Goal: Task Accomplishment & Management: Manage account settings

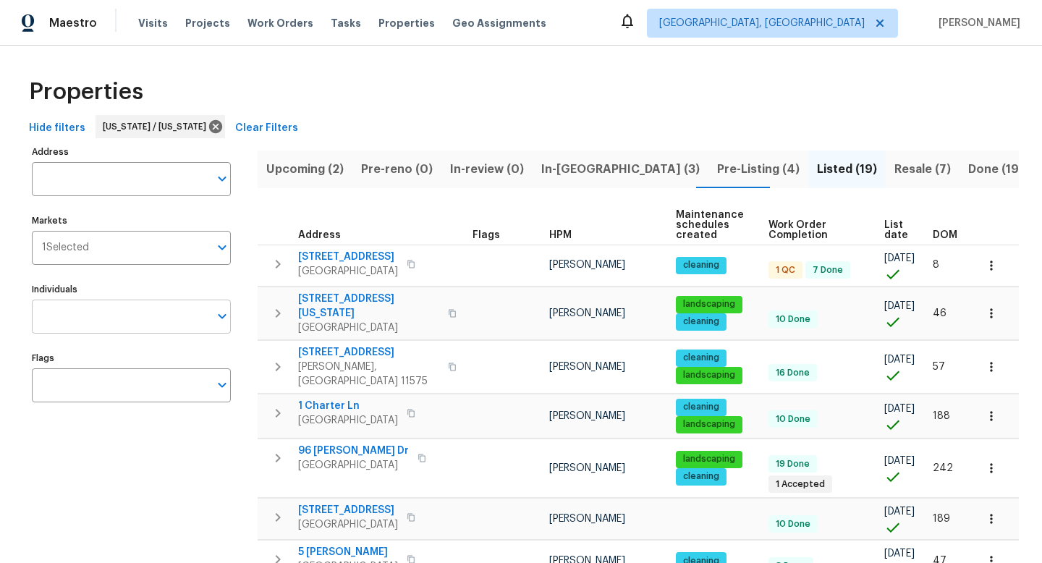
click at [135, 318] on input "Individuals" at bounding box center [120, 317] width 177 height 34
drag, startPoint x: 117, startPoint y: 313, endPoint x: 0, endPoint y: 311, distance: 116.6
type input "[PERSON_NAME]"
click at [264, 128] on span "Clear Filters" at bounding box center [266, 128] width 63 height 18
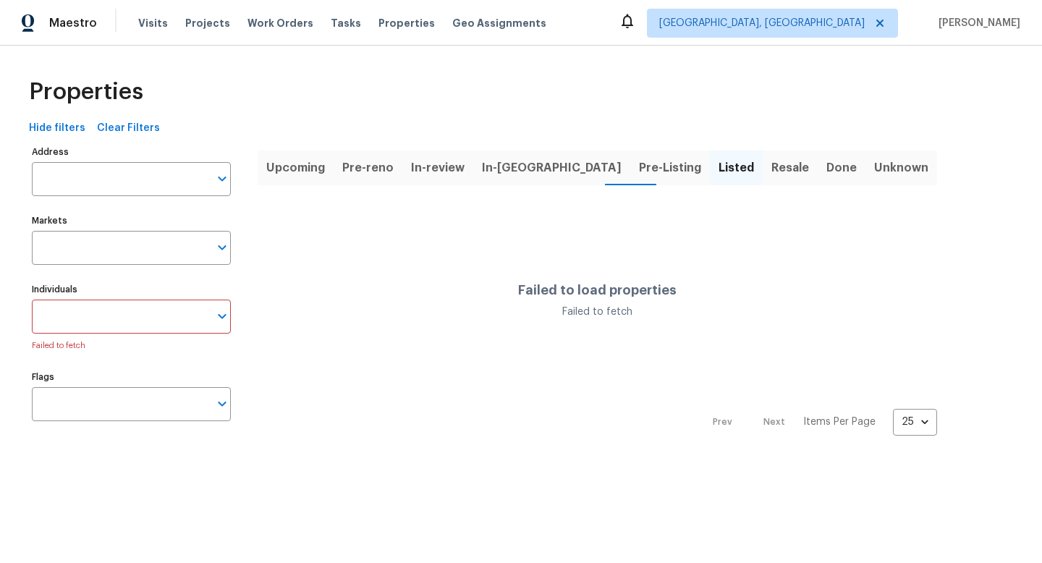
click at [99, 321] on input "Individuals" at bounding box center [120, 317] width 177 height 34
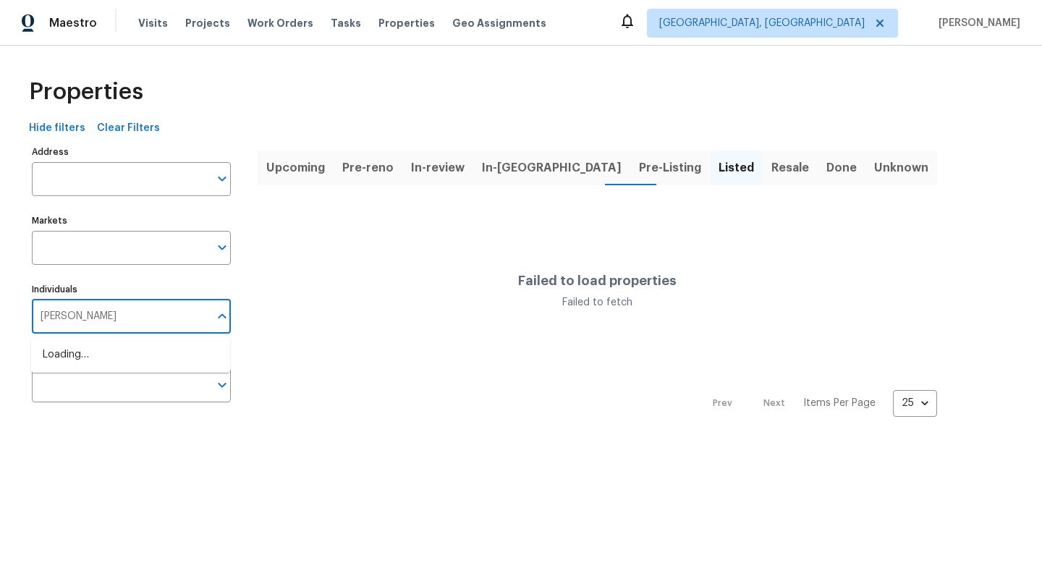
type input "Peter"
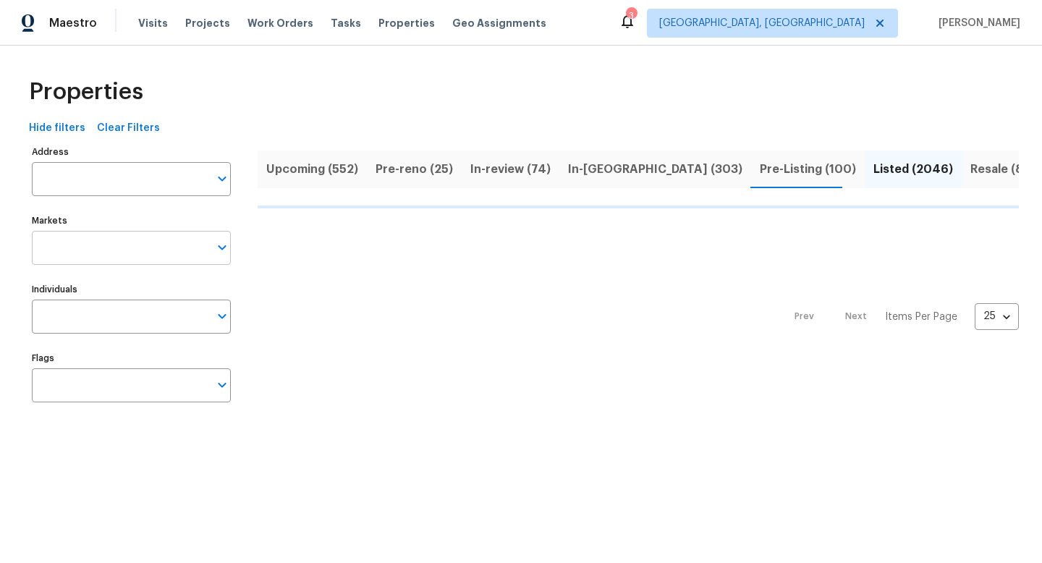
click at [122, 261] on input "Markets" at bounding box center [120, 248] width 177 height 34
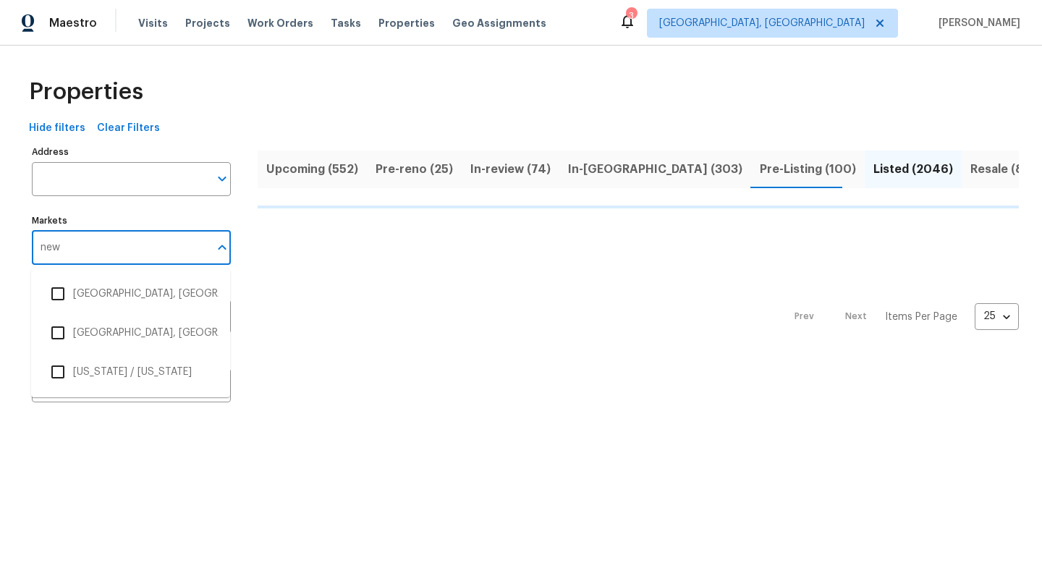
type input "new"
click at [96, 358] on li "[US_STATE] / [US_STATE]" at bounding box center [131, 372] width 176 height 30
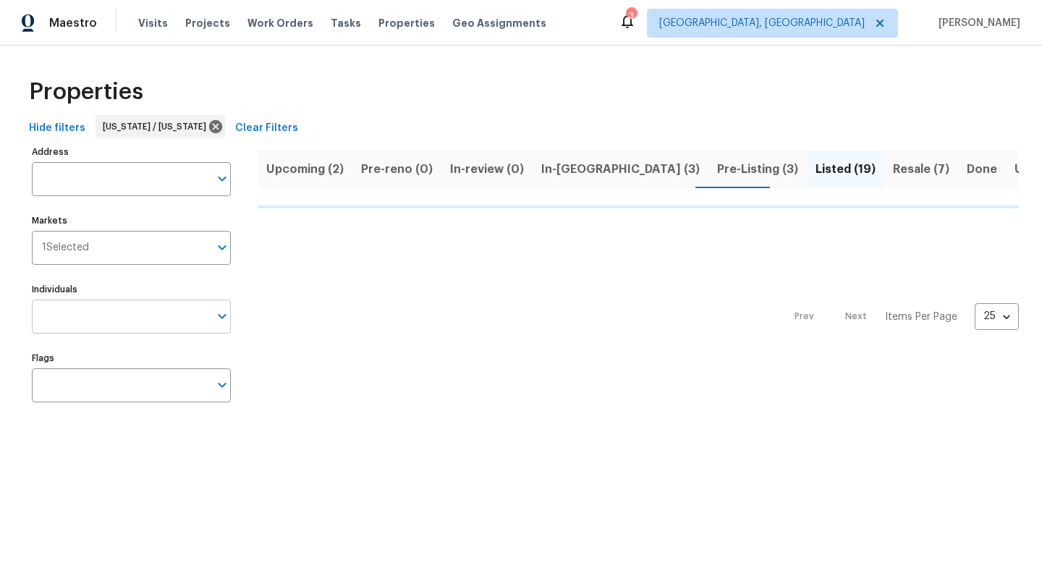
click at [106, 304] on input "Individuals" at bounding box center [120, 317] width 177 height 34
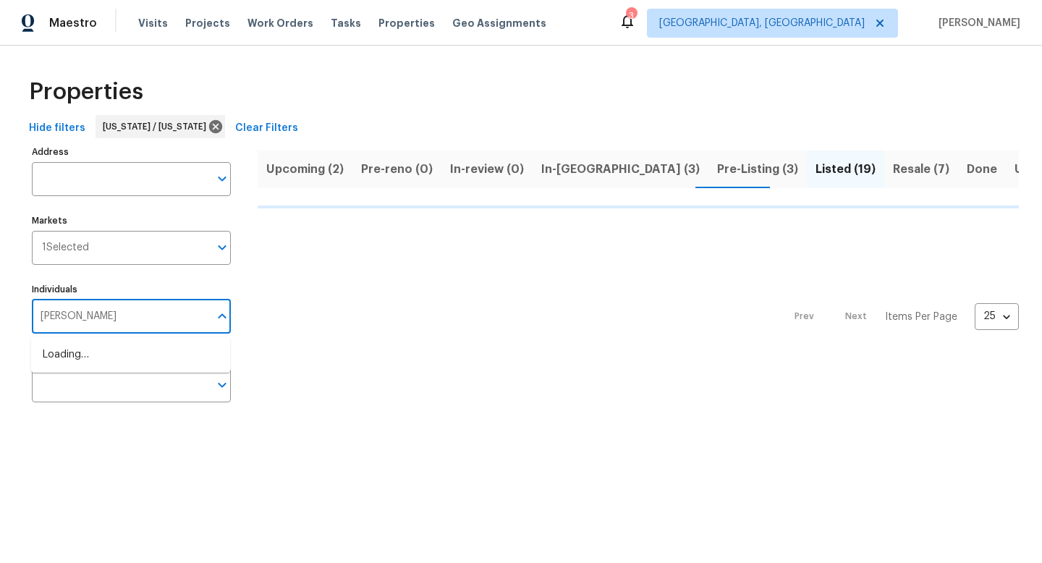
type input "[PERSON_NAME]"
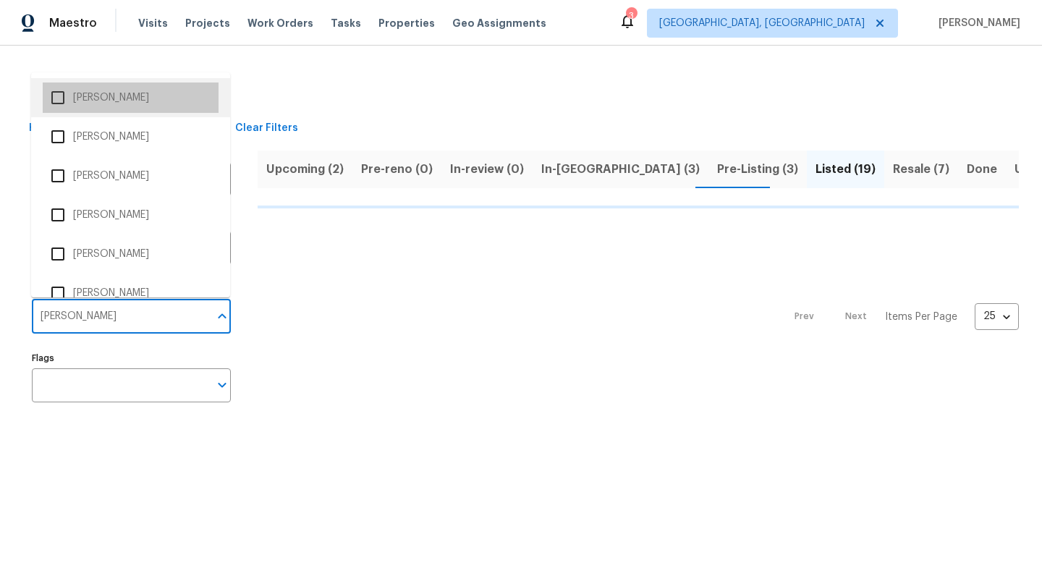
click at [142, 97] on li "[PERSON_NAME]" at bounding box center [131, 98] width 176 height 30
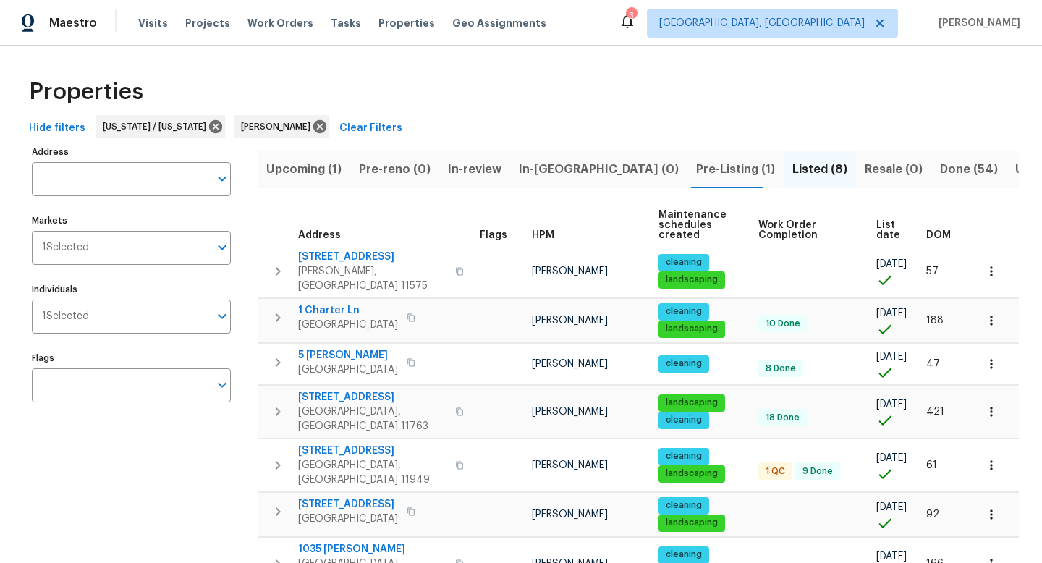
click at [865, 169] on span "Resale (0)" at bounding box center [894, 169] width 58 height 20
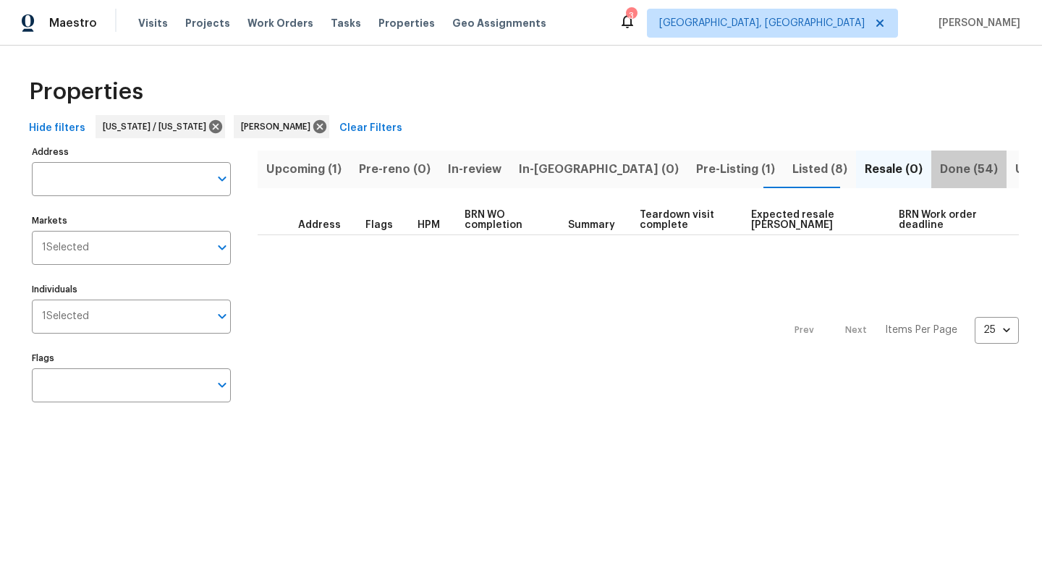
click at [940, 172] on span "Done (54)" at bounding box center [969, 169] width 58 height 20
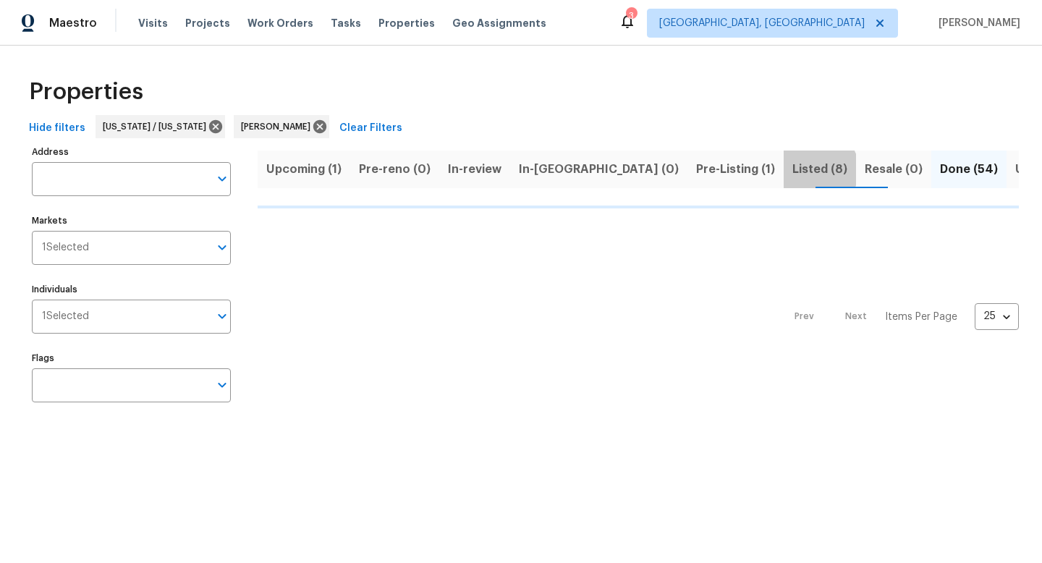
click at [793, 169] on span "Listed (8)" at bounding box center [820, 169] width 55 height 20
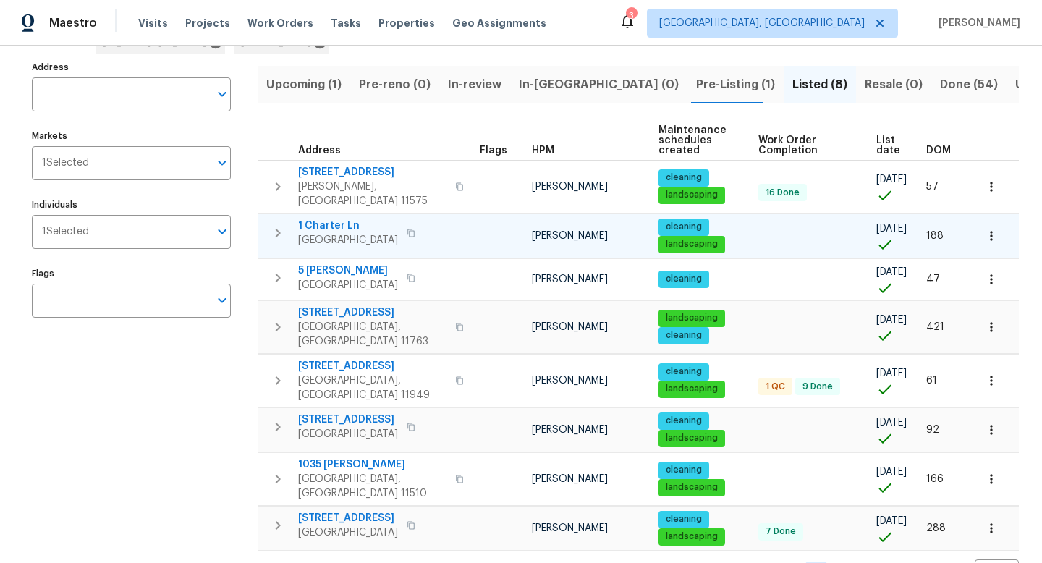
scroll to position [106, 0]
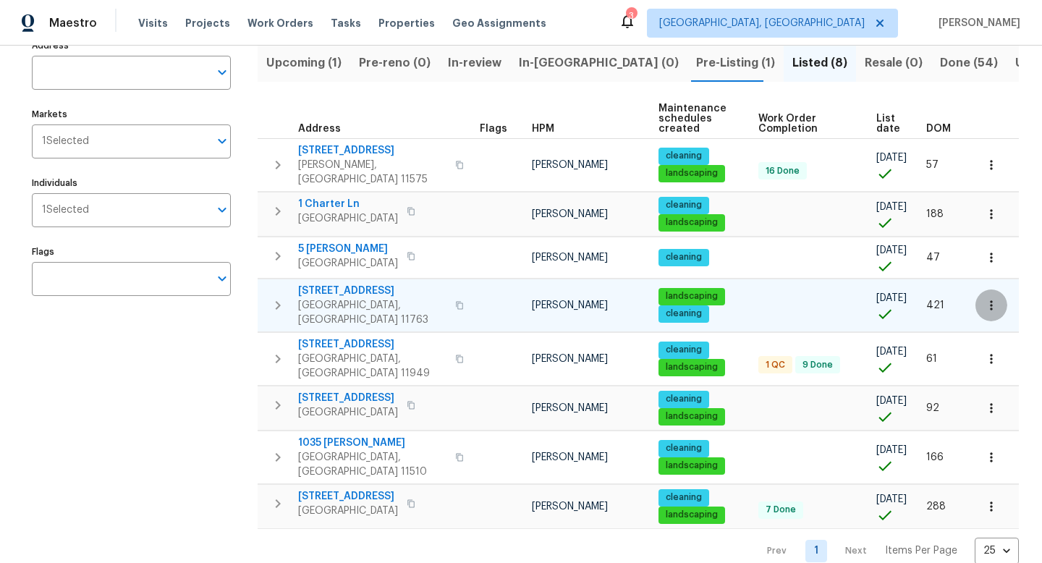
click at [985, 298] on icon "button" at bounding box center [992, 305] width 14 height 14
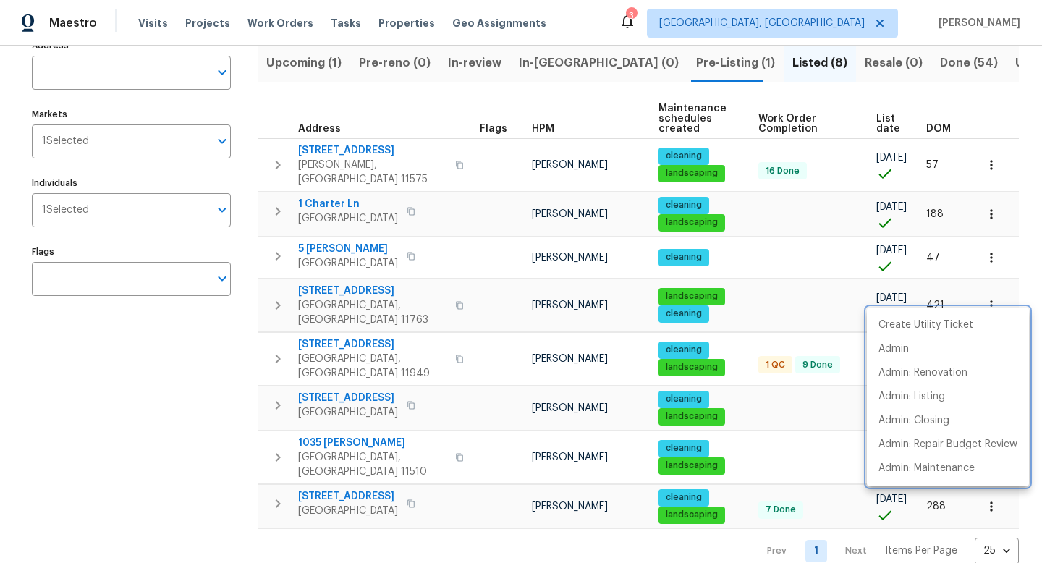
click at [208, 405] on div at bounding box center [521, 281] width 1042 height 563
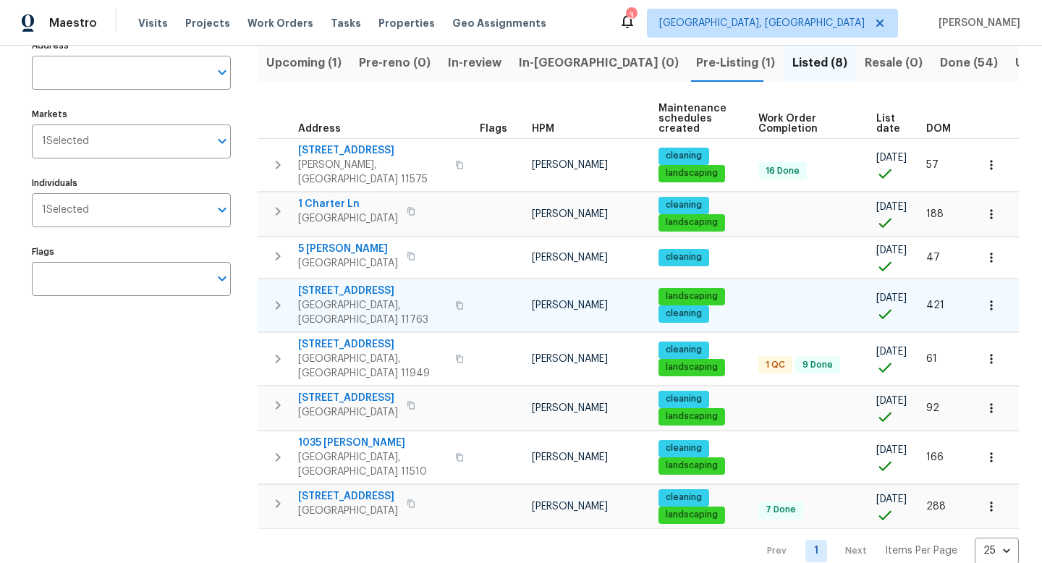
click at [987, 298] on icon "button" at bounding box center [992, 305] width 14 height 14
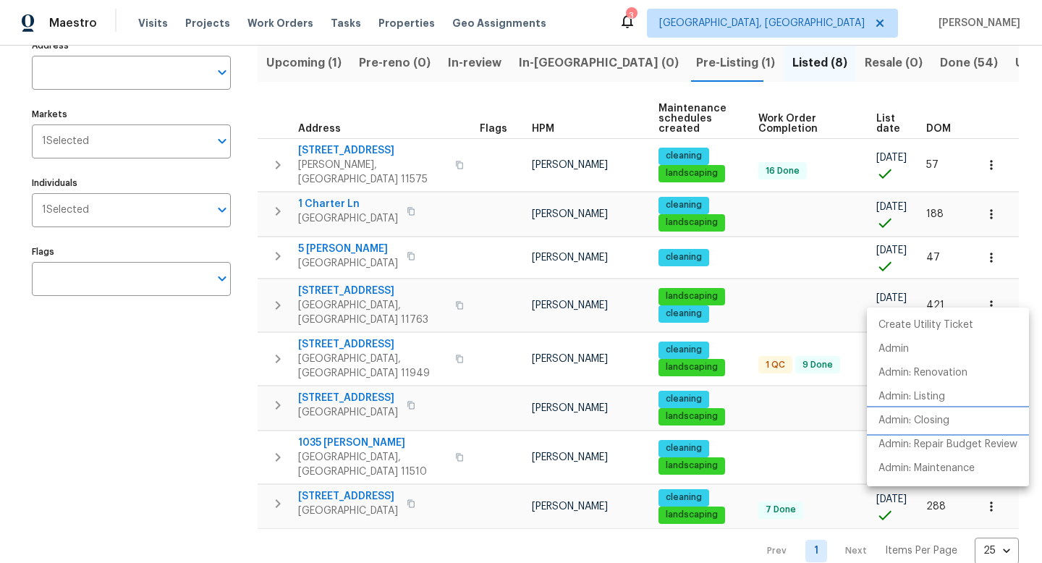
click at [909, 413] on li "Admin: Closing" at bounding box center [948, 421] width 162 height 24
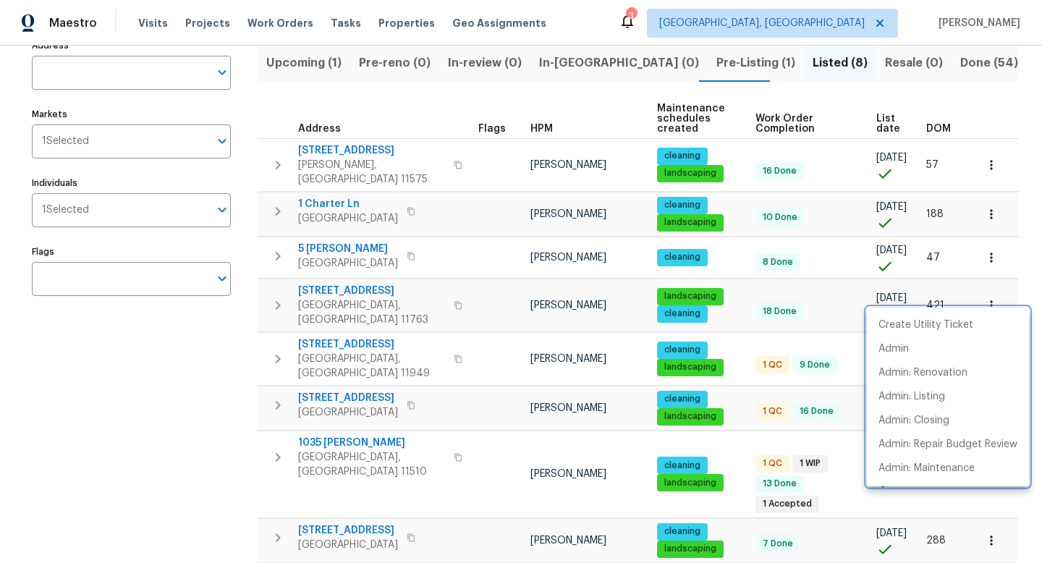
click at [432, 245] on div at bounding box center [521, 281] width 1042 height 563
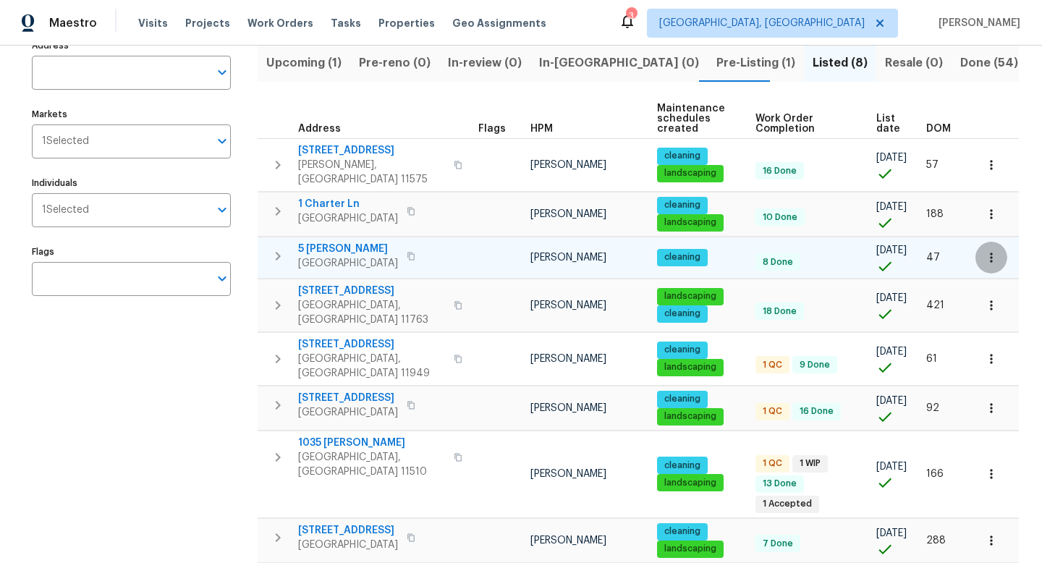
click at [985, 251] on icon "button" at bounding box center [992, 257] width 14 height 14
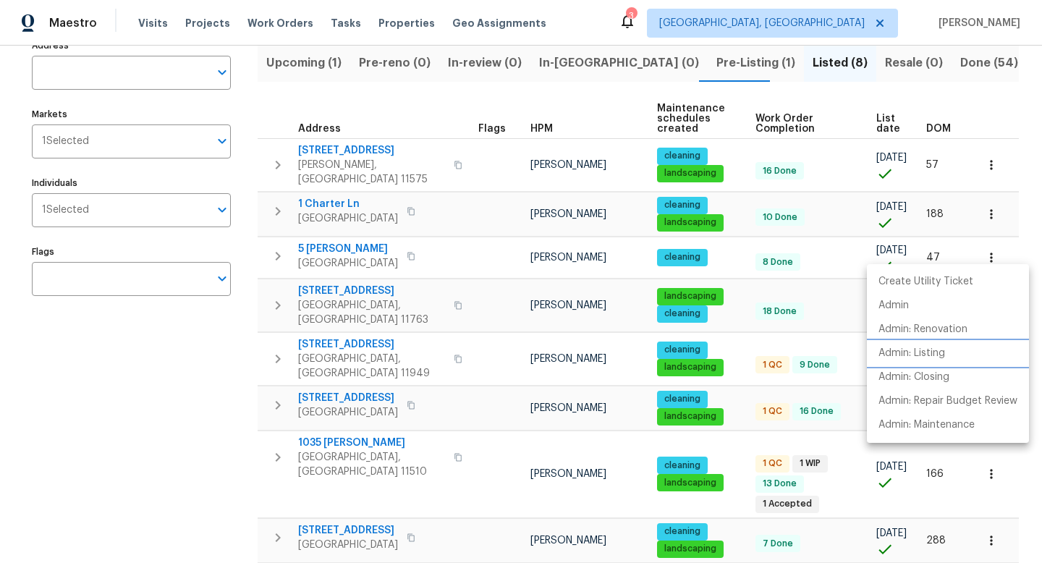
click at [924, 347] on p "Admin: Listing" at bounding box center [912, 353] width 67 height 15
click at [806, 301] on div at bounding box center [521, 281] width 1042 height 563
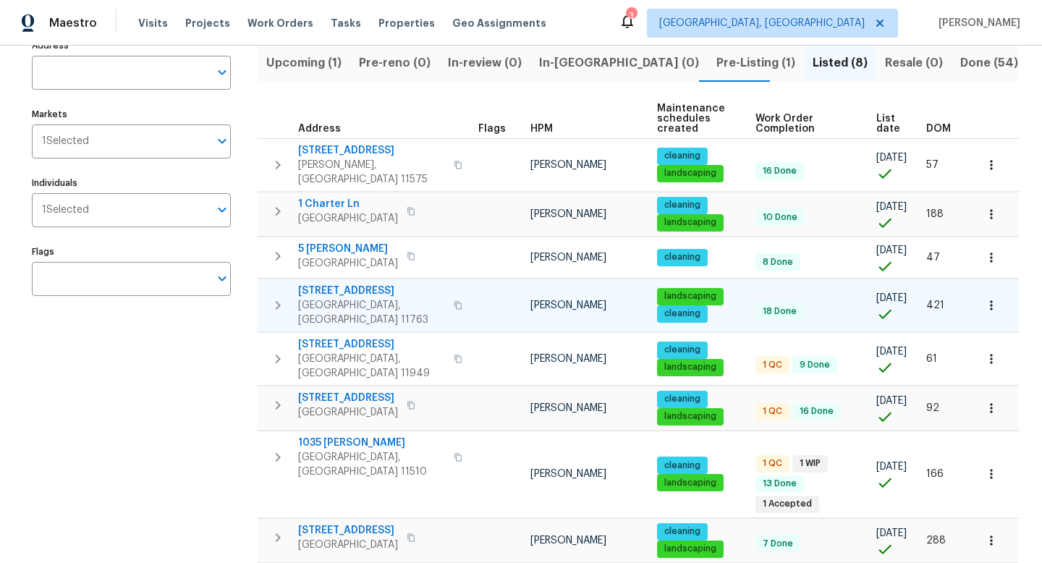
click at [976, 290] on button "button" at bounding box center [992, 306] width 32 height 32
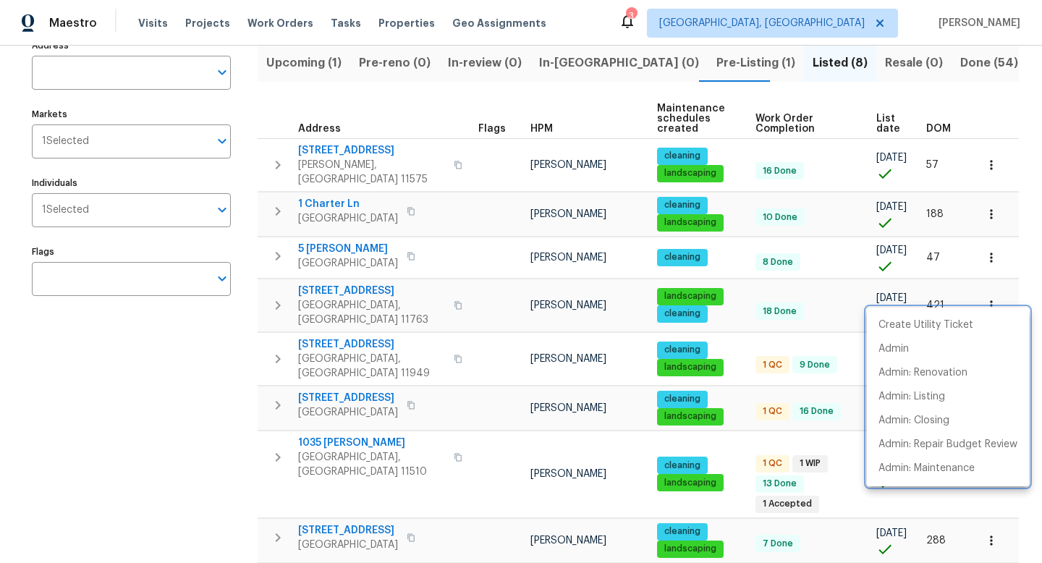
click at [350, 284] on div at bounding box center [521, 281] width 1042 height 563
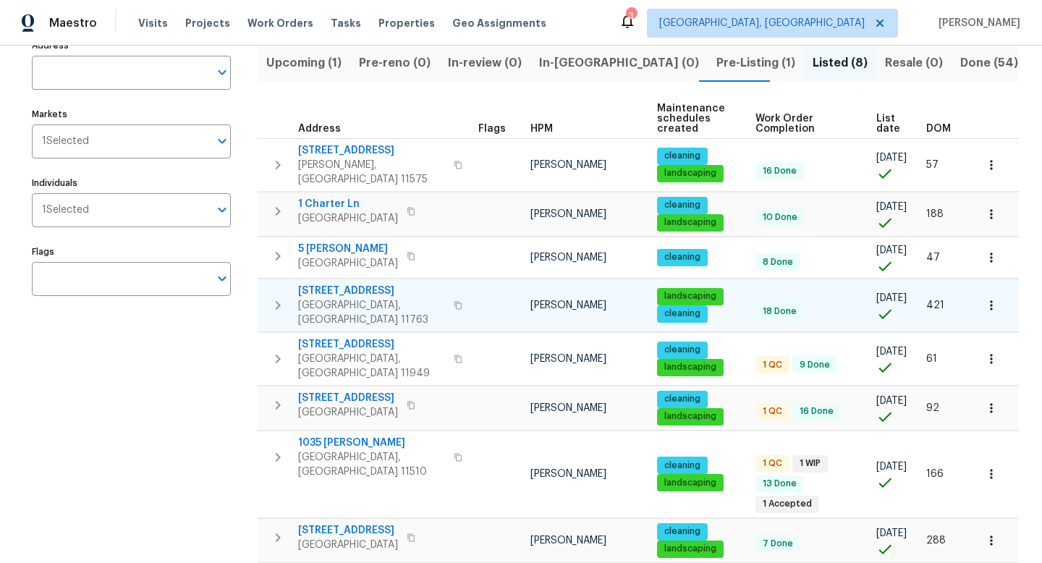
click at [352, 284] on span "[STREET_ADDRESS]" at bounding box center [371, 291] width 147 height 14
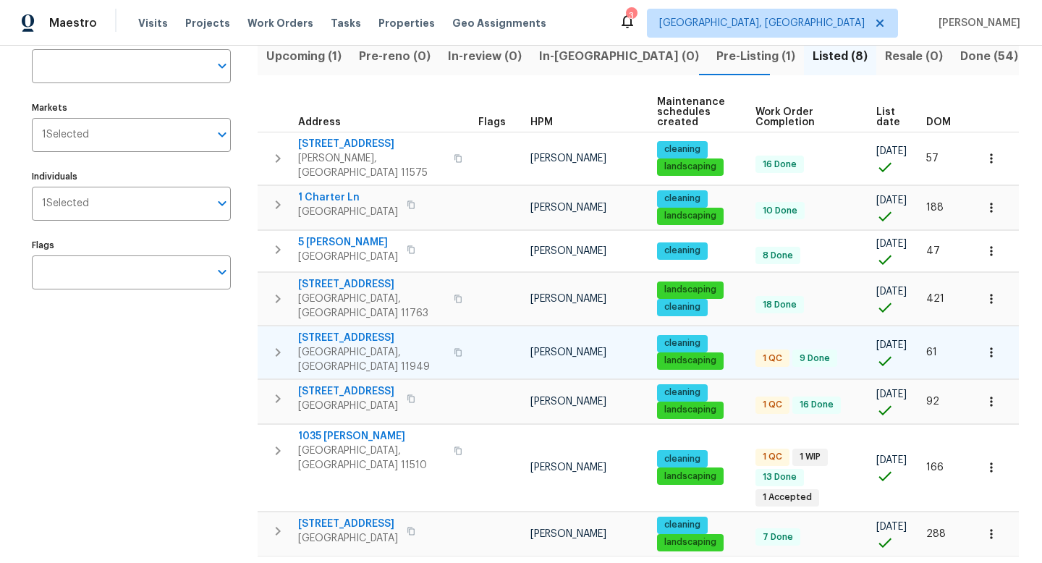
scroll to position [133, 0]
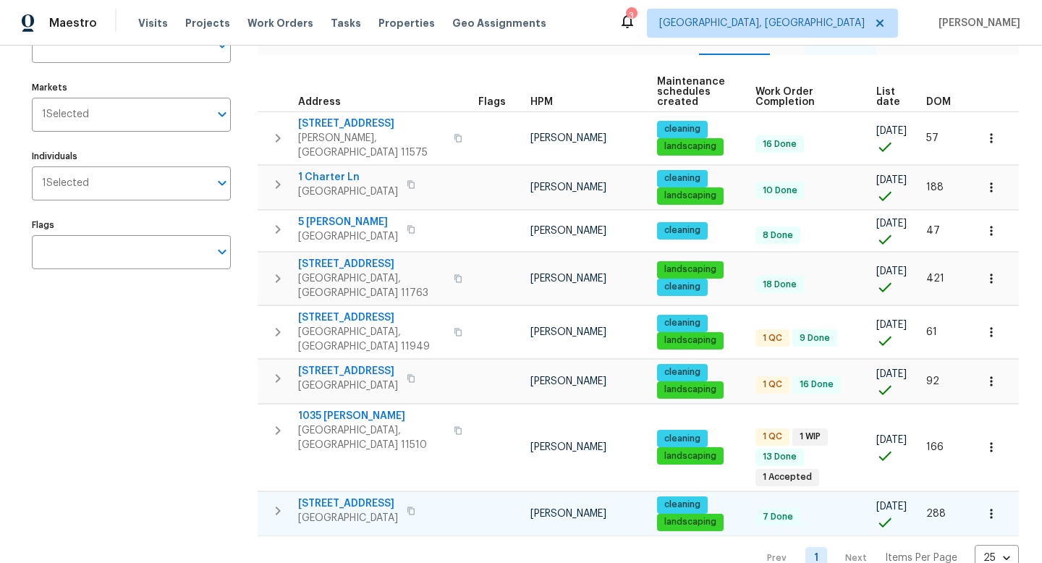
click at [986, 507] on icon "button" at bounding box center [992, 514] width 14 height 14
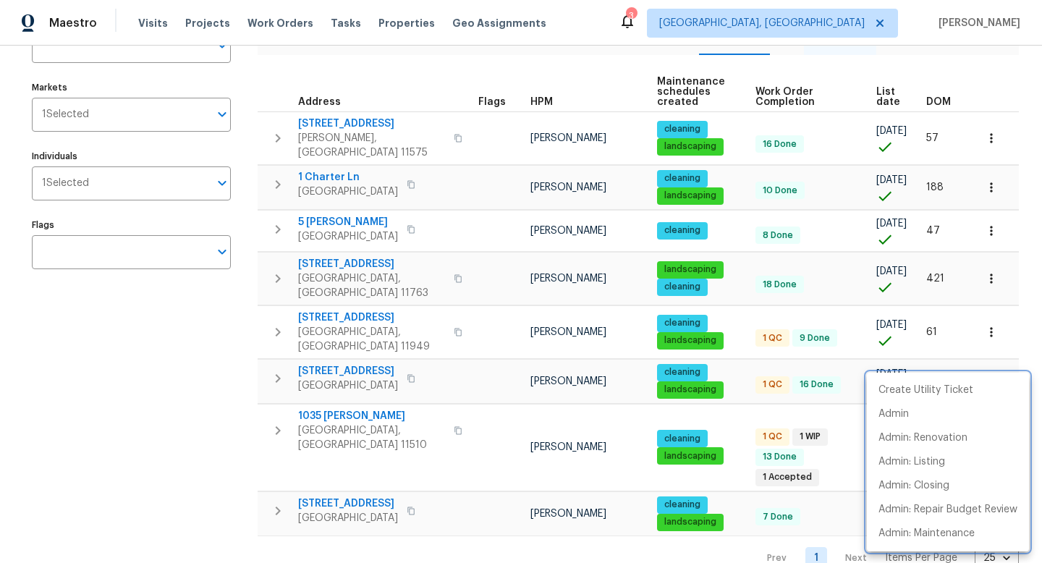
click at [333, 473] on div at bounding box center [521, 281] width 1042 height 563
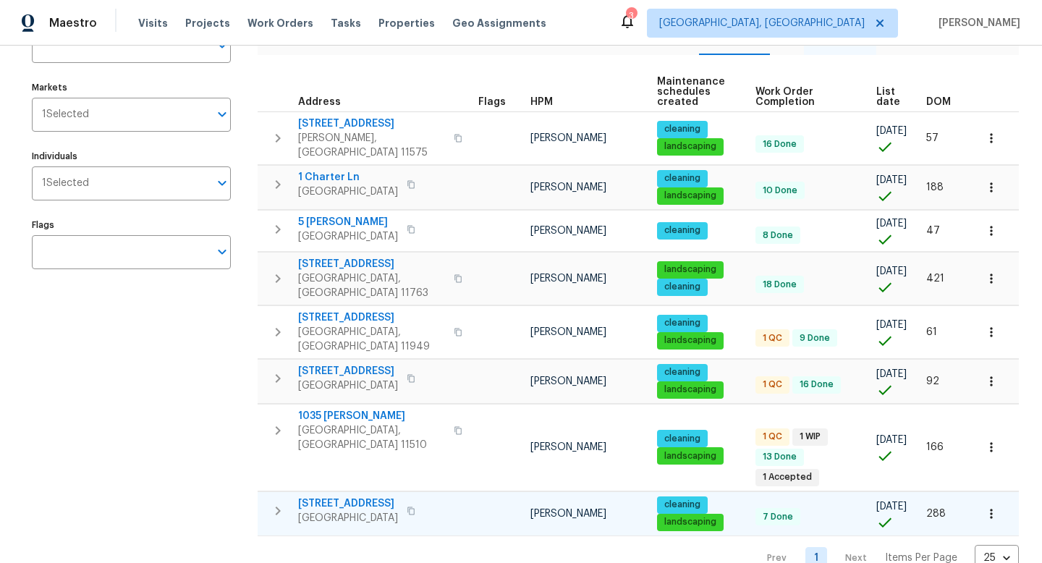
click at [334, 497] on span "[STREET_ADDRESS]" at bounding box center [348, 504] width 100 height 14
click at [985, 182] on icon "button" at bounding box center [992, 187] width 14 height 14
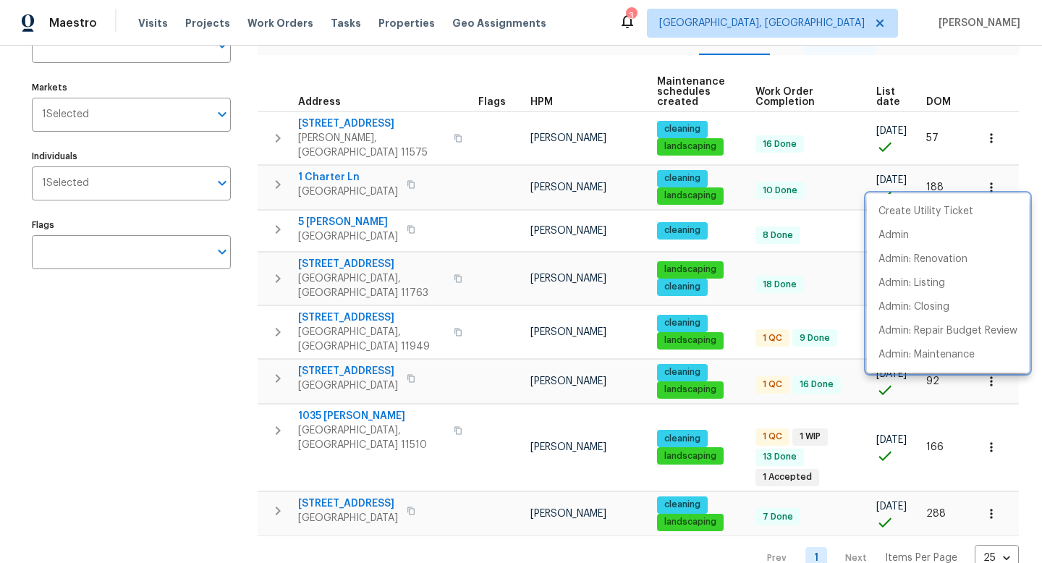
click at [337, 169] on div at bounding box center [521, 281] width 1042 height 563
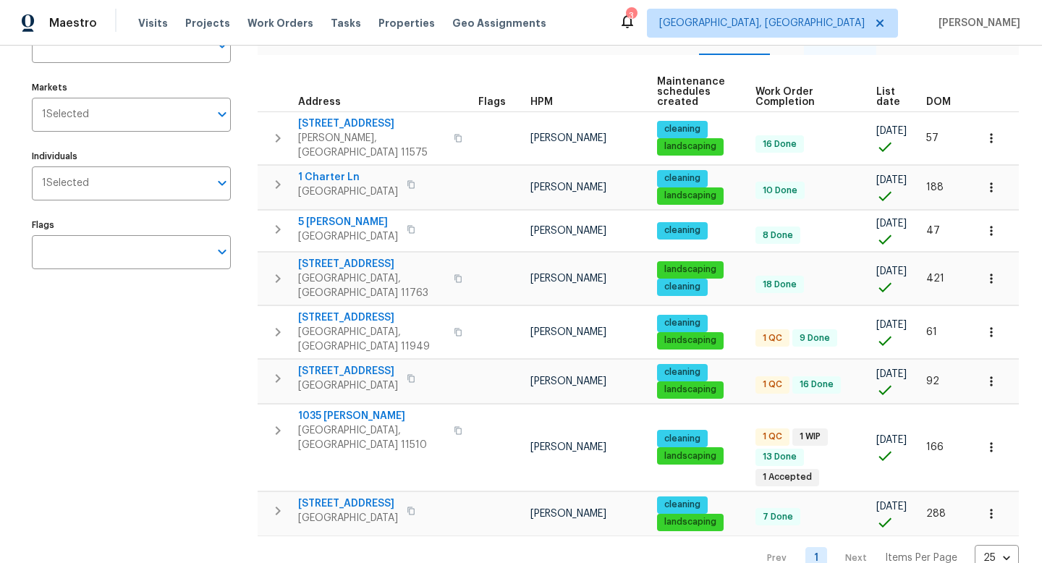
click at [339, 170] on span "1 Charter Ln" at bounding box center [348, 177] width 100 height 14
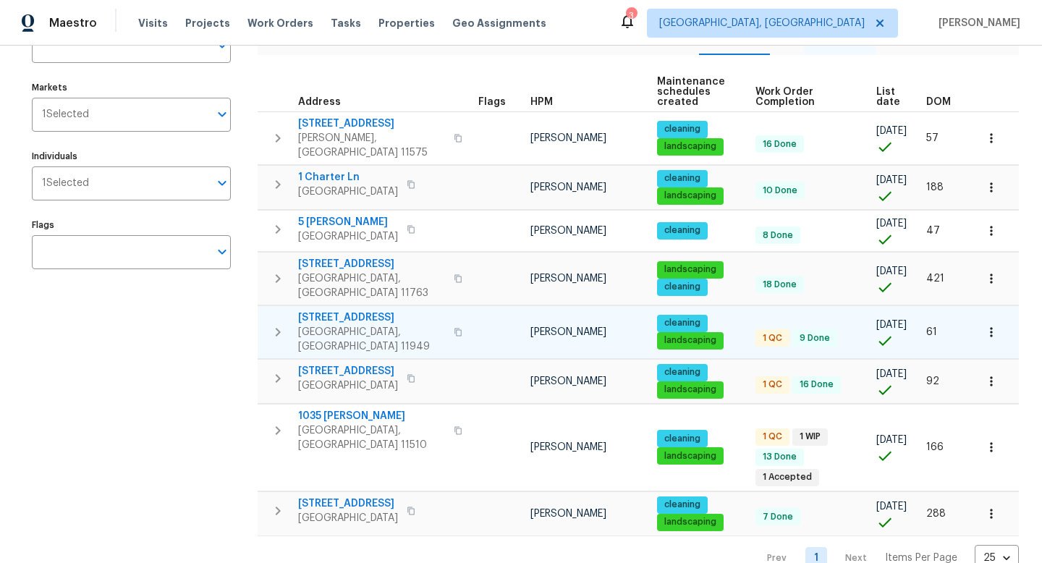
click at [350, 311] on span "[STREET_ADDRESS]" at bounding box center [371, 318] width 147 height 14
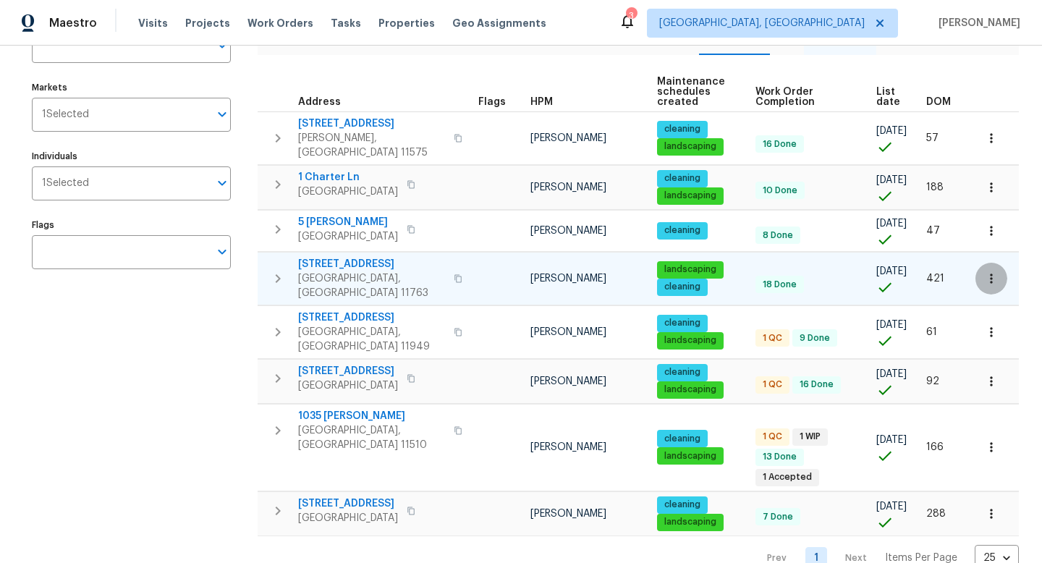
click at [986, 271] on icon "button" at bounding box center [992, 278] width 14 height 14
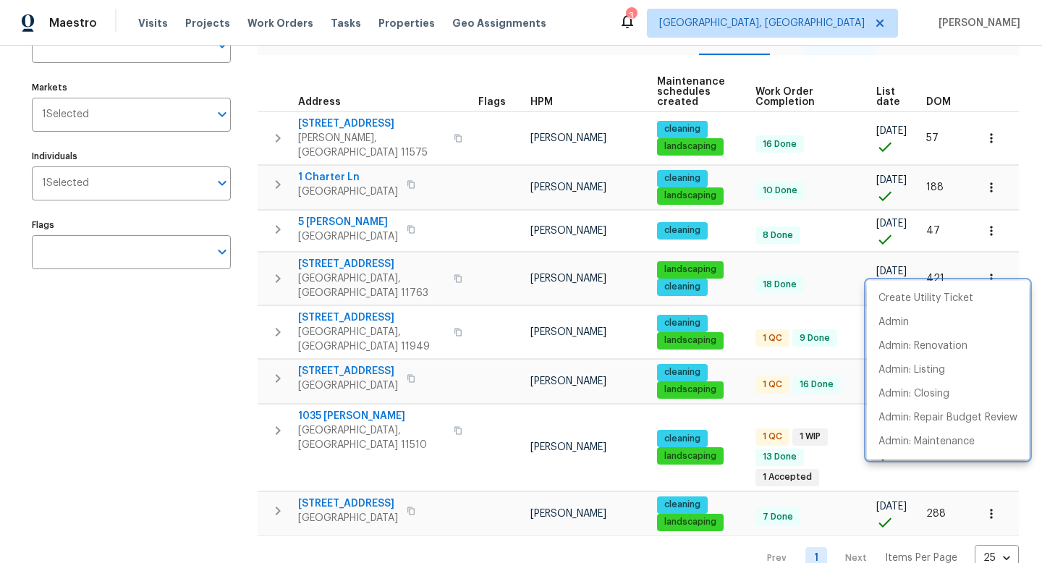
click at [801, 258] on div at bounding box center [521, 281] width 1042 height 563
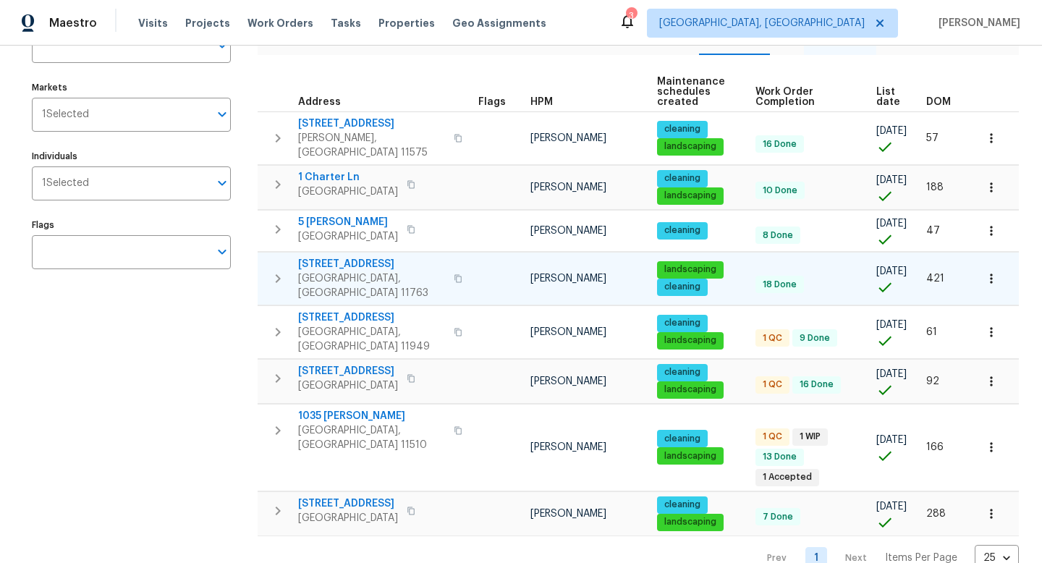
click at [985, 271] on icon "button" at bounding box center [992, 278] width 14 height 14
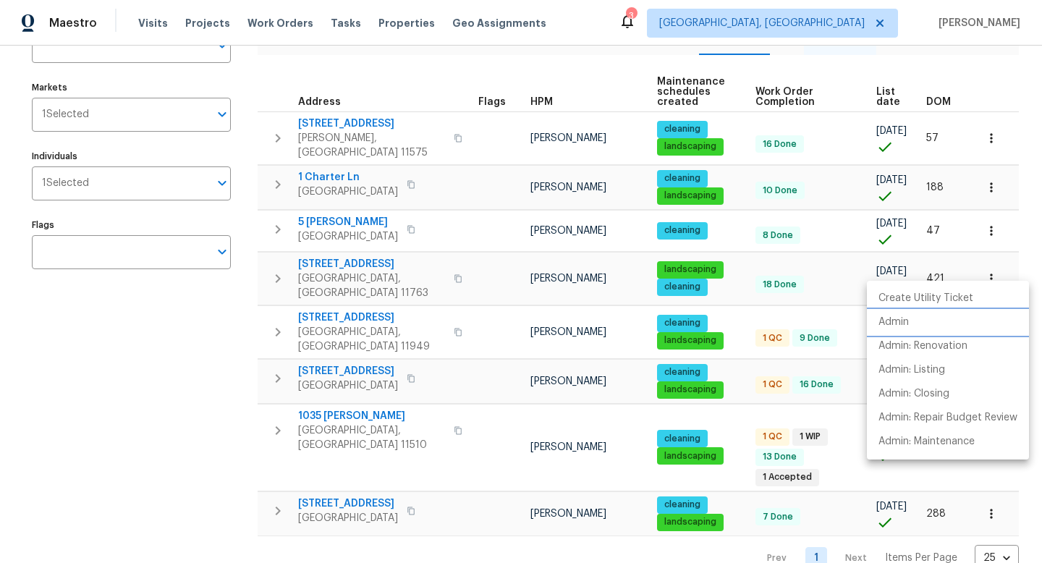
click at [919, 331] on li "Admin" at bounding box center [948, 323] width 162 height 24
click at [972, 135] on div at bounding box center [521, 281] width 1042 height 563
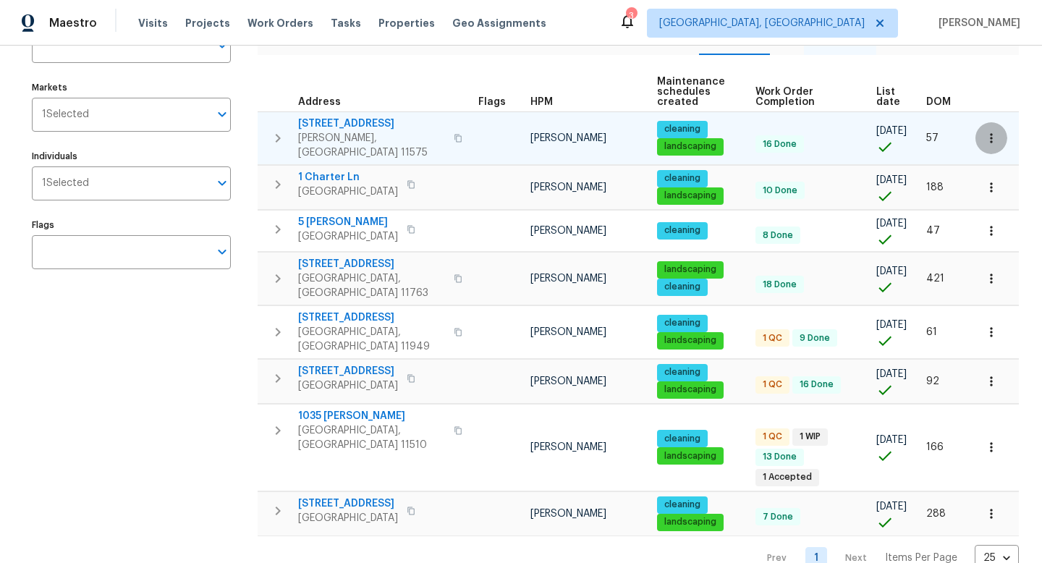
click at [988, 130] on button "button" at bounding box center [992, 138] width 32 height 32
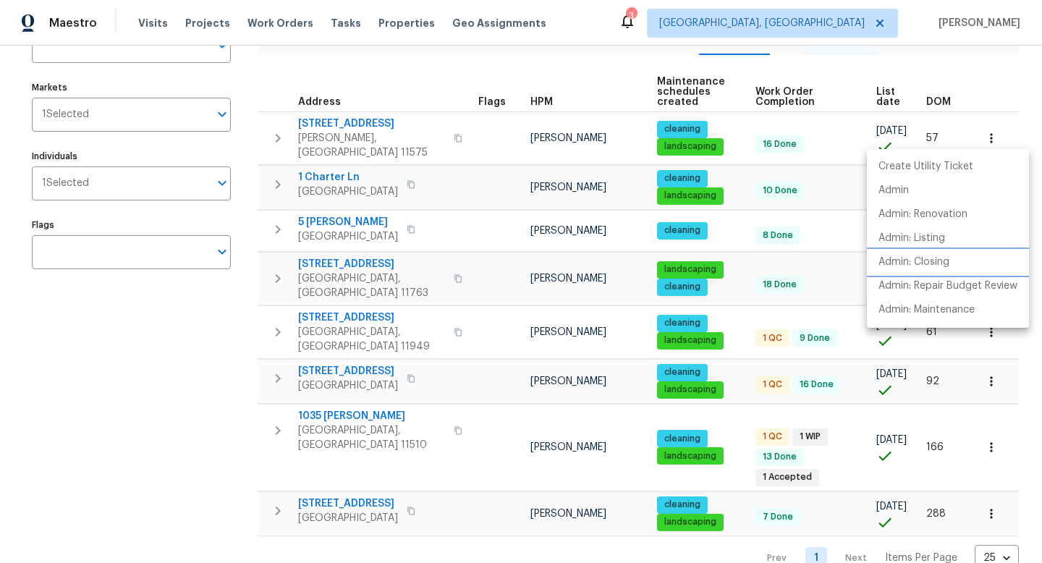
click at [958, 255] on li "Admin: Closing" at bounding box center [948, 262] width 162 height 24
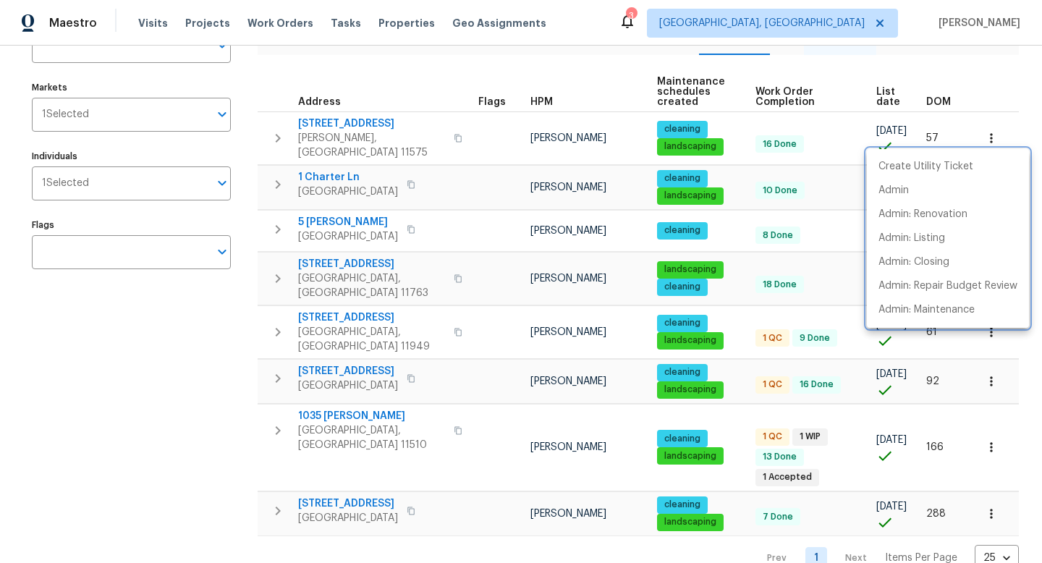
click at [845, 217] on div at bounding box center [521, 281] width 1042 height 563
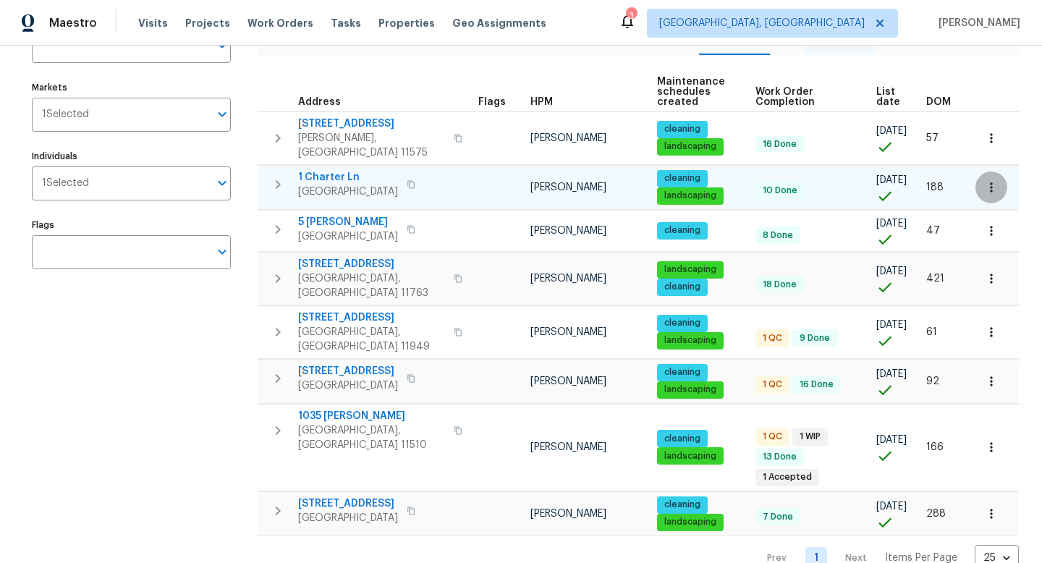
click at [990, 178] on button "button" at bounding box center [992, 188] width 32 height 32
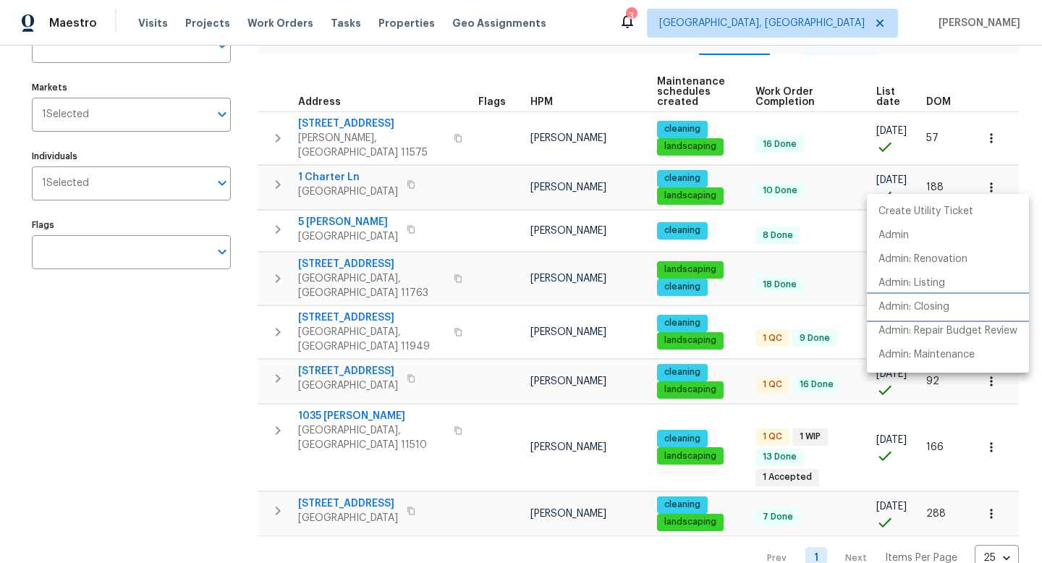
click at [933, 308] on p "Admin: Closing" at bounding box center [914, 307] width 71 height 15
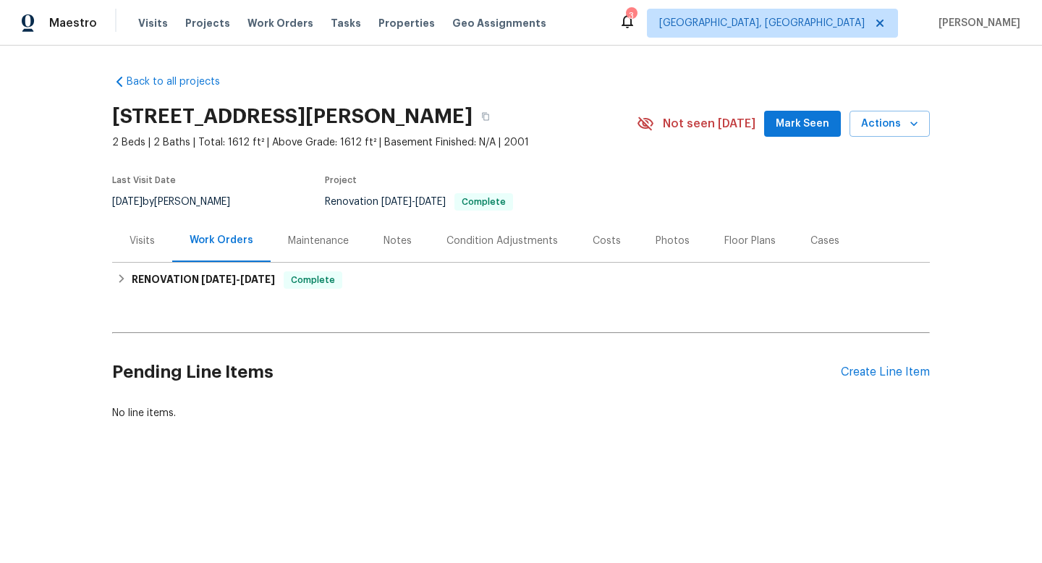
click at [903, 138] on div "5 Lori Ln, Middle Island, NY 11953 2 Beds | 2 Baths | Total: 1612 ft² | Above G…" at bounding box center [521, 124] width 818 height 52
click at [918, 108] on div "5 Lori Ln, Middle Island, NY 11953 2 Beds | 2 Baths | Total: 1612 ft² | Above G…" at bounding box center [521, 124] width 818 height 52
click at [907, 130] on icon "button" at bounding box center [914, 124] width 14 height 14
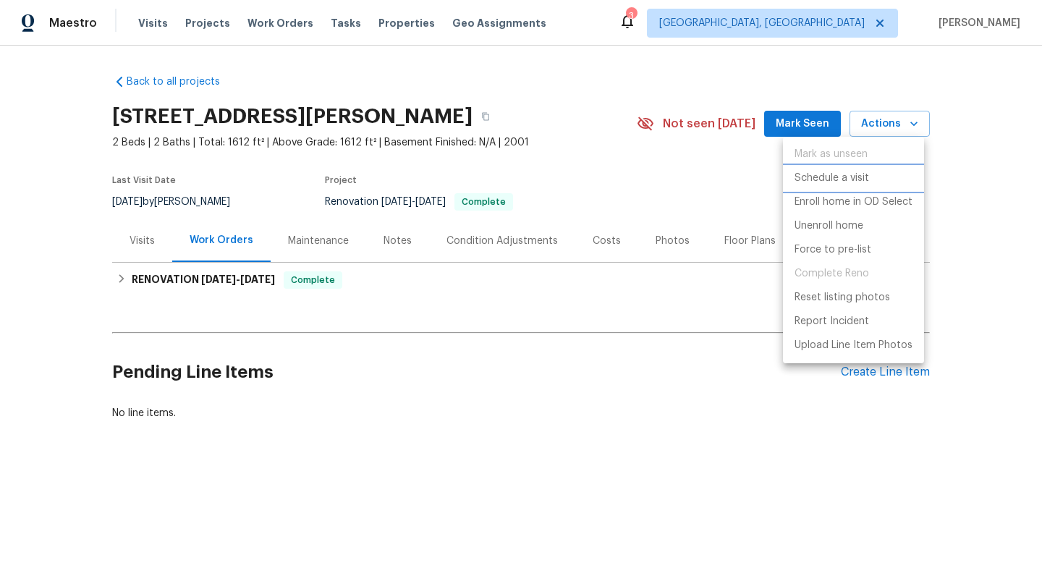
click at [822, 173] on p "Schedule a visit" at bounding box center [832, 178] width 75 height 15
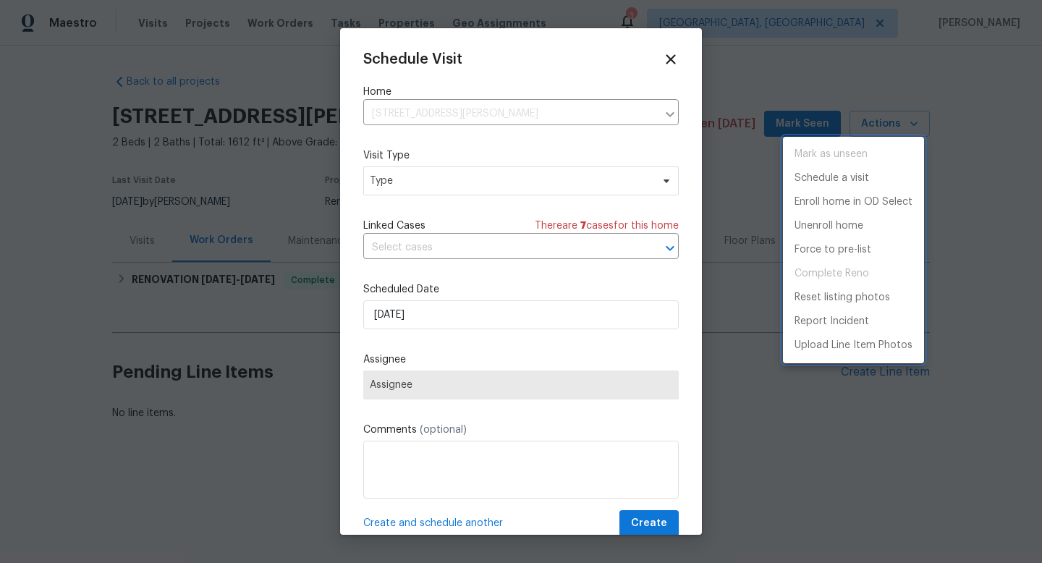
click at [392, 185] on div at bounding box center [521, 281] width 1042 height 563
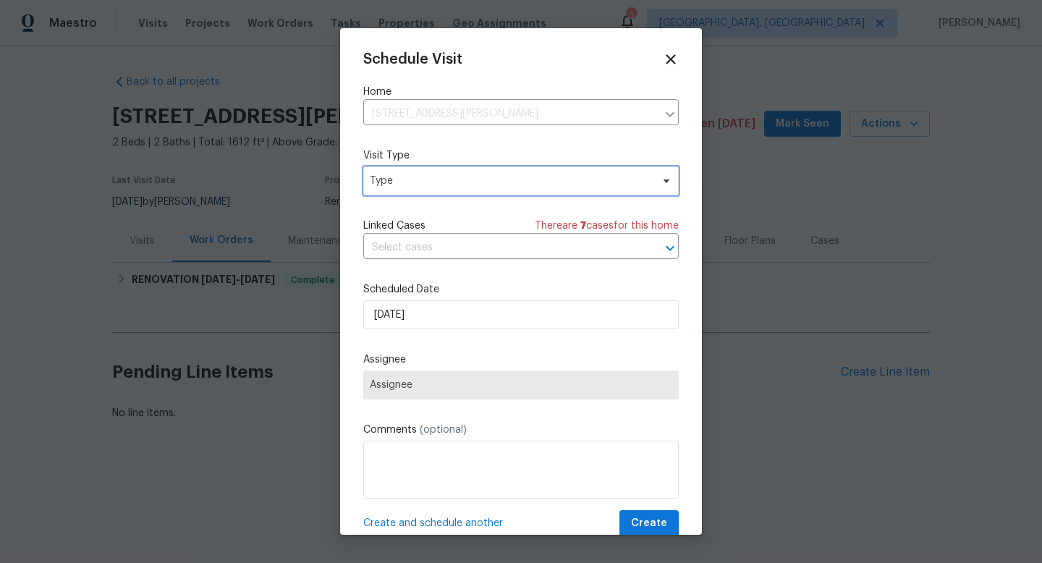
click at [400, 185] on span "Type" at bounding box center [511, 181] width 282 height 14
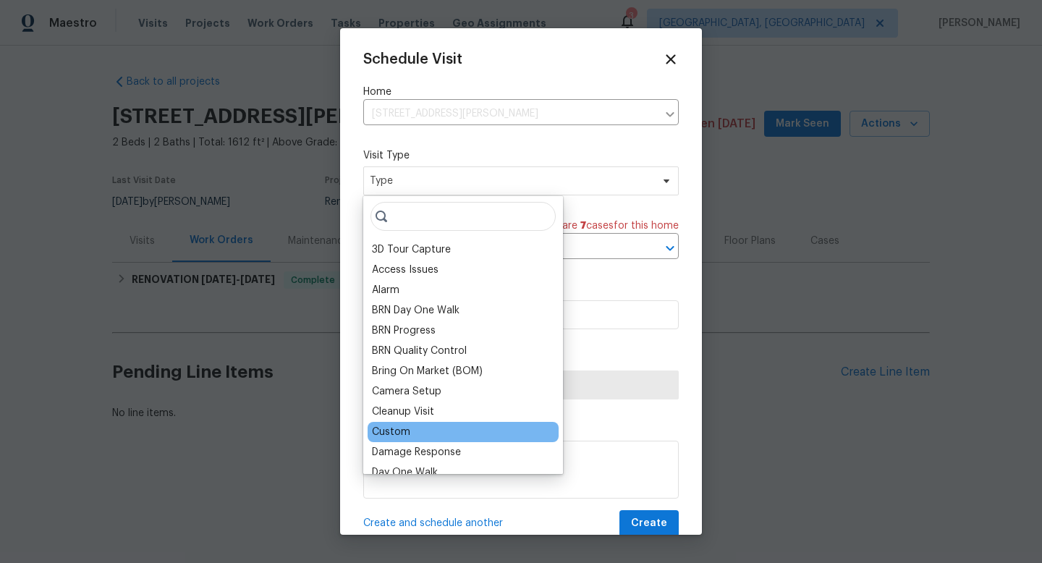
click at [429, 432] on div "Custom" at bounding box center [463, 432] width 191 height 20
click at [400, 431] on div "Custom" at bounding box center [391, 432] width 38 height 14
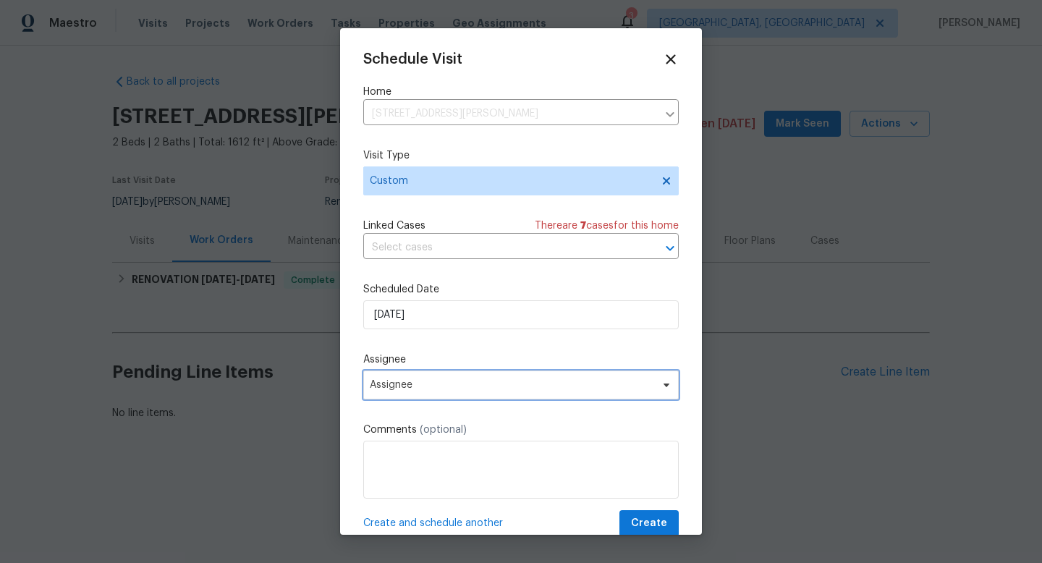
click at [421, 381] on span "Assignee" at bounding box center [512, 385] width 284 height 12
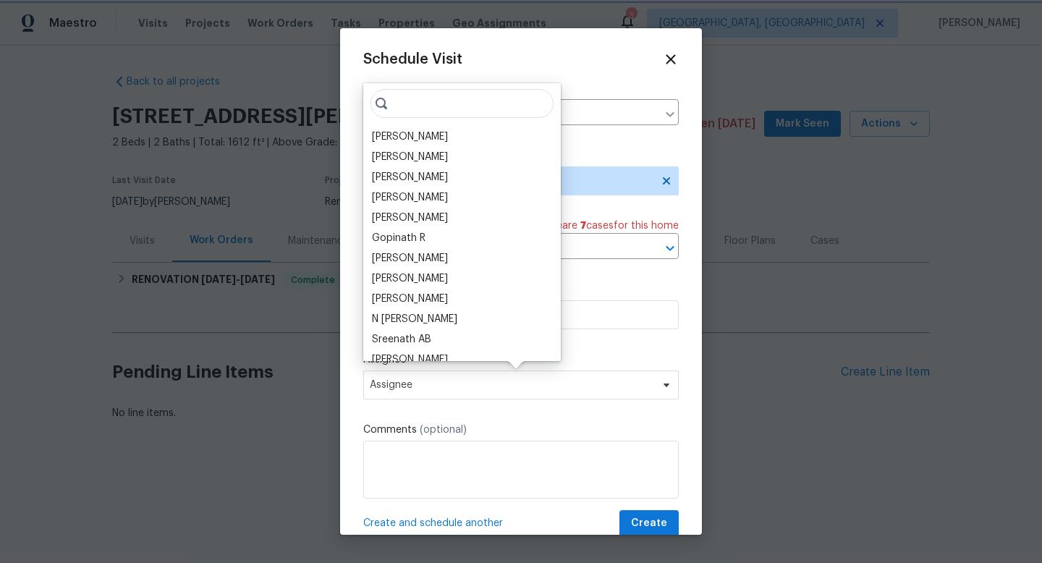
click at [576, 345] on div "Schedule Visit Home 5 Lori Ln, Middle Island, NY 11953 ​ Visit Type Custom Link…" at bounding box center [521, 294] width 316 height 486
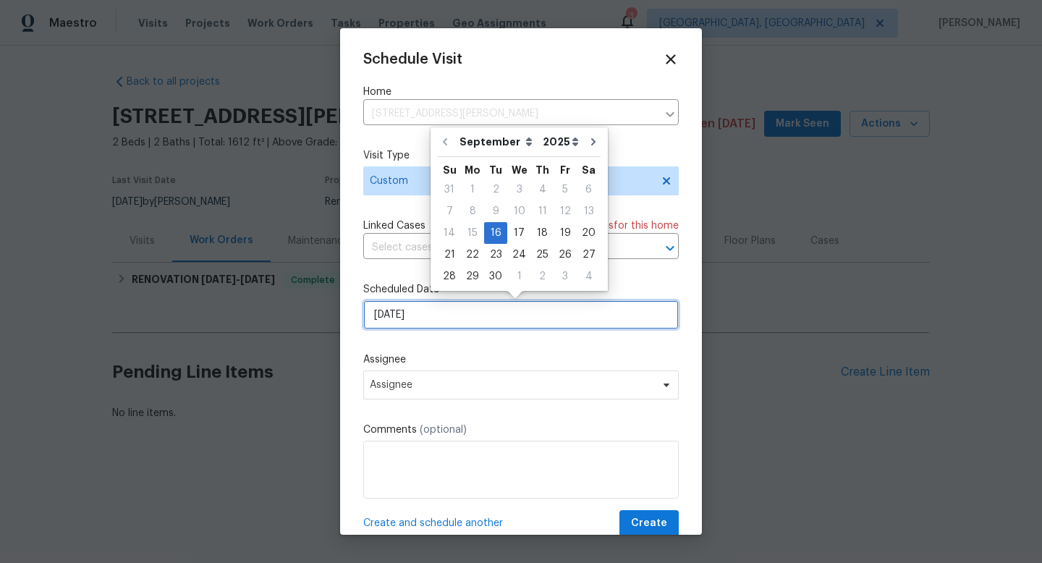
click at [575, 318] on input "9/16/2025" at bounding box center [521, 314] width 316 height 29
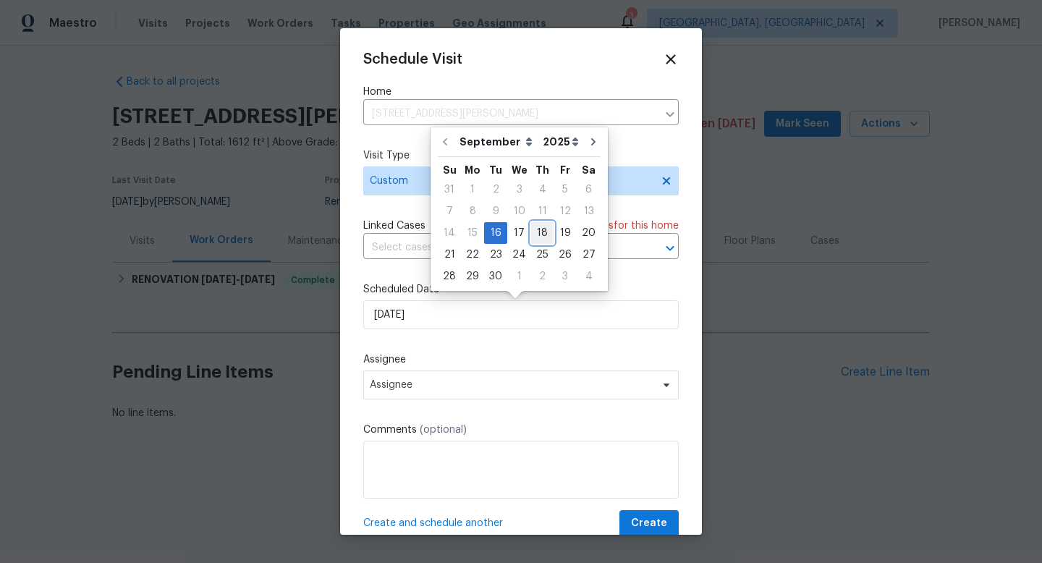
click at [531, 233] on div "18" at bounding box center [542, 233] width 22 height 20
type input "9/18/2025"
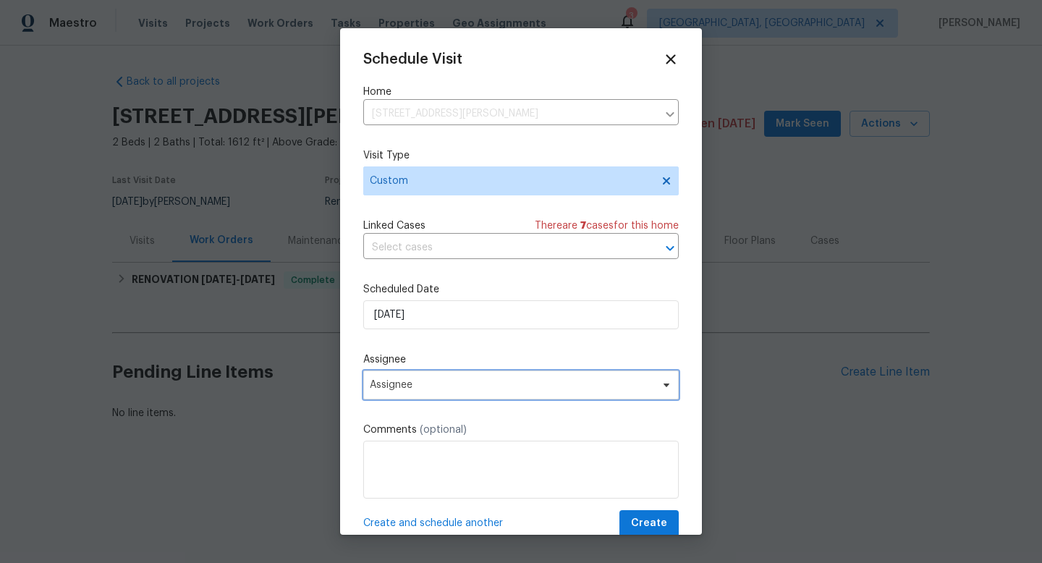
click at [415, 390] on span "Assignee" at bounding box center [512, 385] width 284 height 12
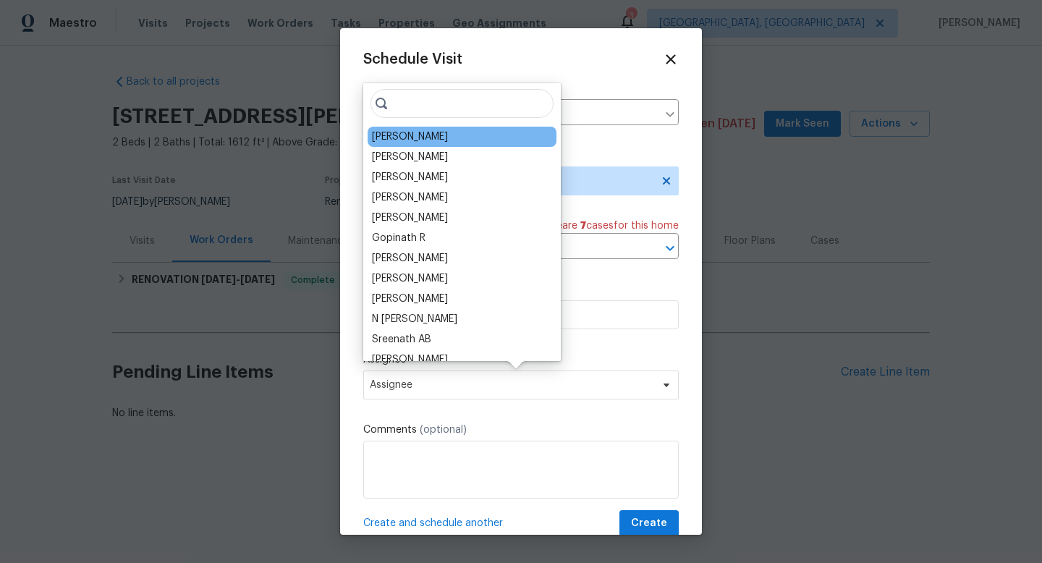
click at [447, 133] on div "[PERSON_NAME]" at bounding box center [462, 137] width 189 height 20
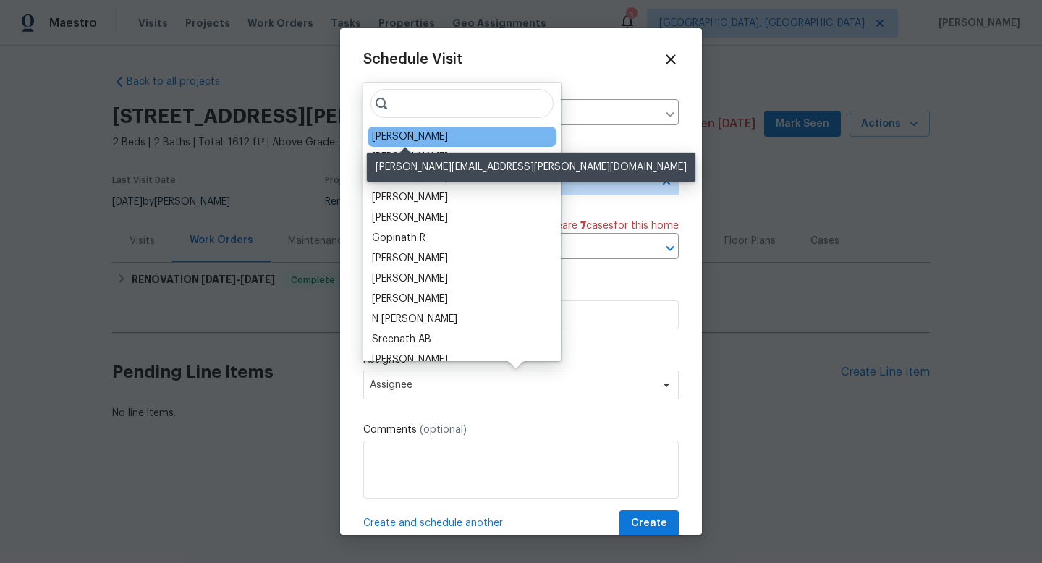
click at [413, 130] on div "[PERSON_NAME]" at bounding box center [410, 137] width 76 height 14
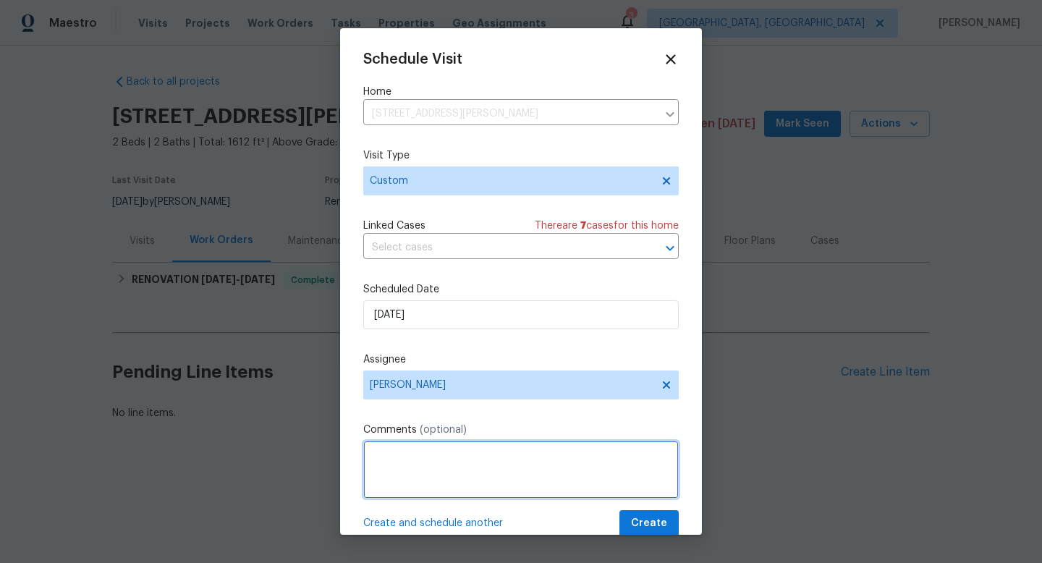
click at [416, 447] on textarea at bounding box center [521, 470] width 316 height 58
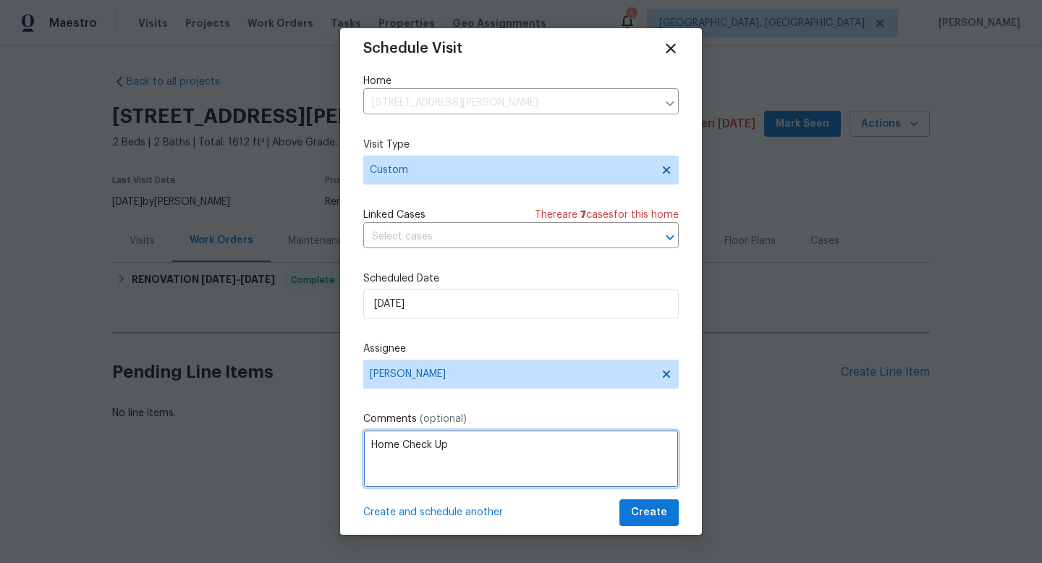
scroll to position [26, 0]
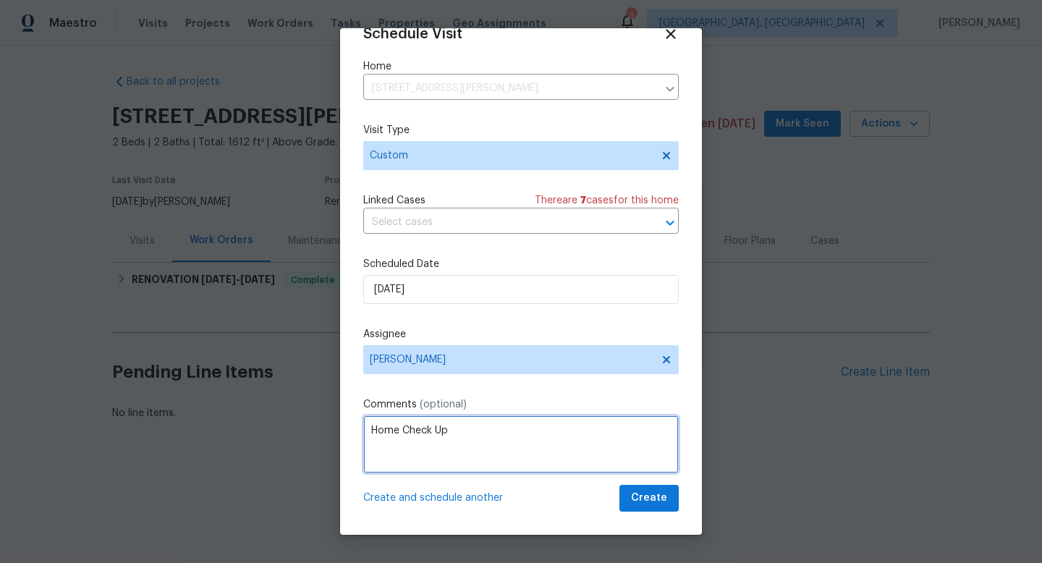
type textarea "Home Check Up"
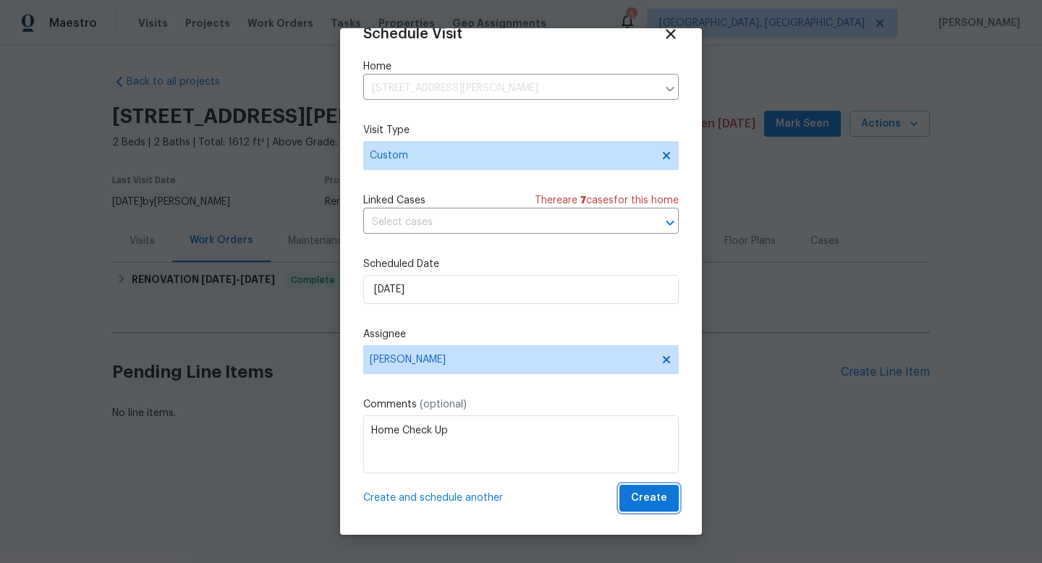
click at [631, 504] on span "Create" at bounding box center [649, 498] width 36 height 18
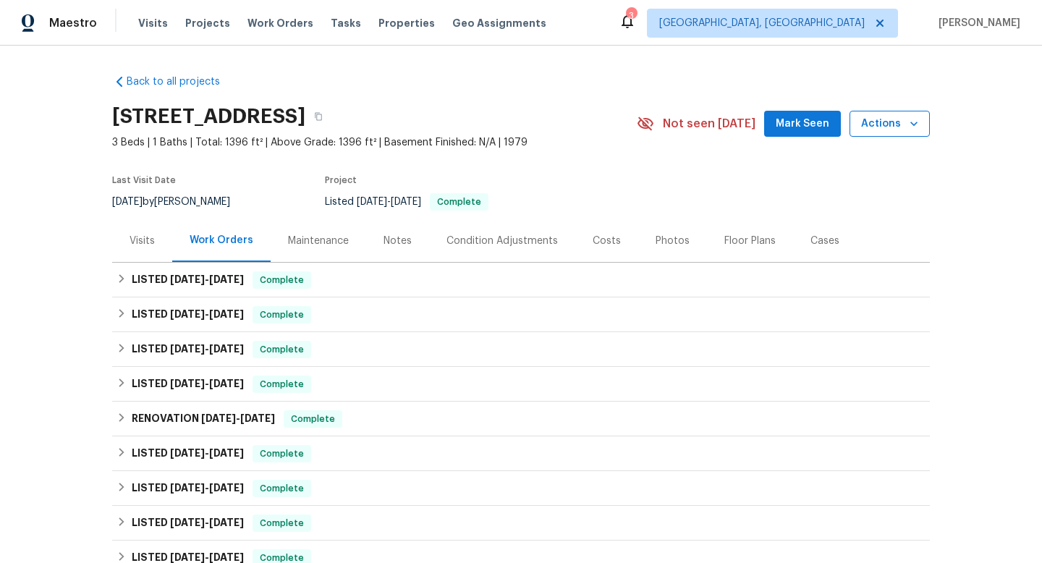
click at [916, 121] on button "Actions" at bounding box center [890, 124] width 80 height 27
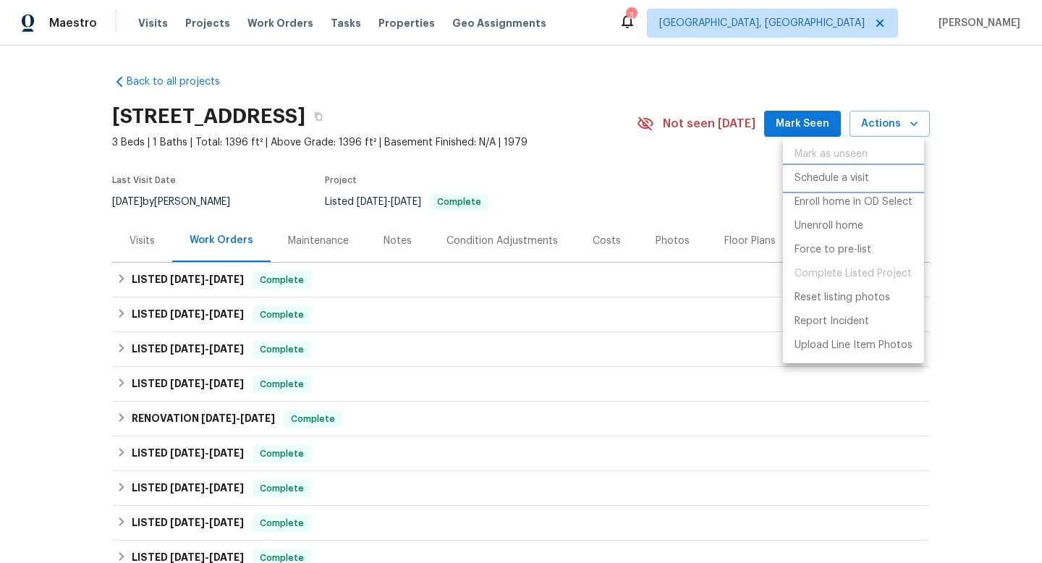
click at [838, 185] on p "Schedule a visit" at bounding box center [832, 178] width 75 height 15
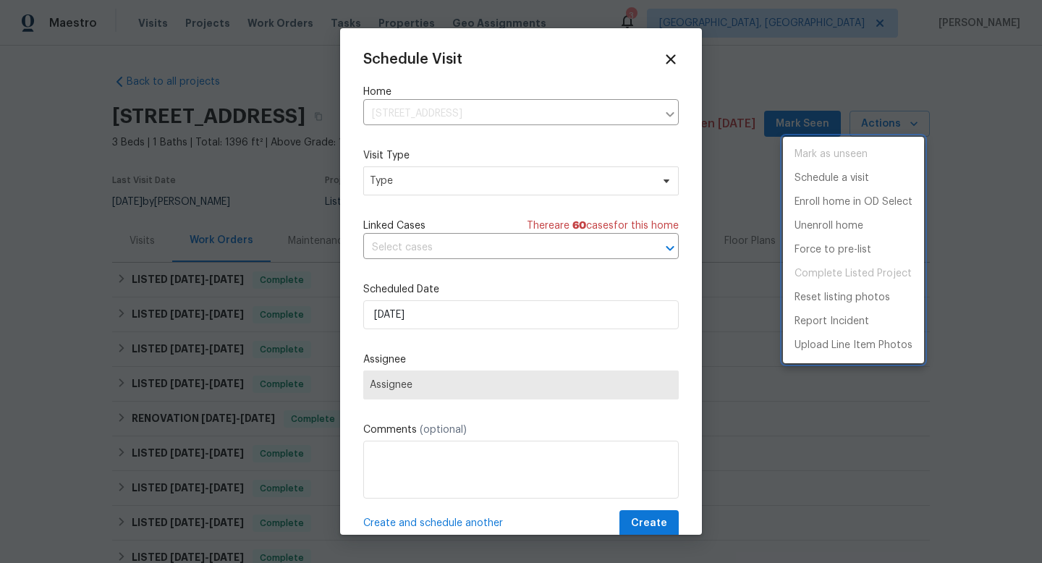
click at [418, 188] on div at bounding box center [521, 281] width 1042 height 563
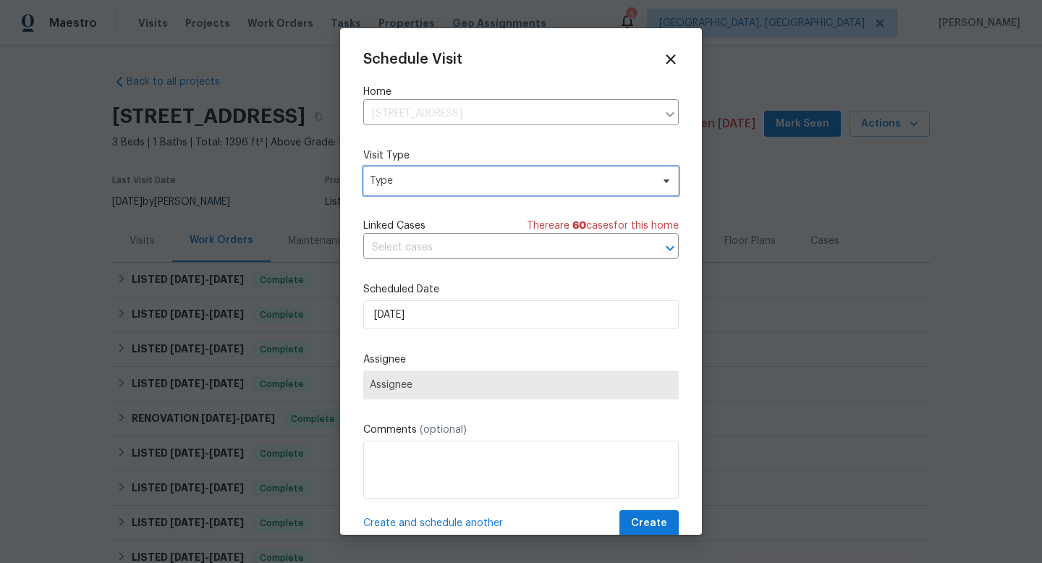
click at [405, 184] on span "Type" at bounding box center [511, 181] width 282 height 14
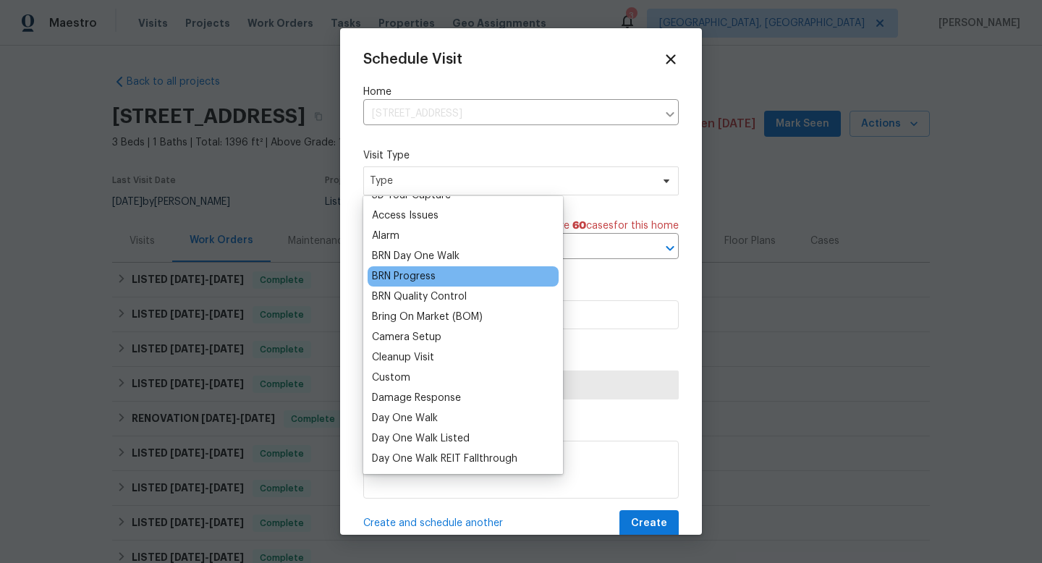
scroll to position [74, 0]
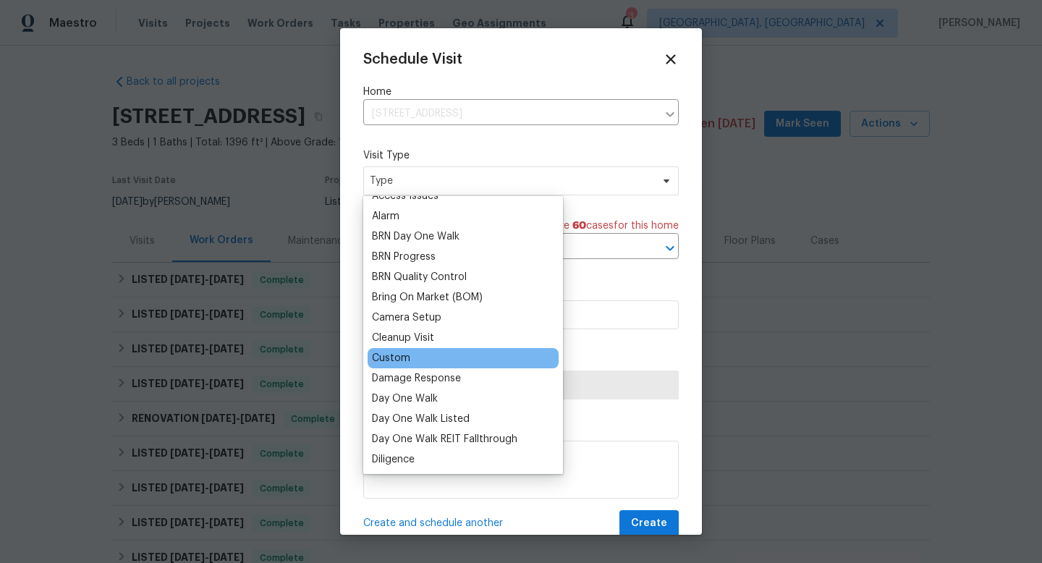
click at [434, 353] on div "Custom" at bounding box center [463, 358] width 191 height 20
click at [413, 350] on div "Custom" at bounding box center [463, 358] width 191 height 20
click at [406, 355] on div "Custom" at bounding box center [391, 358] width 38 height 14
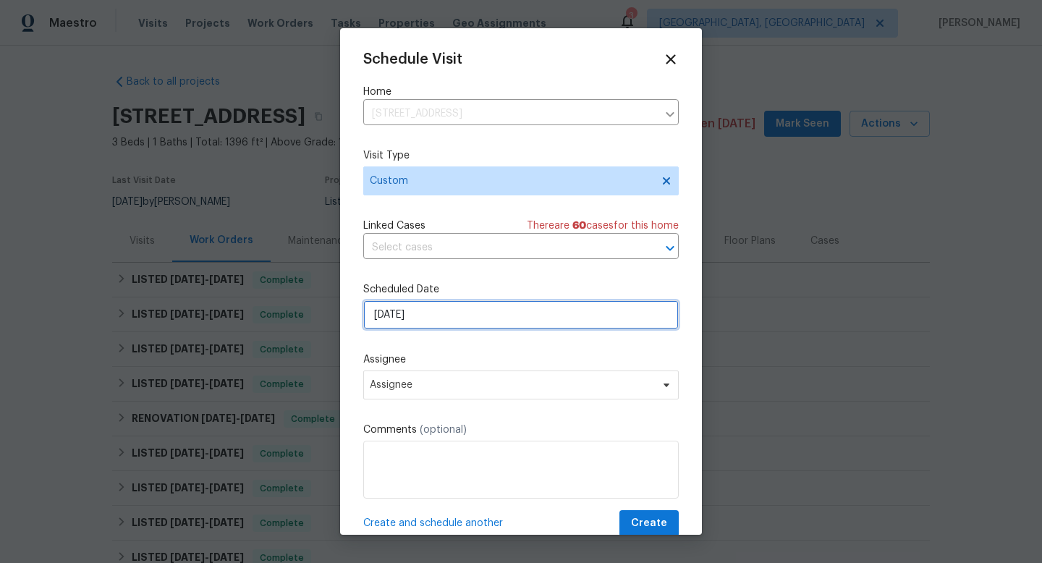
click at [445, 316] on input "9/16/2025" at bounding box center [521, 314] width 316 height 29
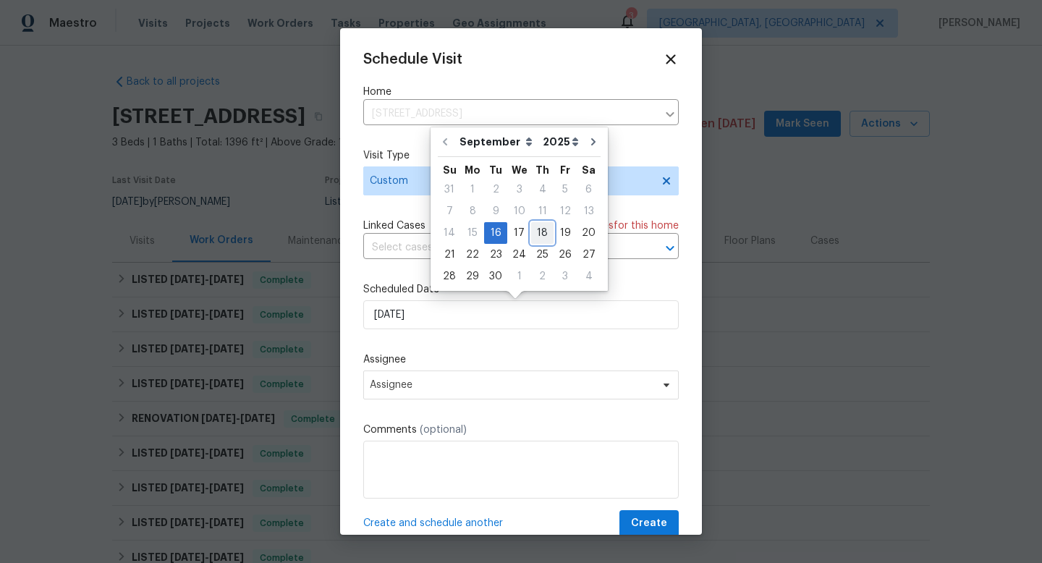
click at [547, 237] on div "18" at bounding box center [542, 233] width 22 height 20
type input "9/18/2025"
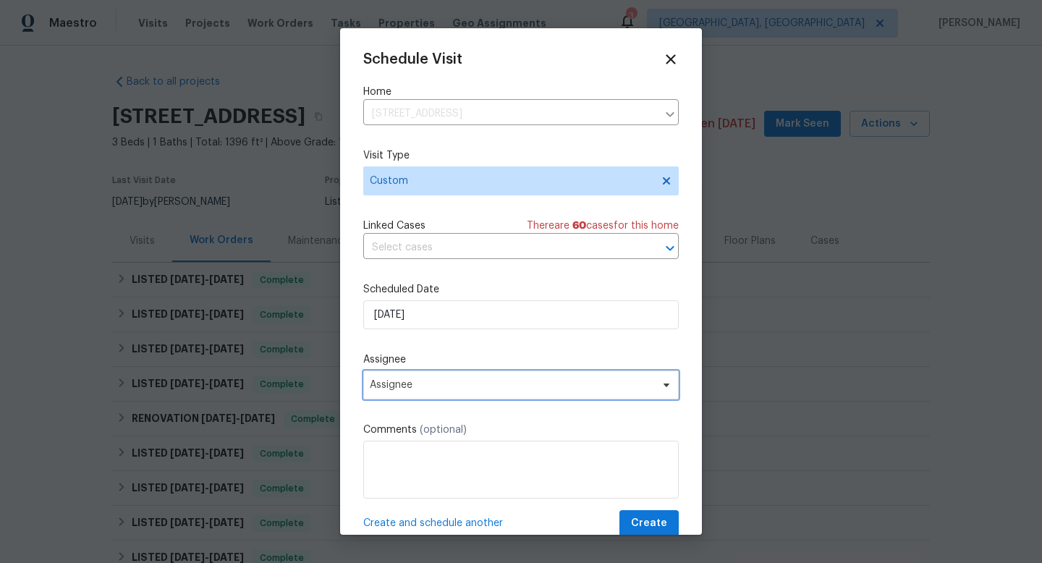
click at [434, 378] on span "Assignee" at bounding box center [521, 385] width 316 height 29
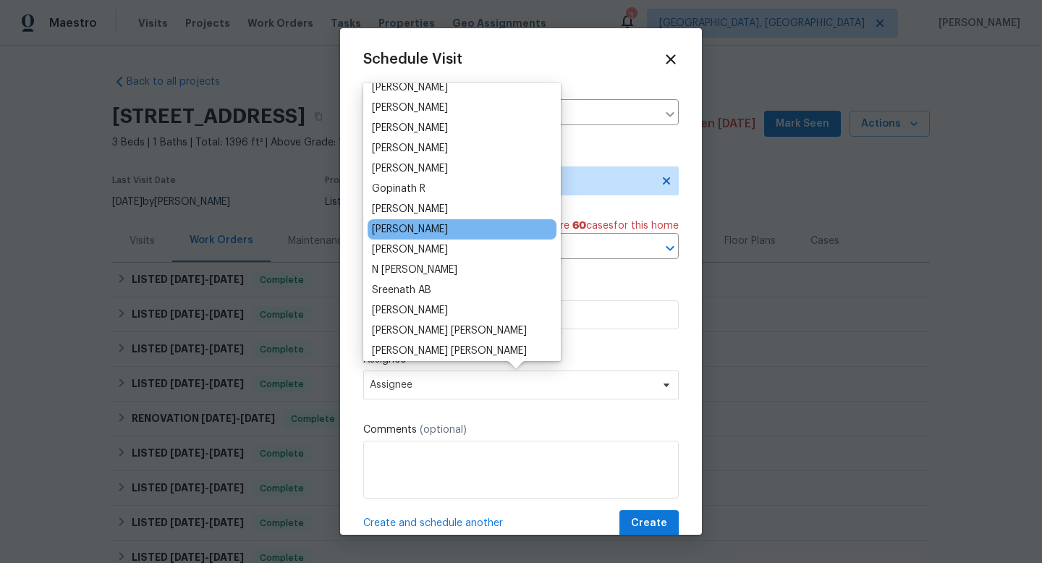
scroll to position [0, 0]
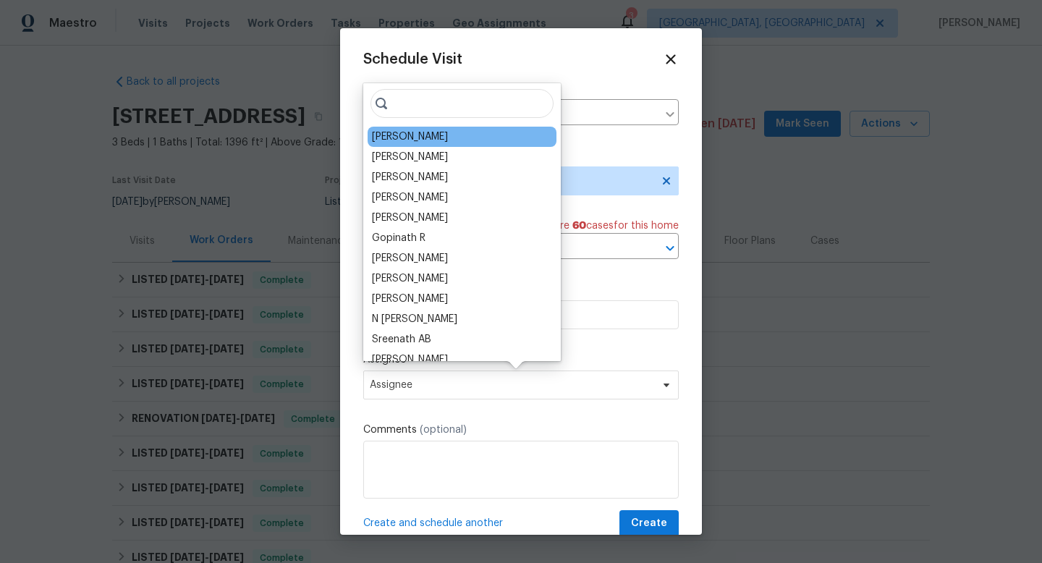
click at [466, 135] on div "[PERSON_NAME]" at bounding box center [462, 137] width 189 height 20
click at [429, 143] on div "[PERSON_NAME]" at bounding box center [410, 137] width 76 height 14
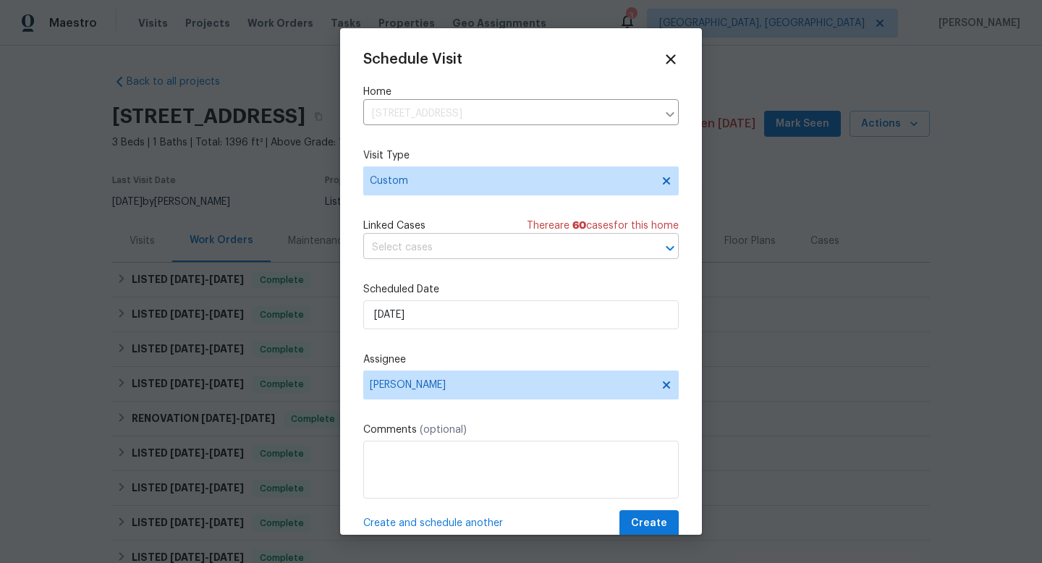
click at [573, 254] on input "text" at bounding box center [500, 248] width 275 height 22
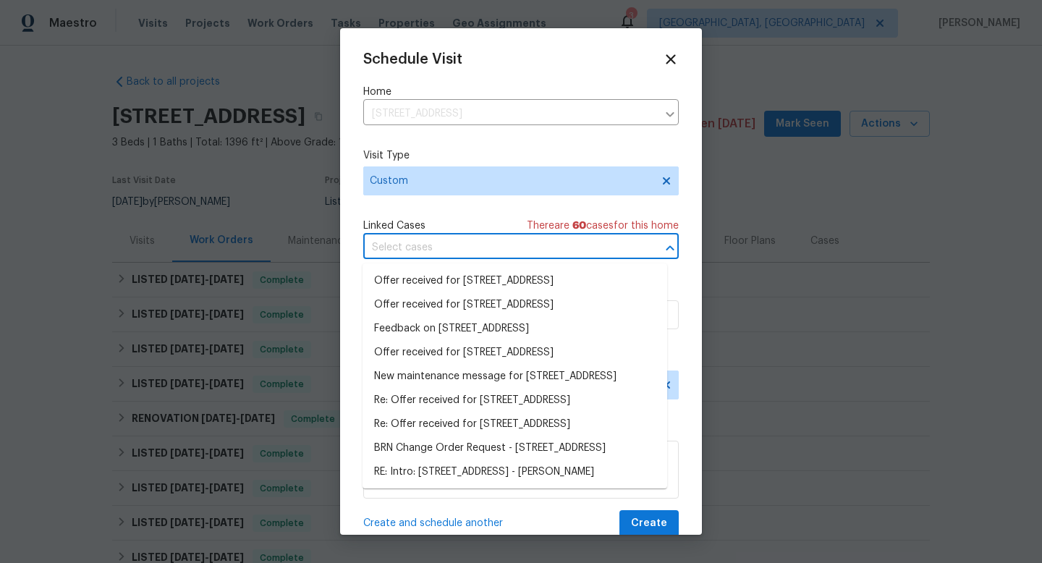
click at [486, 212] on div "Schedule Visit Home 359 Jamaica Ave, Medford, NY 11763 ​ Visit Type Custom Link…" at bounding box center [521, 294] width 316 height 486
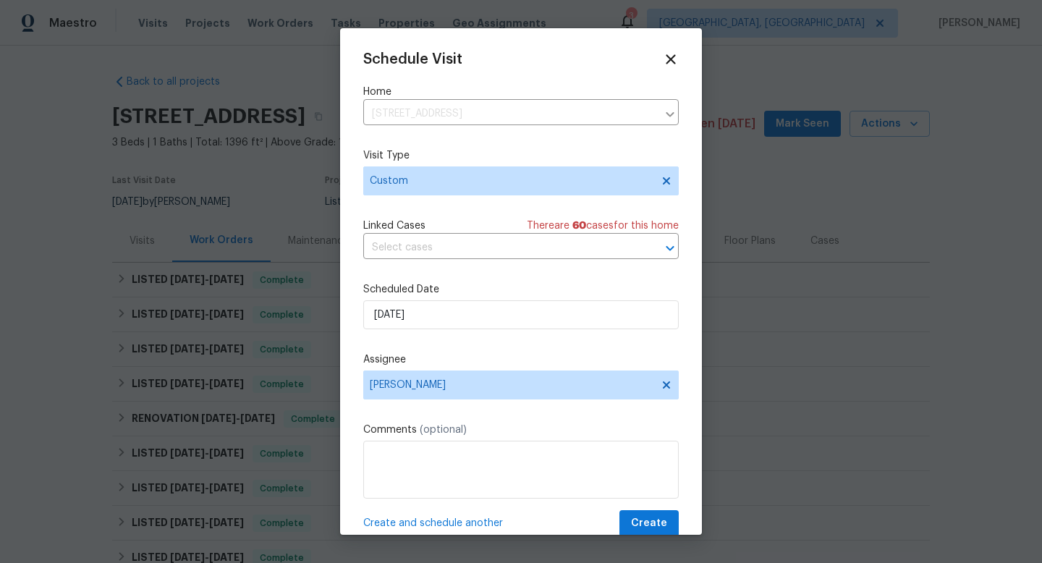
scroll to position [26, 0]
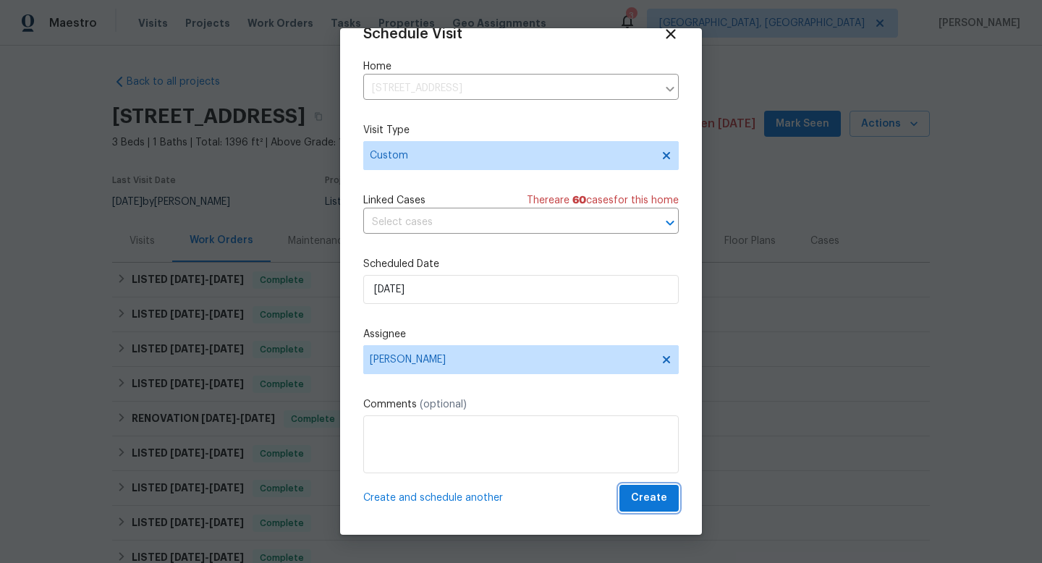
click at [633, 497] on span "Create" at bounding box center [649, 498] width 36 height 18
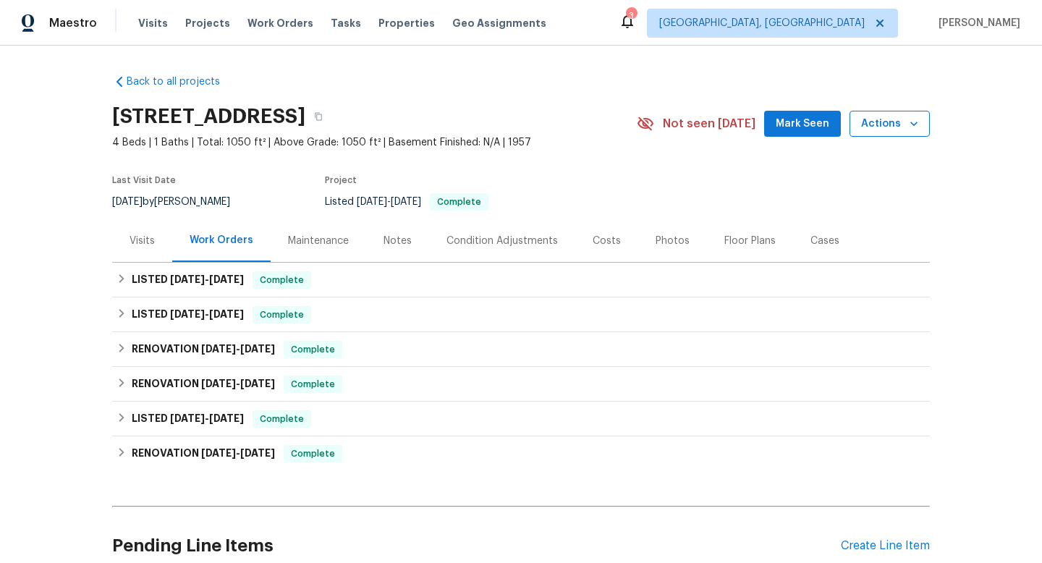
click at [861, 130] on span "Actions" at bounding box center [889, 124] width 57 height 18
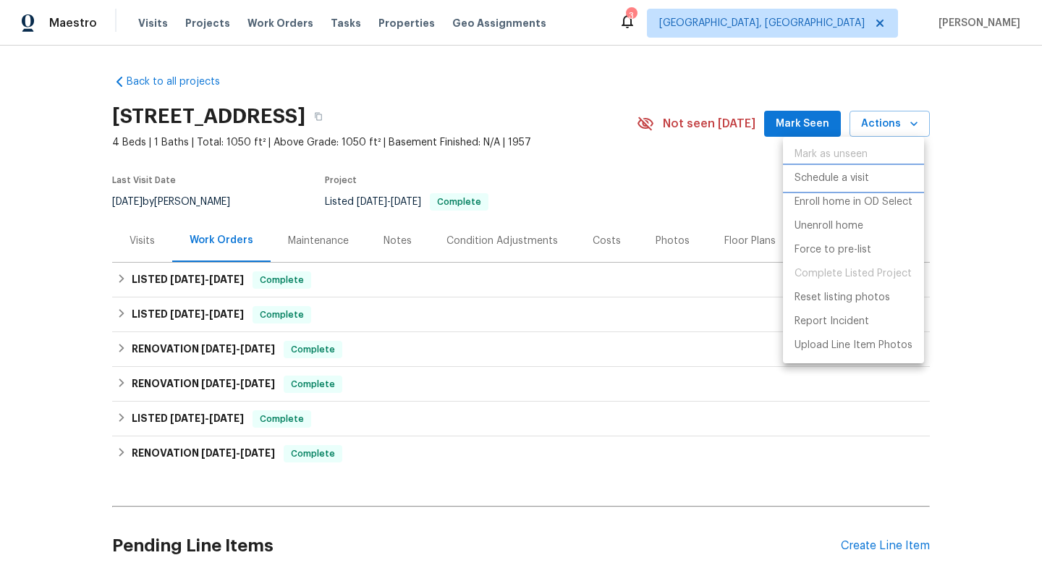
click at [844, 179] on p "Schedule a visit" at bounding box center [832, 178] width 75 height 15
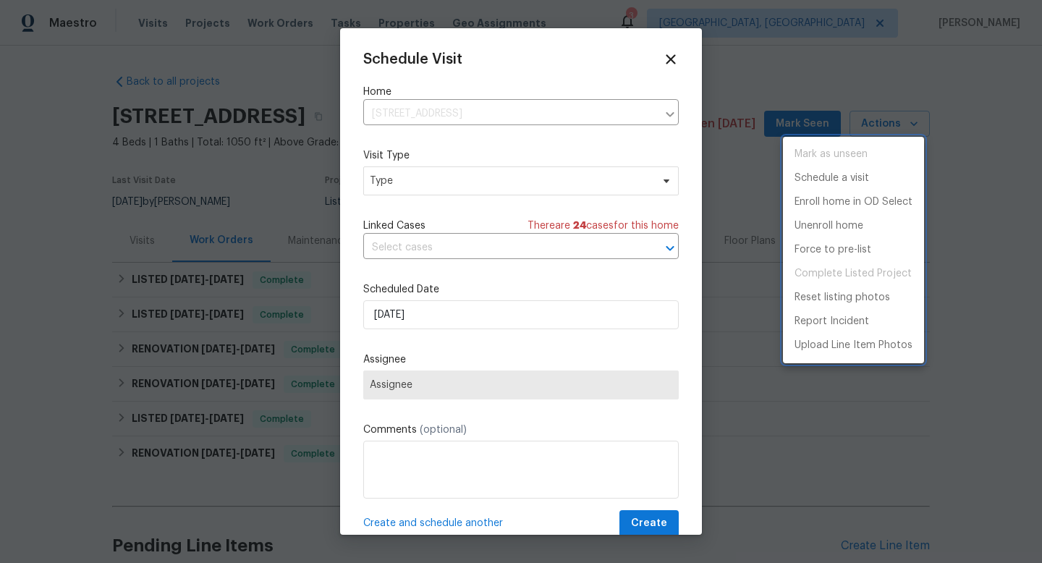
click at [446, 168] on div at bounding box center [521, 281] width 1042 height 563
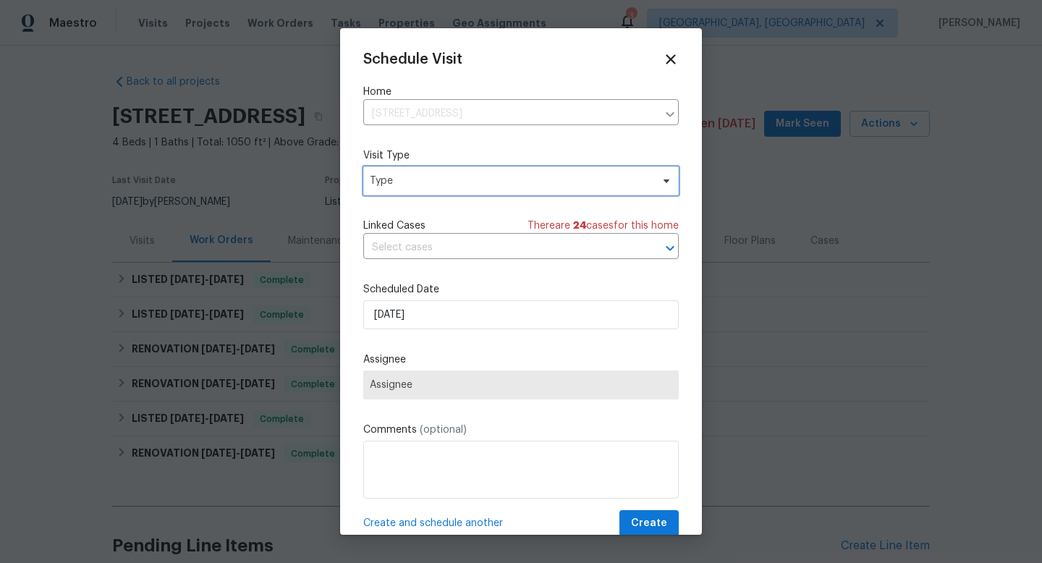
click at [430, 174] on span "Type" at bounding box center [511, 181] width 282 height 14
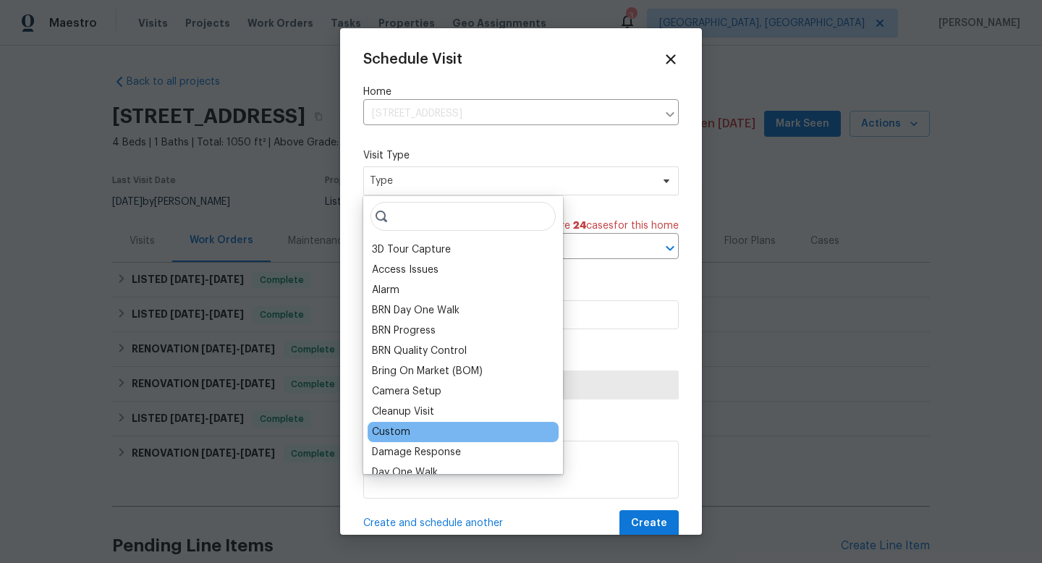
click at [420, 427] on div "Custom" at bounding box center [463, 432] width 191 height 20
click at [405, 431] on div "Custom" at bounding box center [391, 432] width 38 height 14
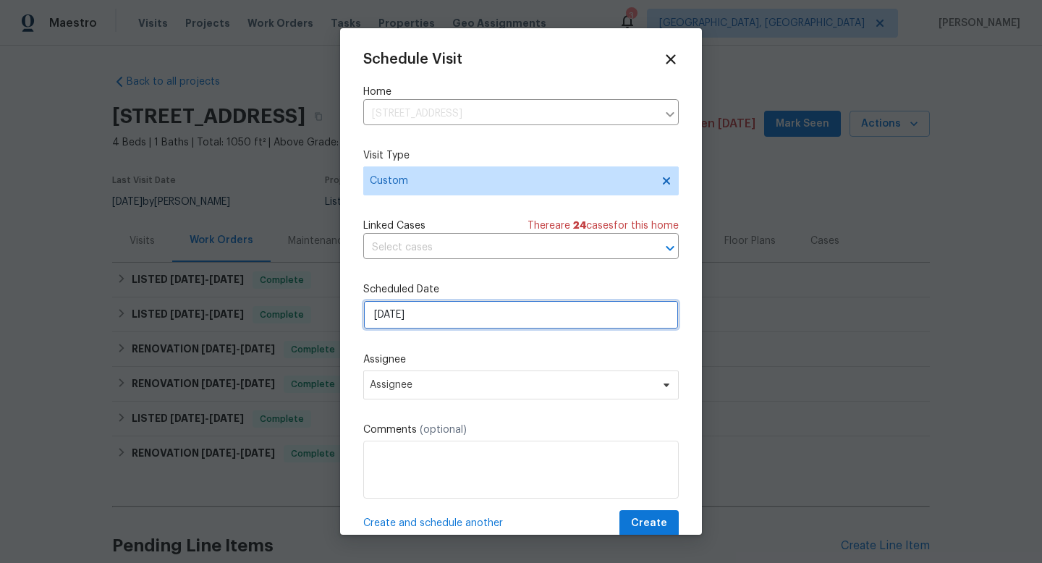
click at [437, 313] on input "[DATE]" at bounding box center [521, 314] width 316 height 29
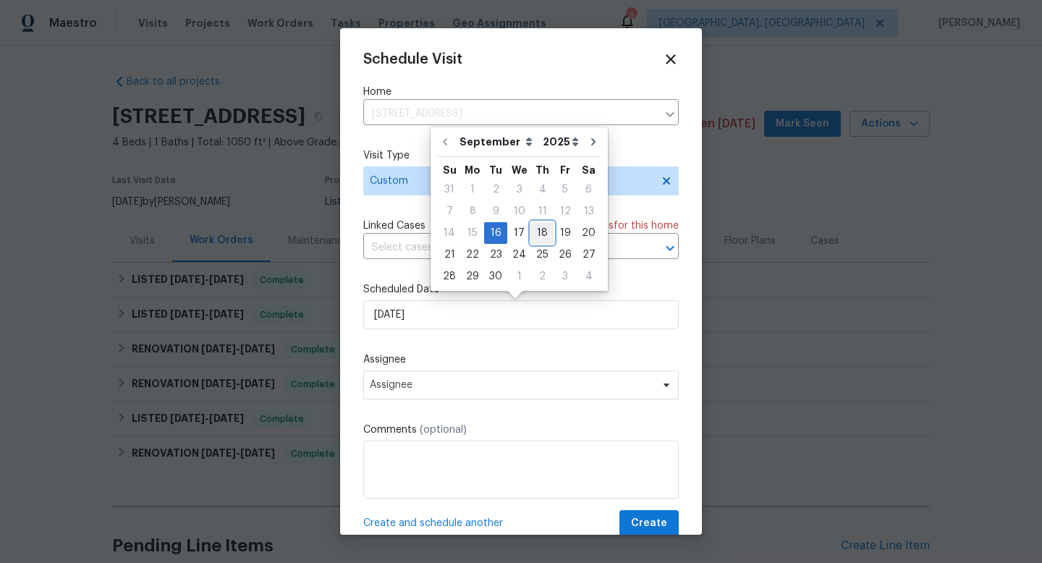
click at [534, 231] on div "18" at bounding box center [542, 233] width 22 height 20
type input "[DATE]"
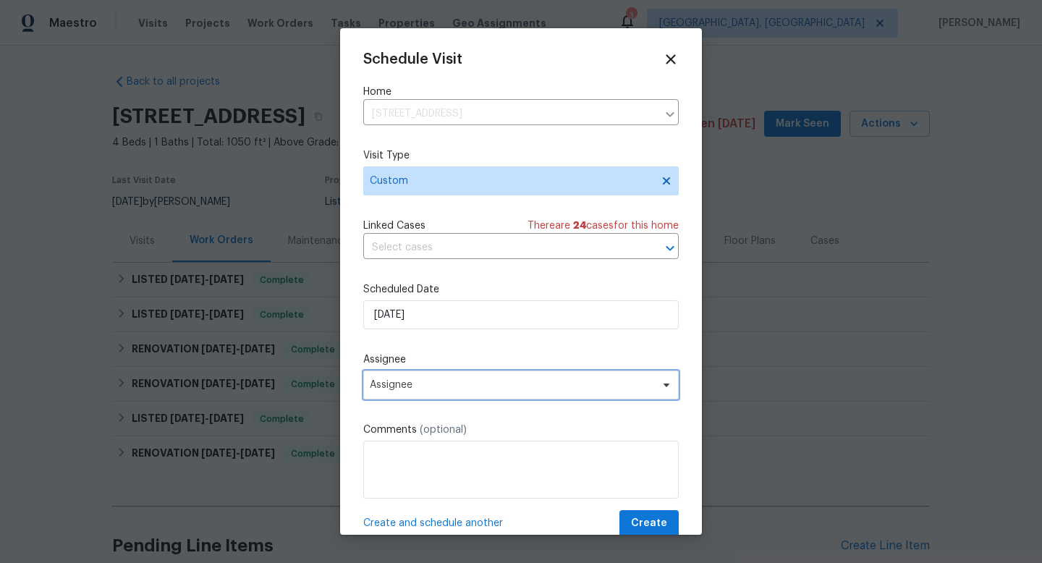
click at [431, 381] on span "Assignee" at bounding box center [512, 385] width 284 height 12
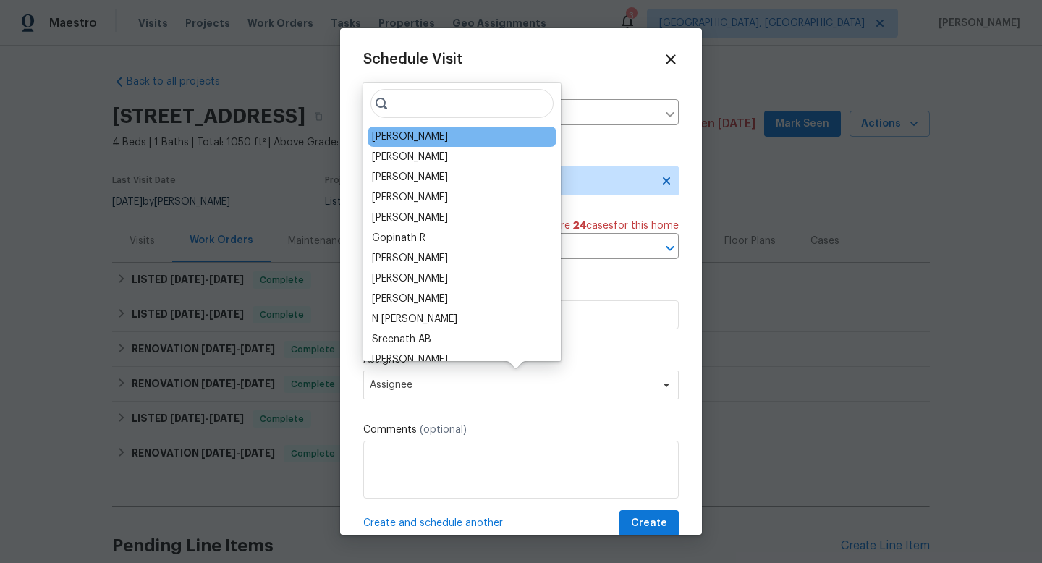
click at [441, 138] on div "[PERSON_NAME]" at bounding box center [462, 137] width 189 height 20
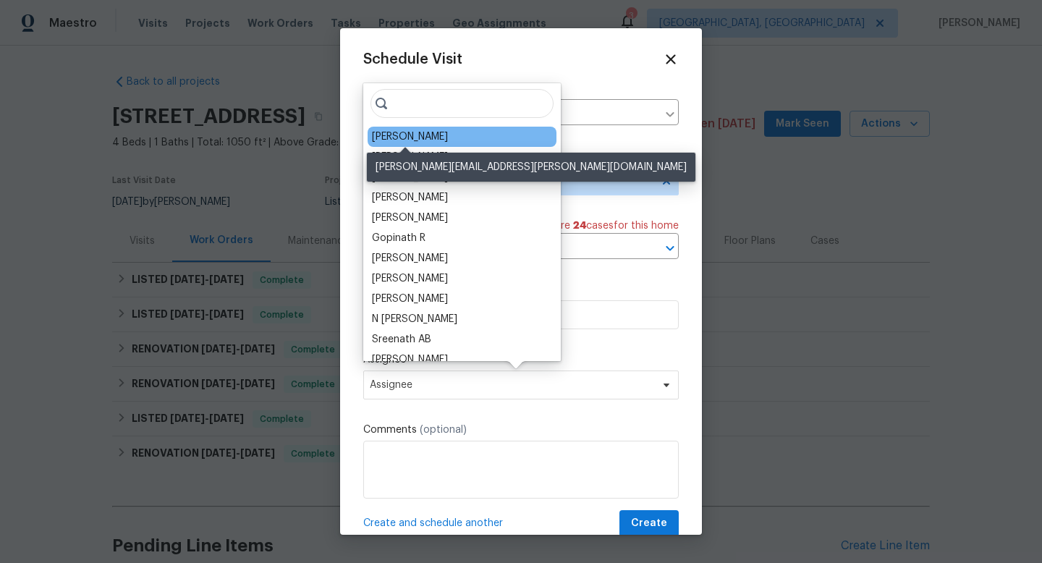
click at [434, 138] on div "[PERSON_NAME]" at bounding box center [410, 137] width 76 height 14
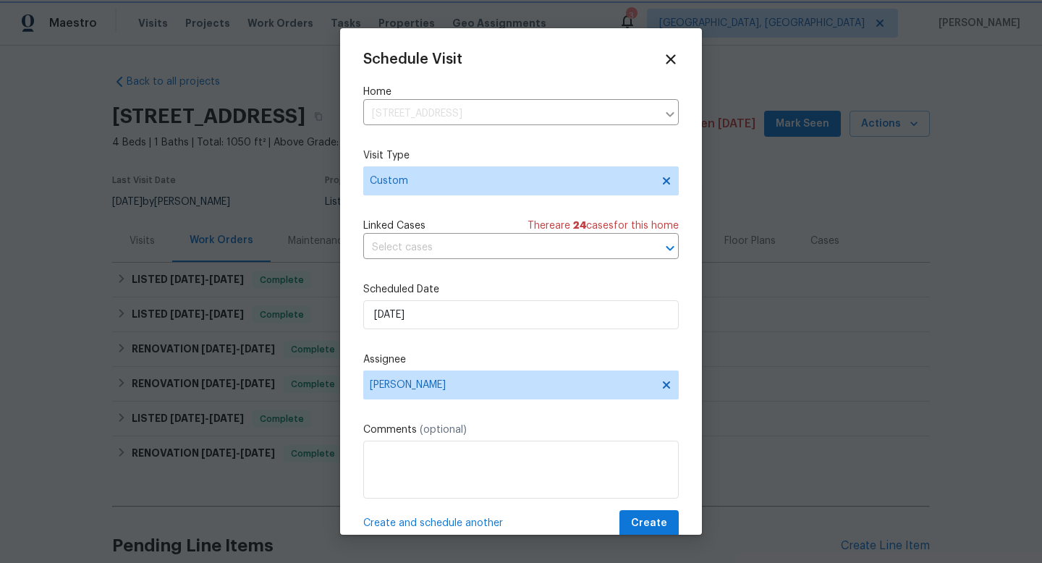
scroll to position [26, 0]
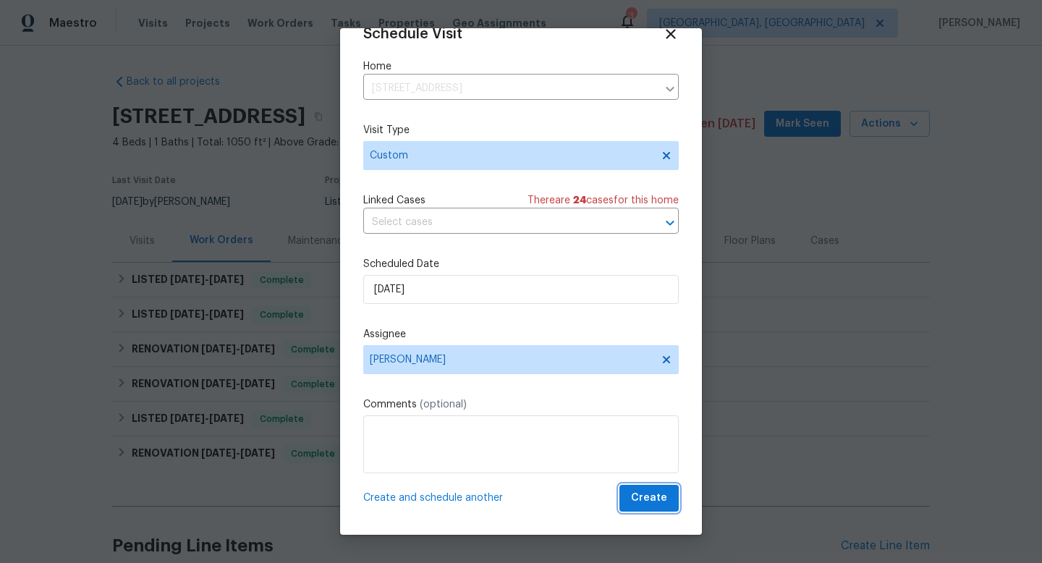
click at [631, 490] on span "Create" at bounding box center [649, 498] width 36 height 18
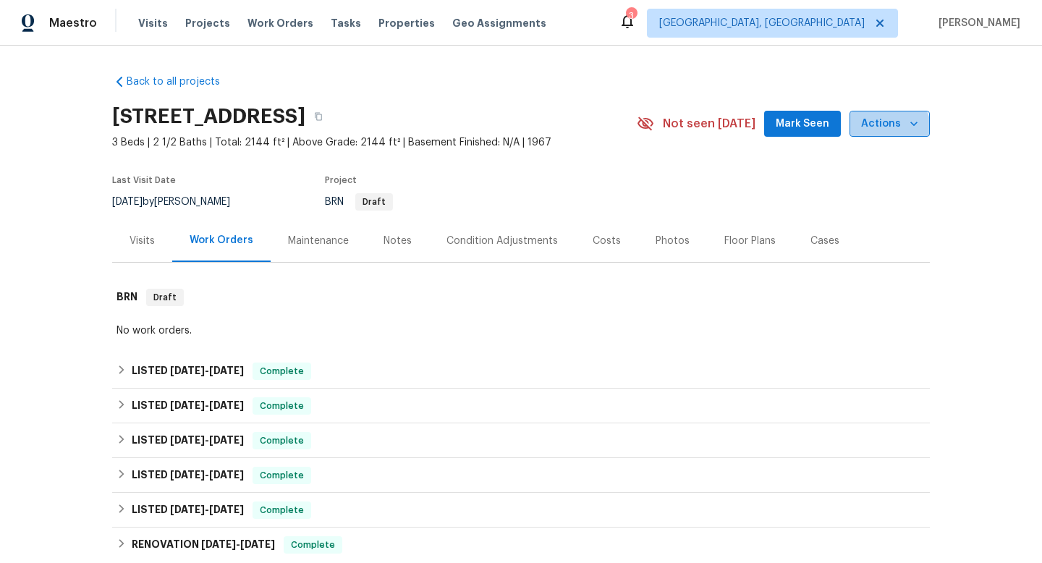
click at [873, 132] on button "Actions" at bounding box center [890, 124] width 80 height 27
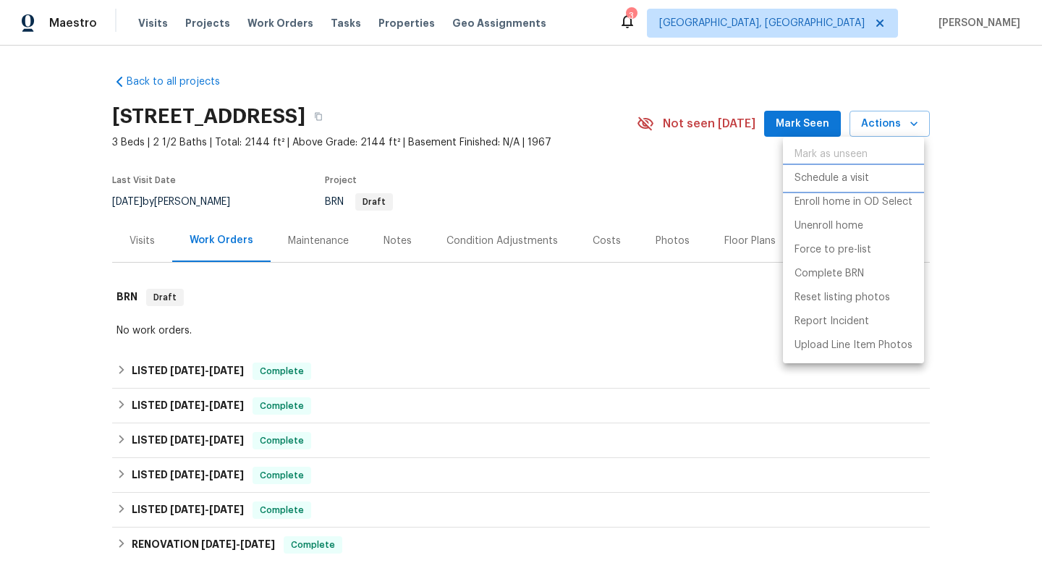
click at [859, 176] on p "Schedule a visit" at bounding box center [832, 178] width 75 height 15
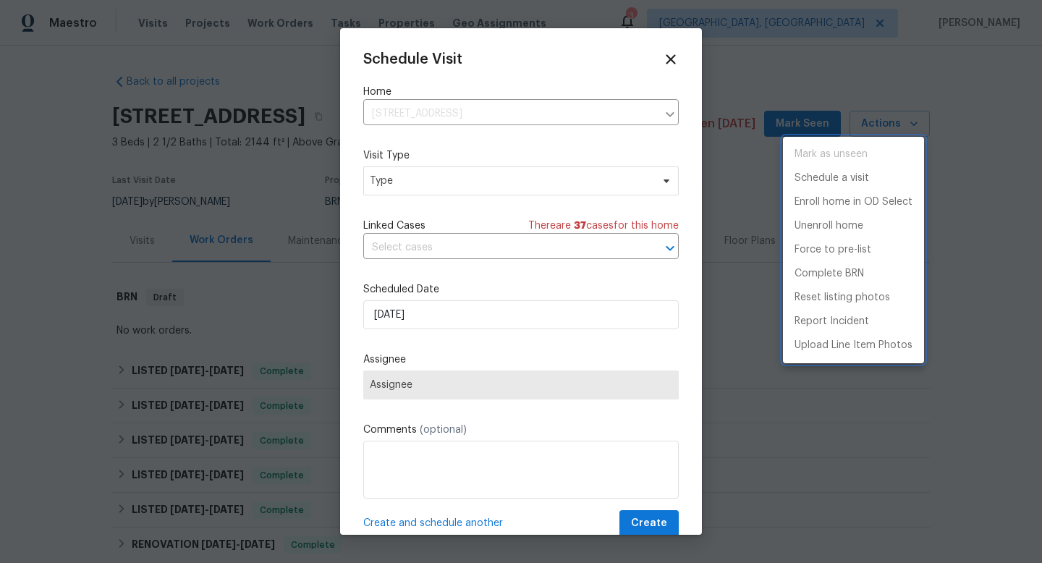
click at [410, 318] on div at bounding box center [521, 281] width 1042 height 563
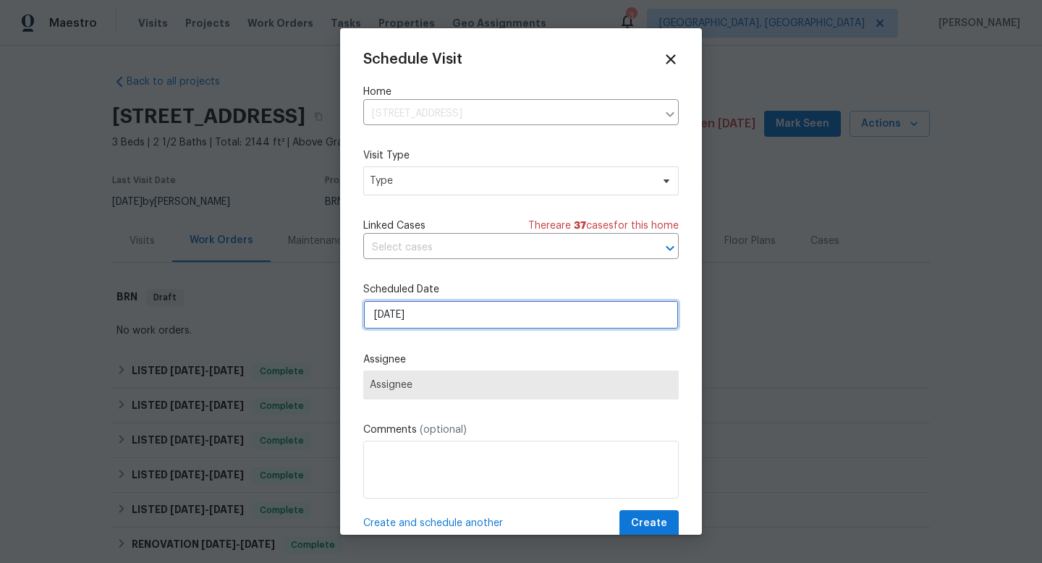
click at [420, 318] on input "9/16/2025" at bounding box center [521, 314] width 316 height 29
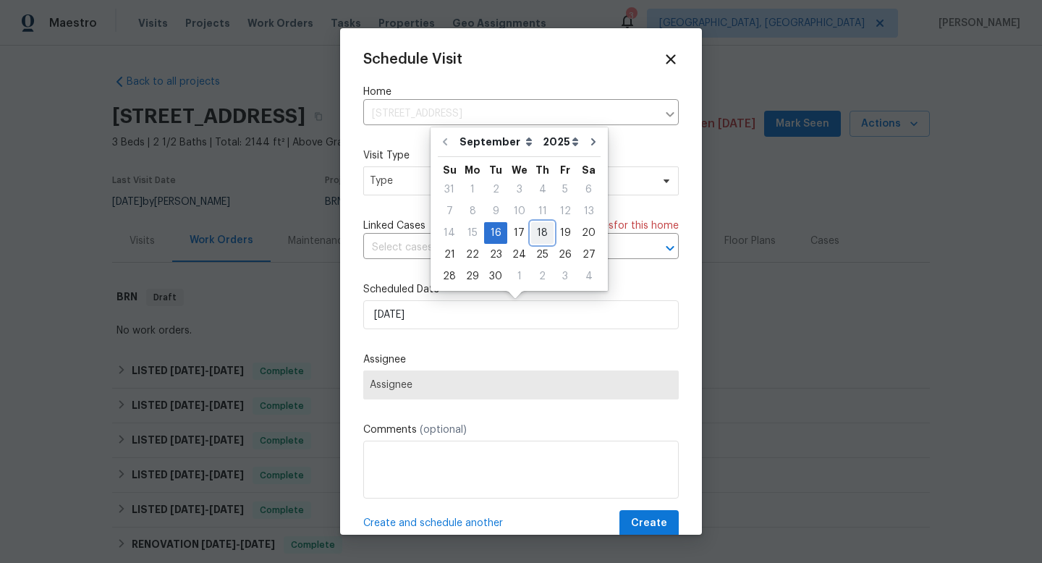
click at [531, 238] on div "18" at bounding box center [542, 233] width 22 height 20
type input "9/18/2025"
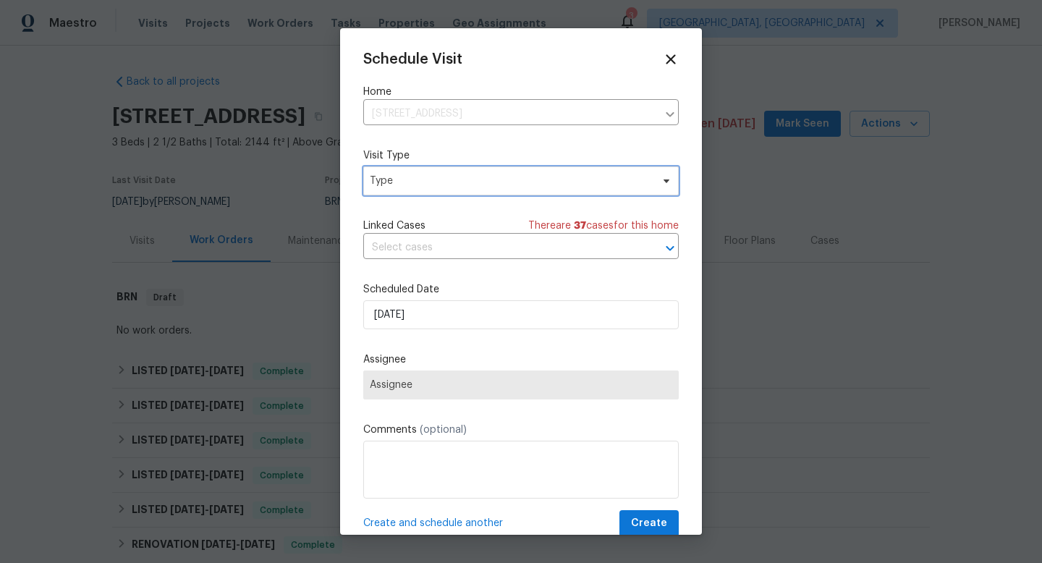
click at [425, 190] on span "Type" at bounding box center [521, 180] width 316 height 29
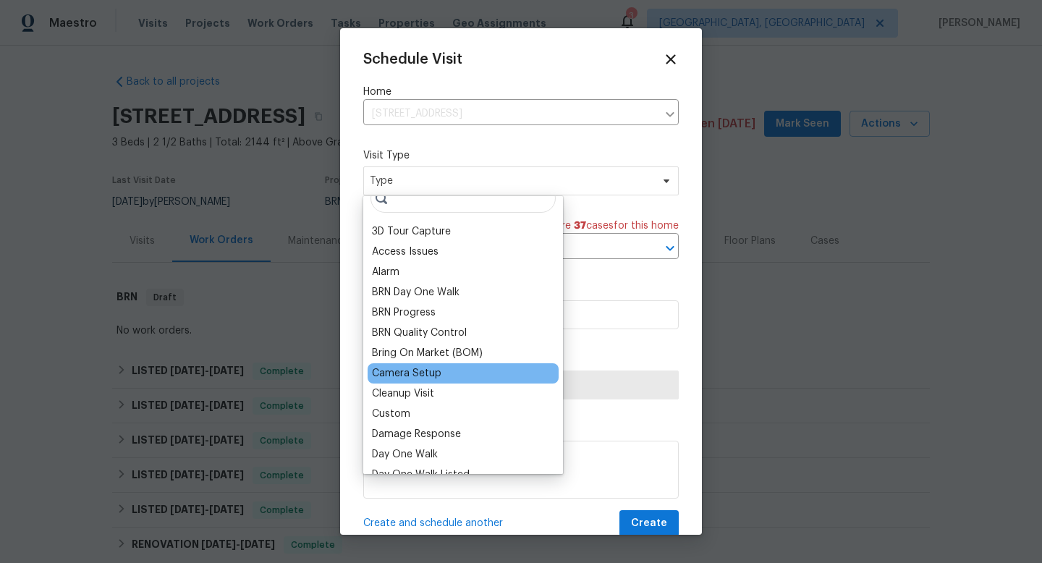
scroll to position [20, 0]
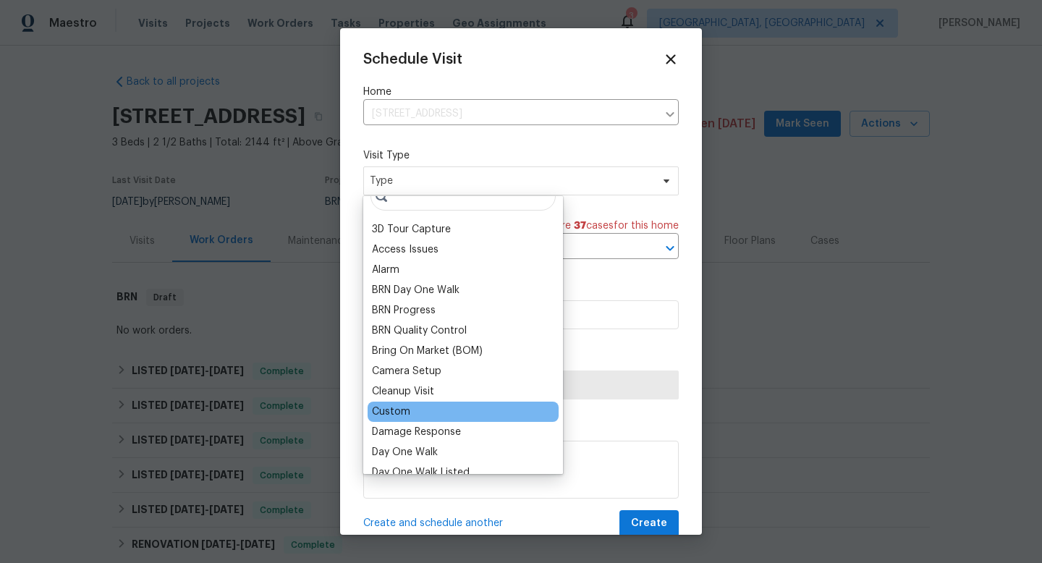
click at [416, 408] on div "Custom" at bounding box center [463, 412] width 191 height 20
click at [399, 408] on div "Custom" at bounding box center [391, 412] width 38 height 14
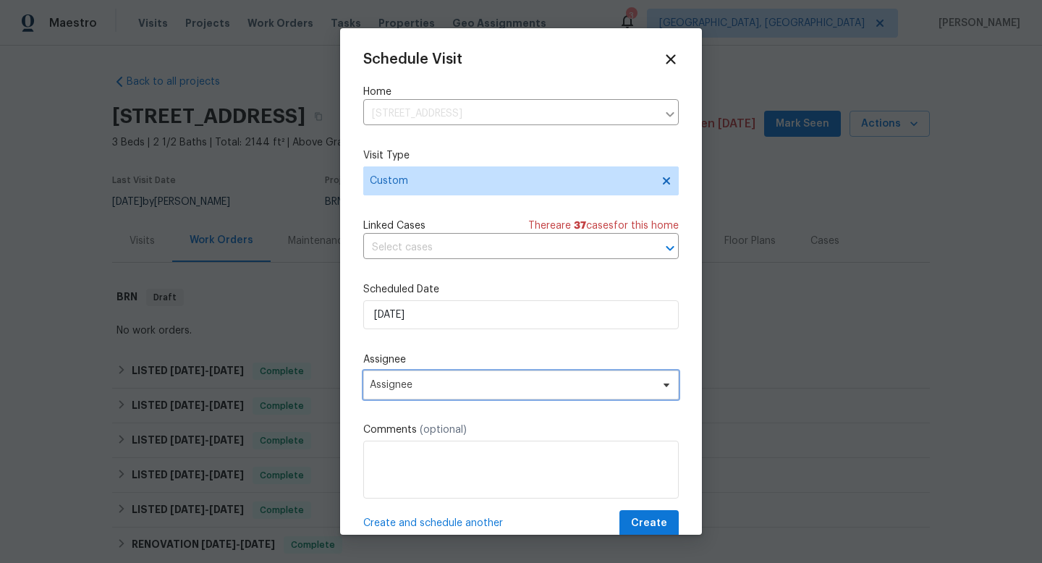
click at [434, 378] on span "Assignee" at bounding box center [521, 385] width 316 height 29
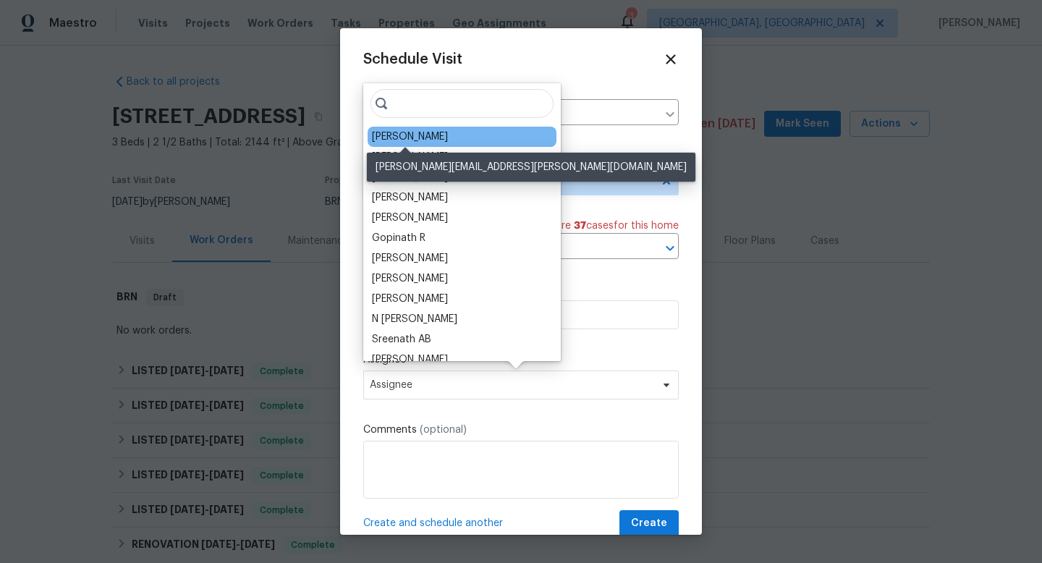
click at [403, 140] on div "[PERSON_NAME]" at bounding box center [410, 137] width 76 height 14
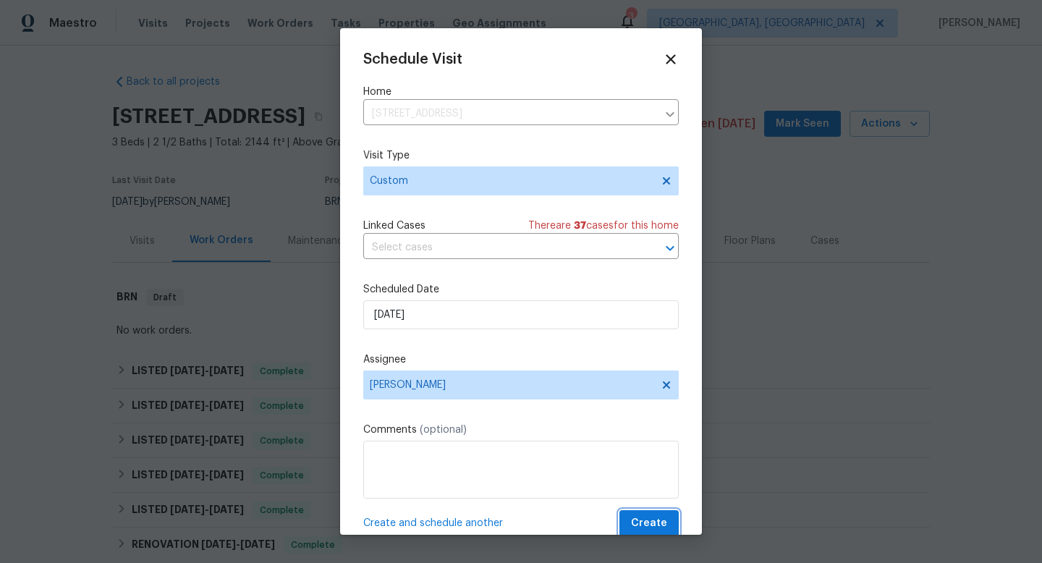
click at [631, 518] on span "Create" at bounding box center [649, 524] width 36 height 18
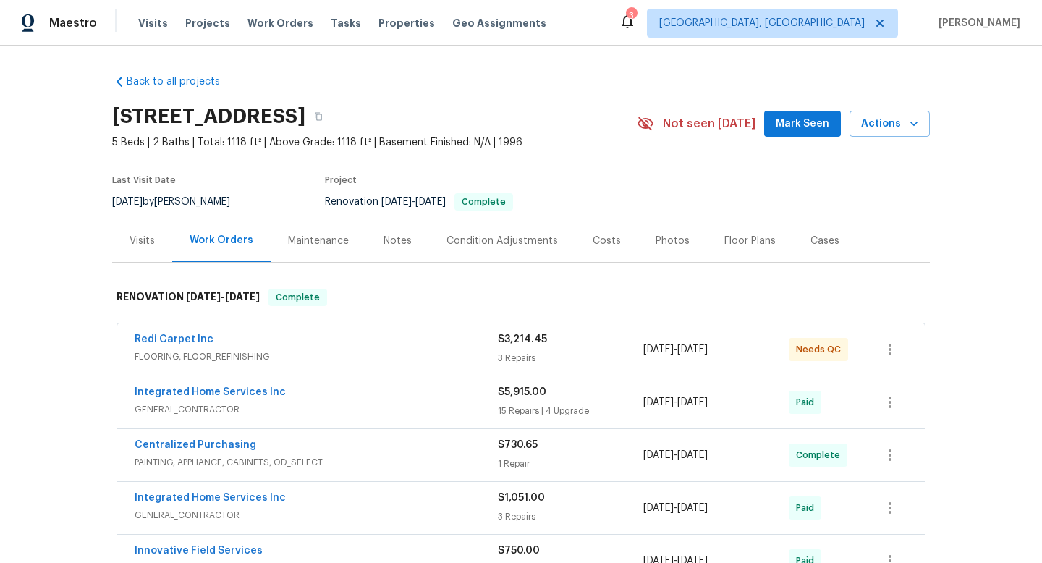
click at [206, 352] on span "FLOORING, FLOOR_REFINISHING" at bounding box center [316, 357] width 363 height 14
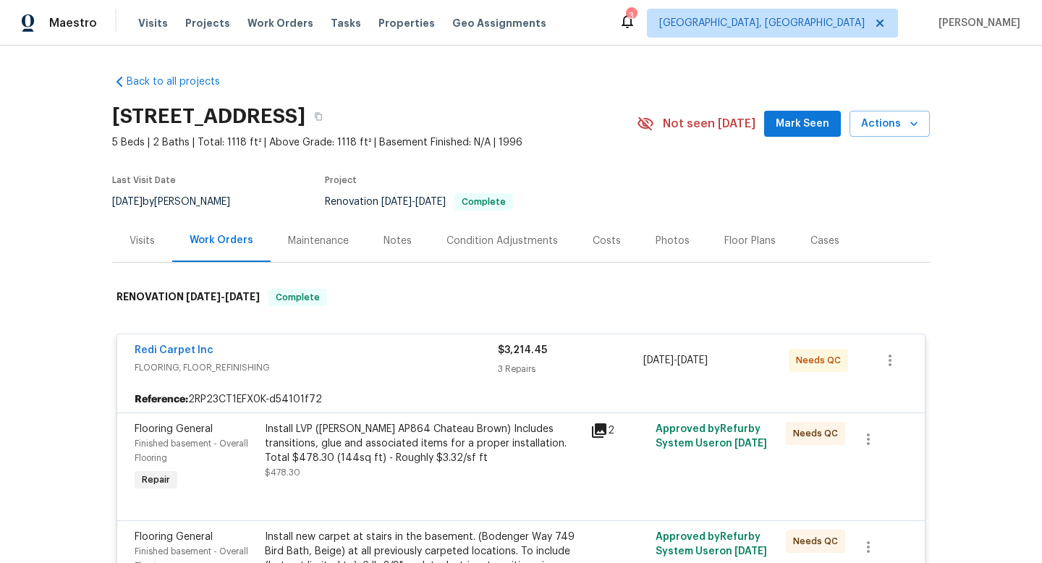
click at [443, 435] on div "Install LVP (Knighton AP864 Chateau Brown) Includes transitions, glue and assoc…" at bounding box center [423, 443] width 317 height 43
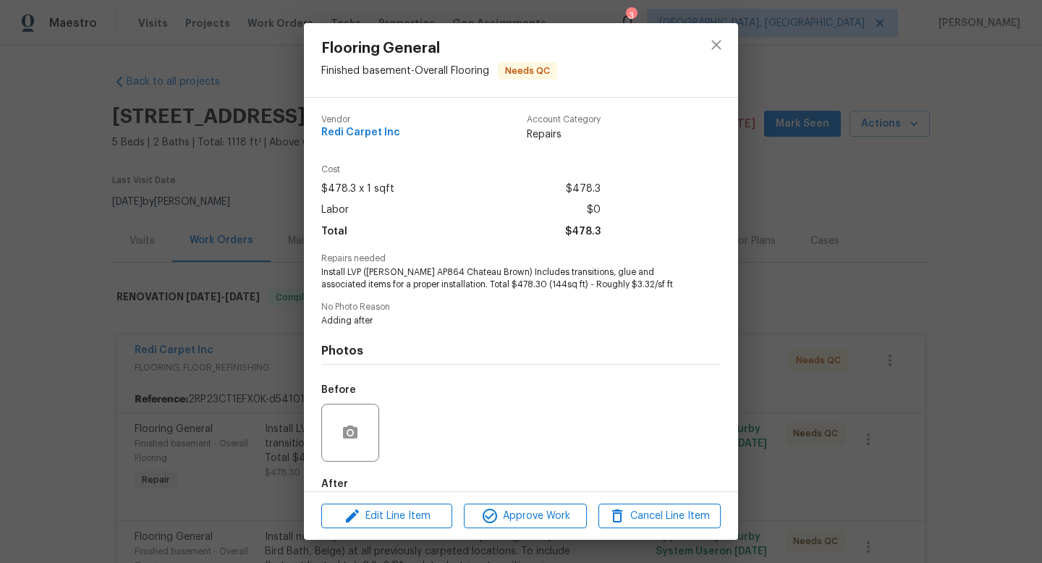
scroll to position [79, 0]
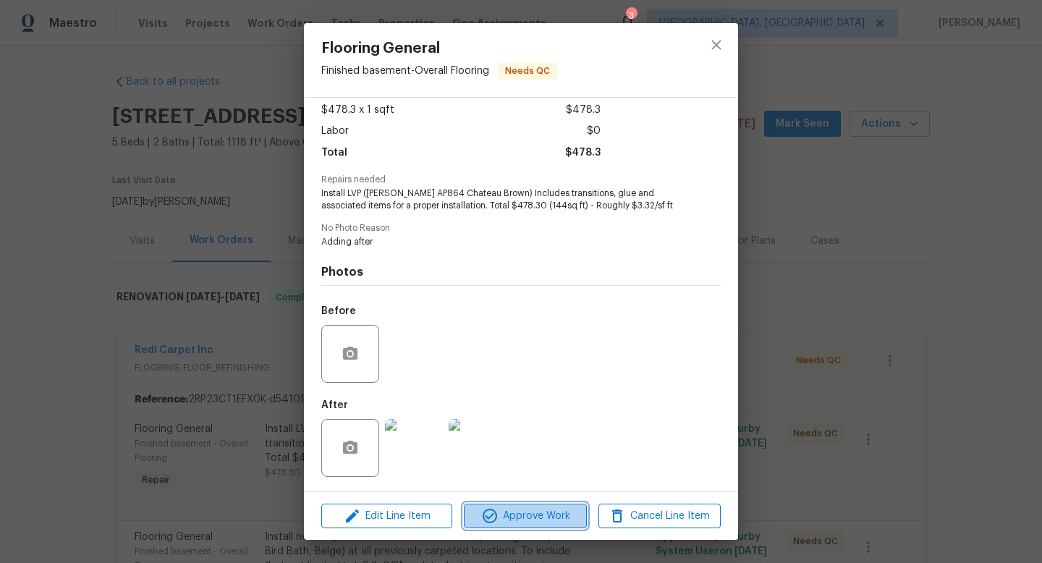
click at [513, 521] on span "Approve Work" at bounding box center [525, 516] width 114 height 18
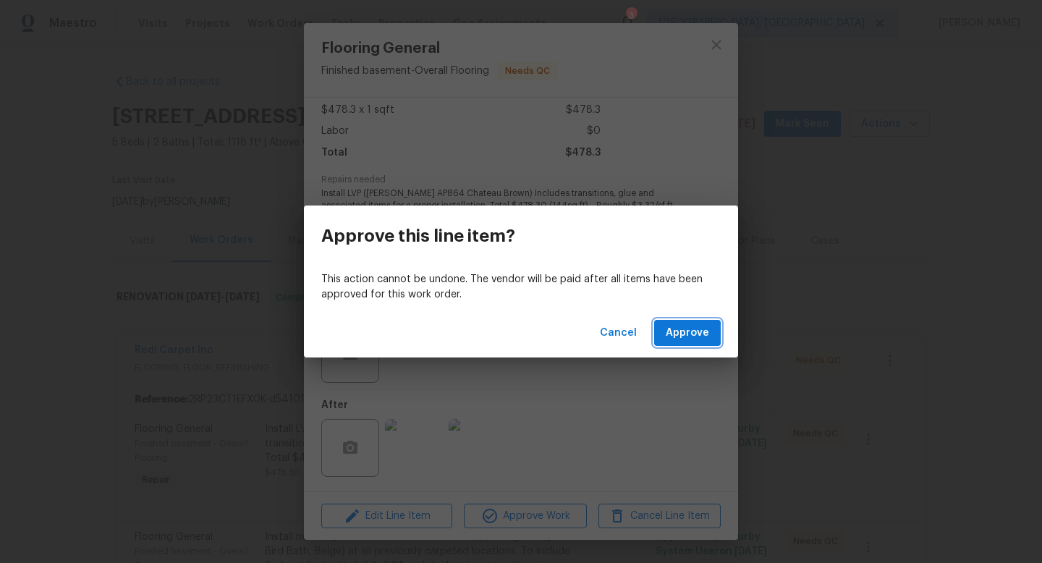
click at [698, 337] on span "Approve" at bounding box center [687, 333] width 43 height 18
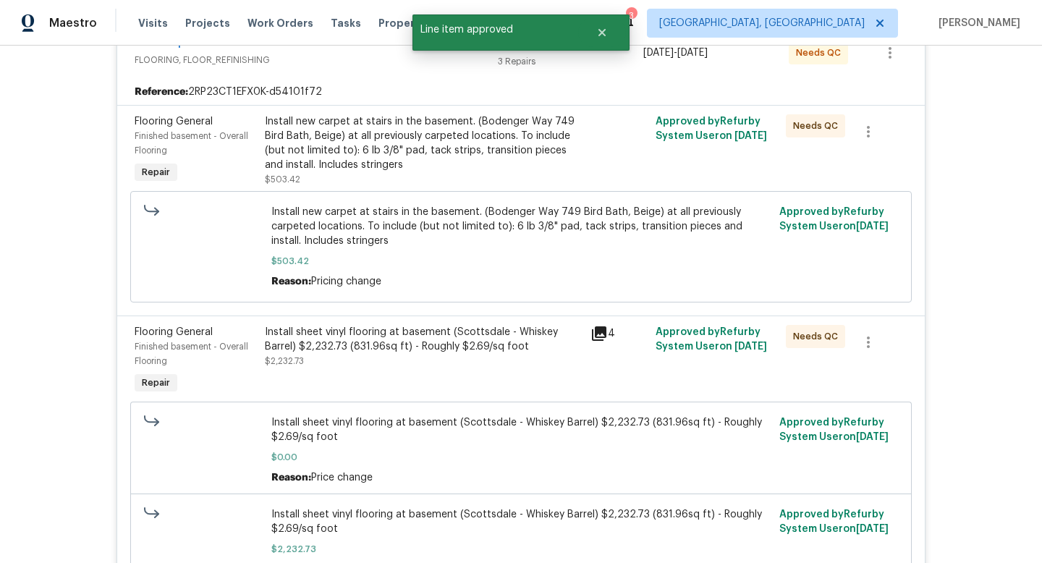
scroll to position [308, 0]
click at [431, 347] on div "Install sheet vinyl flooring at basement (Scottsdale - Whiskey Barrel) $2,232.7…" at bounding box center [423, 338] width 317 height 29
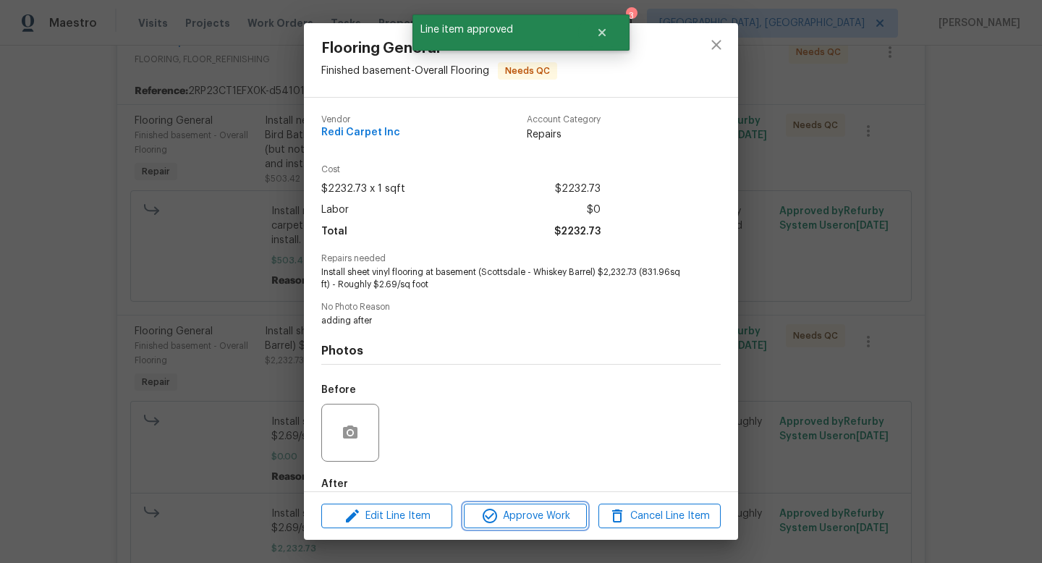
click at [514, 511] on span "Approve Work" at bounding box center [525, 516] width 114 height 18
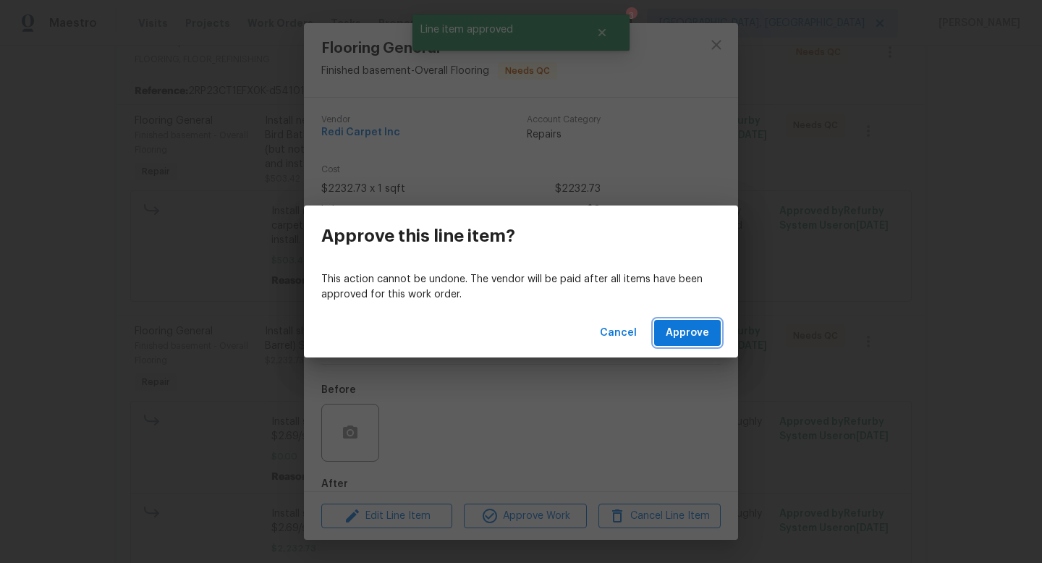
click at [682, 333] on span "Approve" at bounding box center [687, 333] width 43 height 18
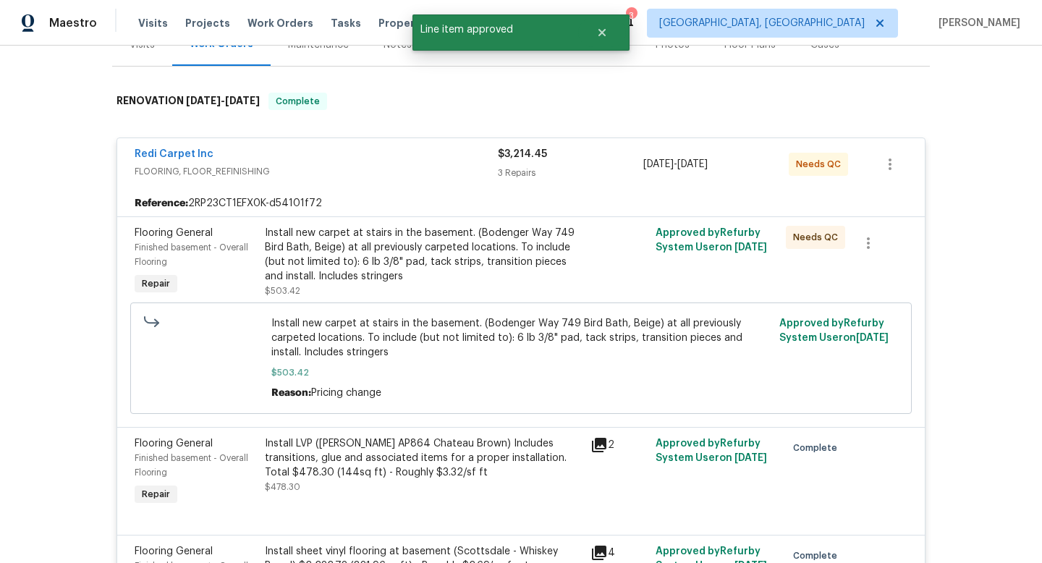
scroll to position [131, 0]
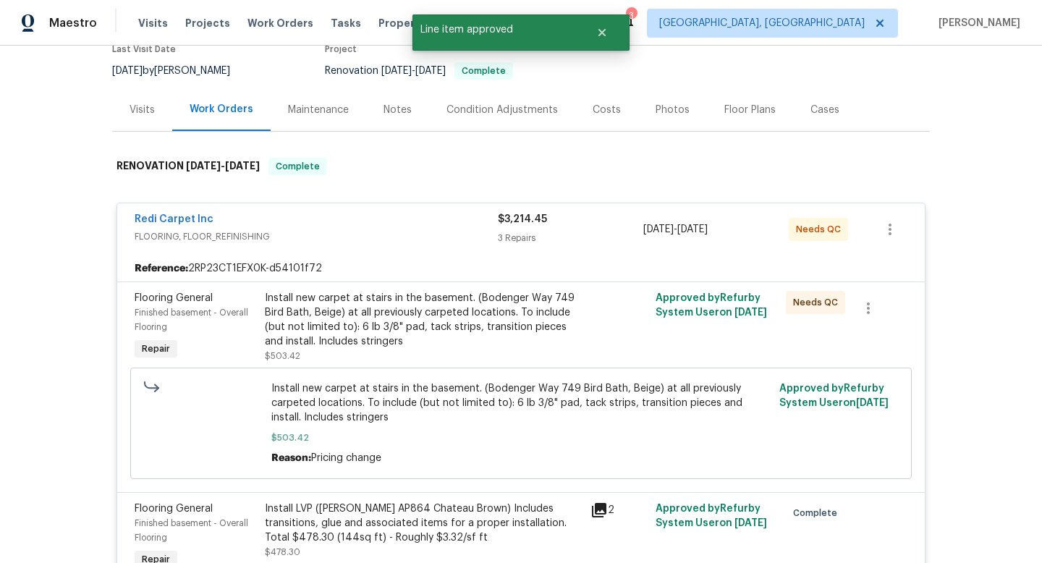
click at [421, 324] on div "Install new carpet at stairs in the basement. (Bodenger Way 749 Bird Bath, Beig…" at bounding box center [423, 320] width 317 height 58
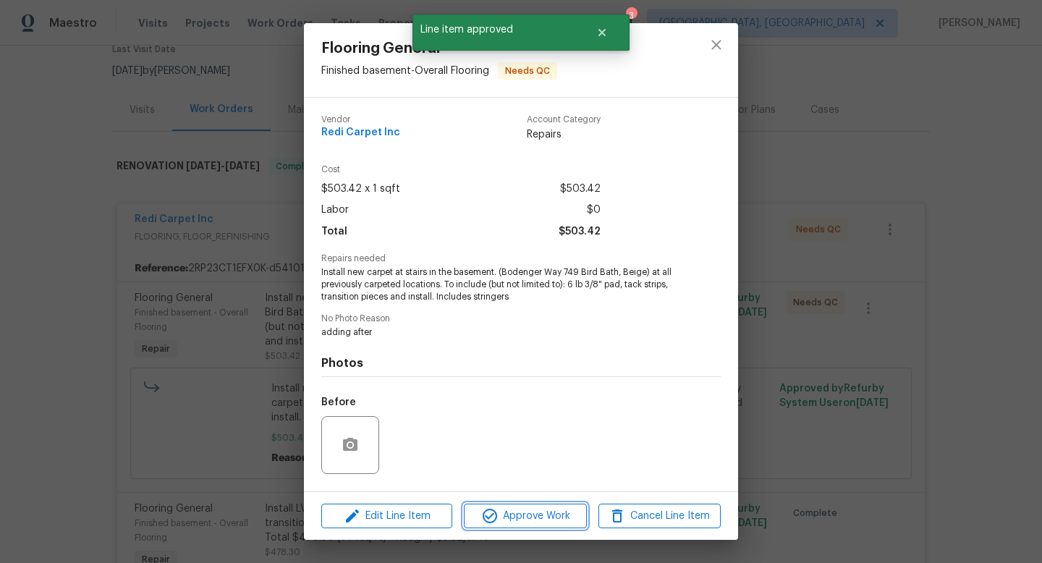
click at [488, 511] on icon "button" at bounding box center [489, 515] width 17 height 17
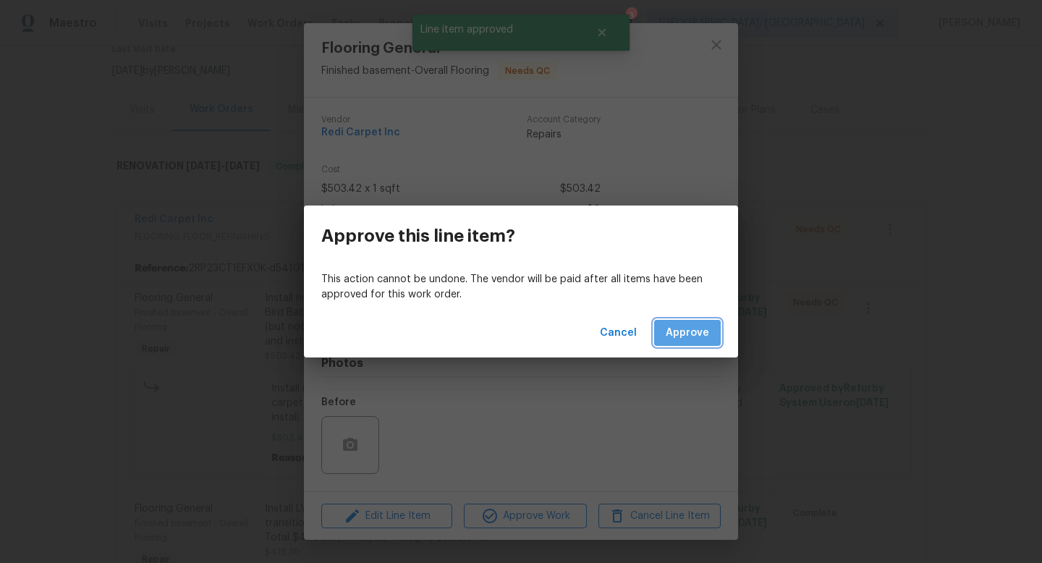
click at [687, 337] on span "Approve" at bounding box center [687, 333] width 43 height 18
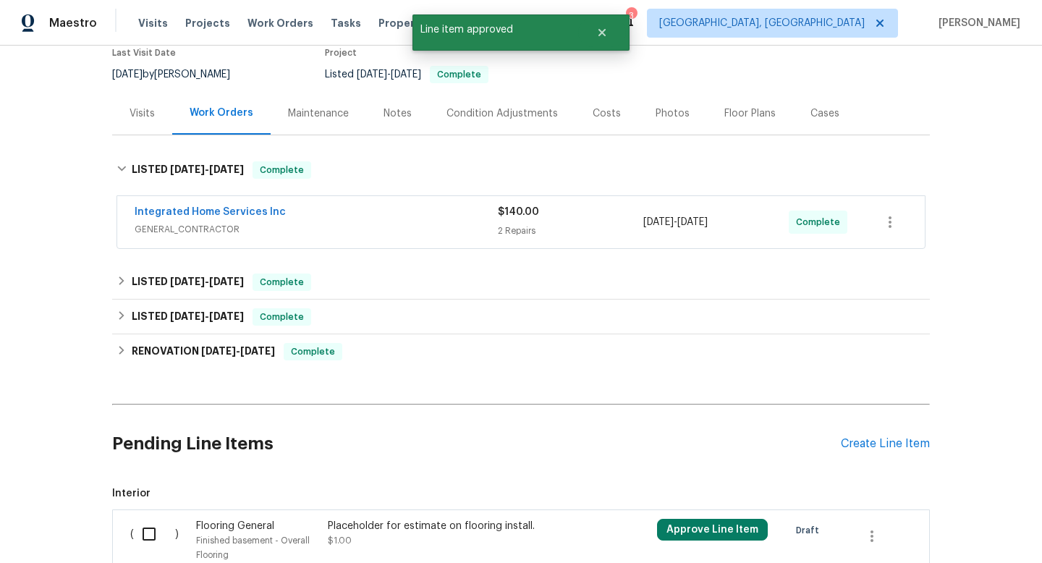
scroll to position [33, 0]
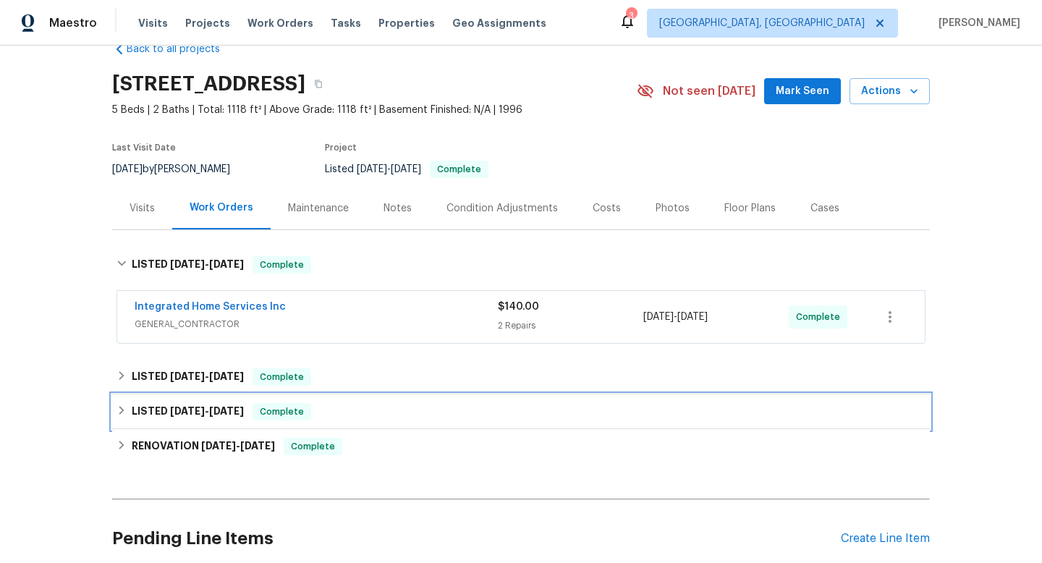
click at [198, 401] on div "LISTED 7/16/25 - 7/17/25 Complete" at bounding box center [521, 412] width 818 height 35
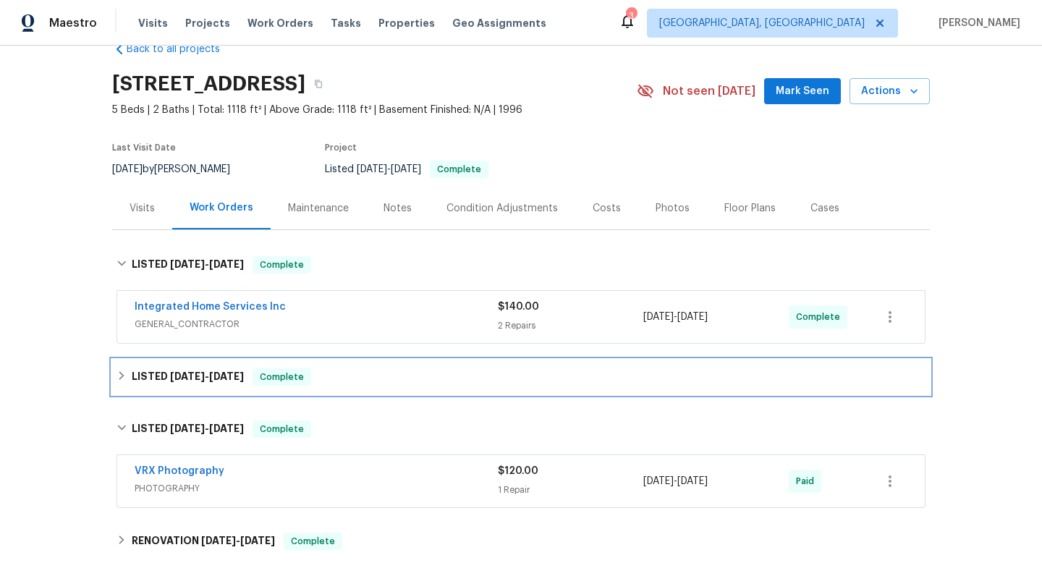
click at [190, 378] on span "7/22/25" at bounding box center [187, 376] width 35 height 10
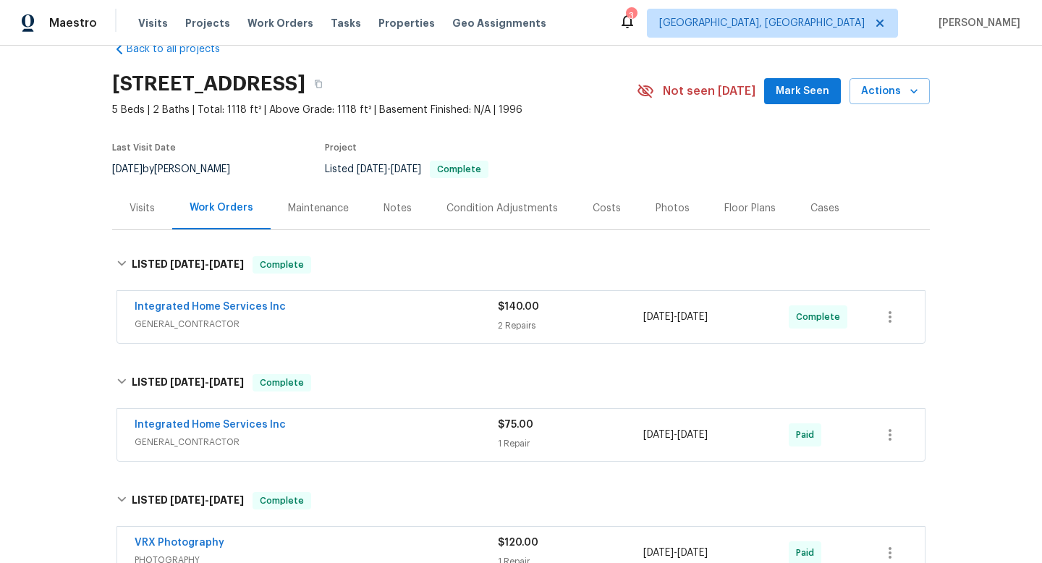
click at [387, 236] on div "Back to all projects 79 Meadow Ct, Manorville, NY 11949 5 Beds | 2 Baths | Tota…" at bounding box center [521, 460] width 818 height 861
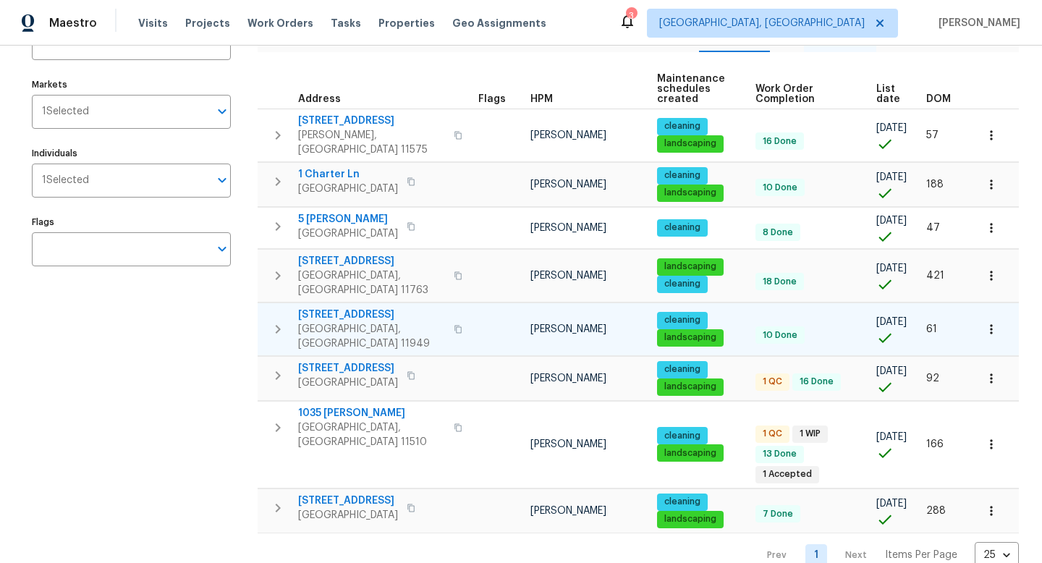
scroll to position [142, 0]
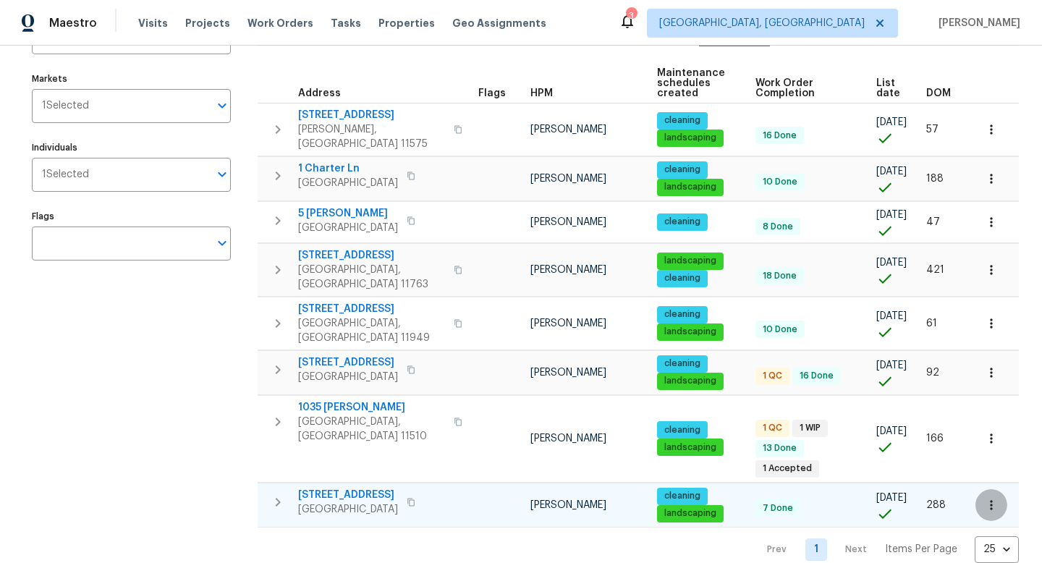
click at [513, 489] on button "button" at bounding box center [992, 505] width 32 height 32
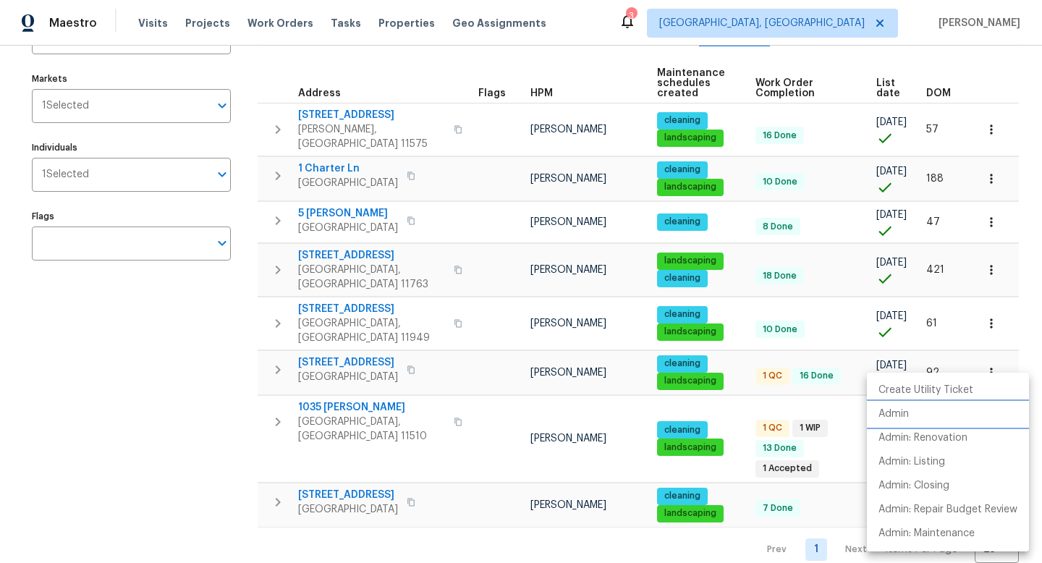
click at [513, 413] on li "Admin" at bounding box center [948, 414] width 162 height 24
